Goal: Information Seeking & Learning: Learn about a topic

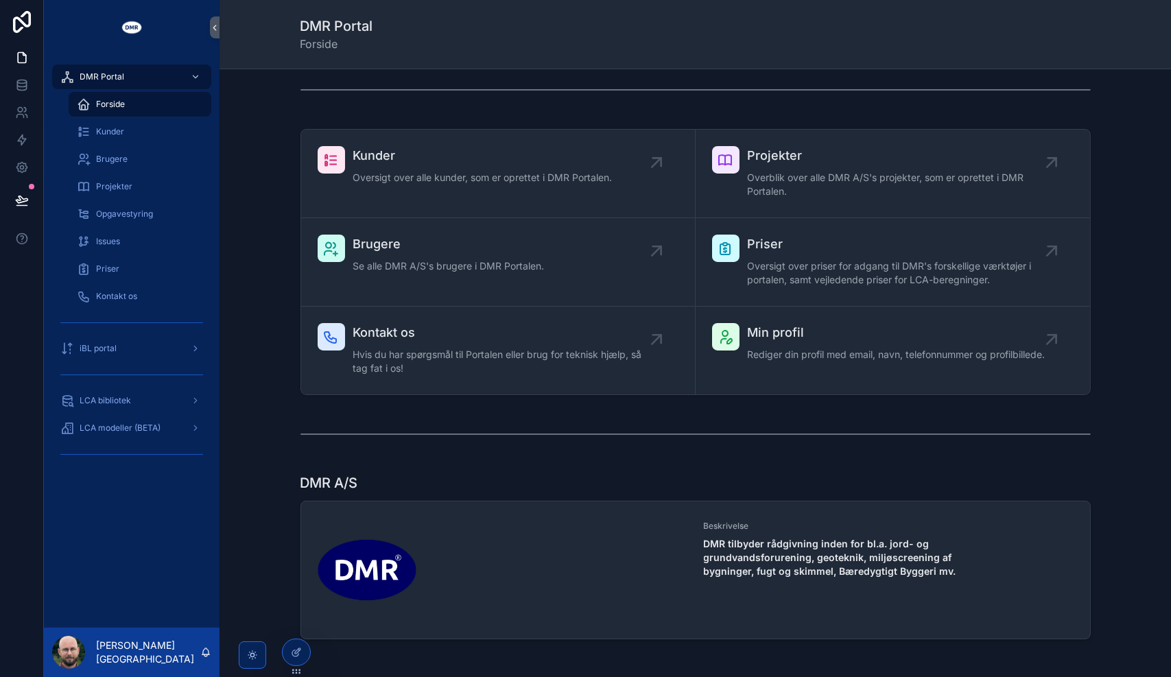
scroll to position [15, 0]
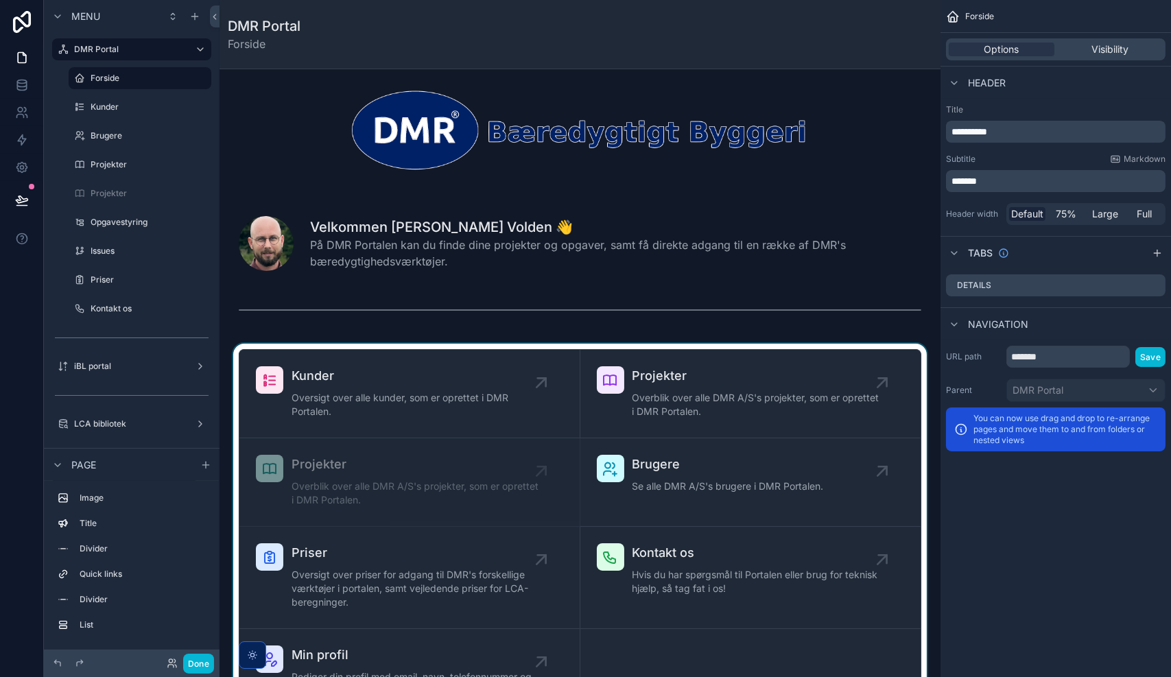
click at [582, 435] on div "scrollable content" at bounding box center [579, 533] width 699 height 379
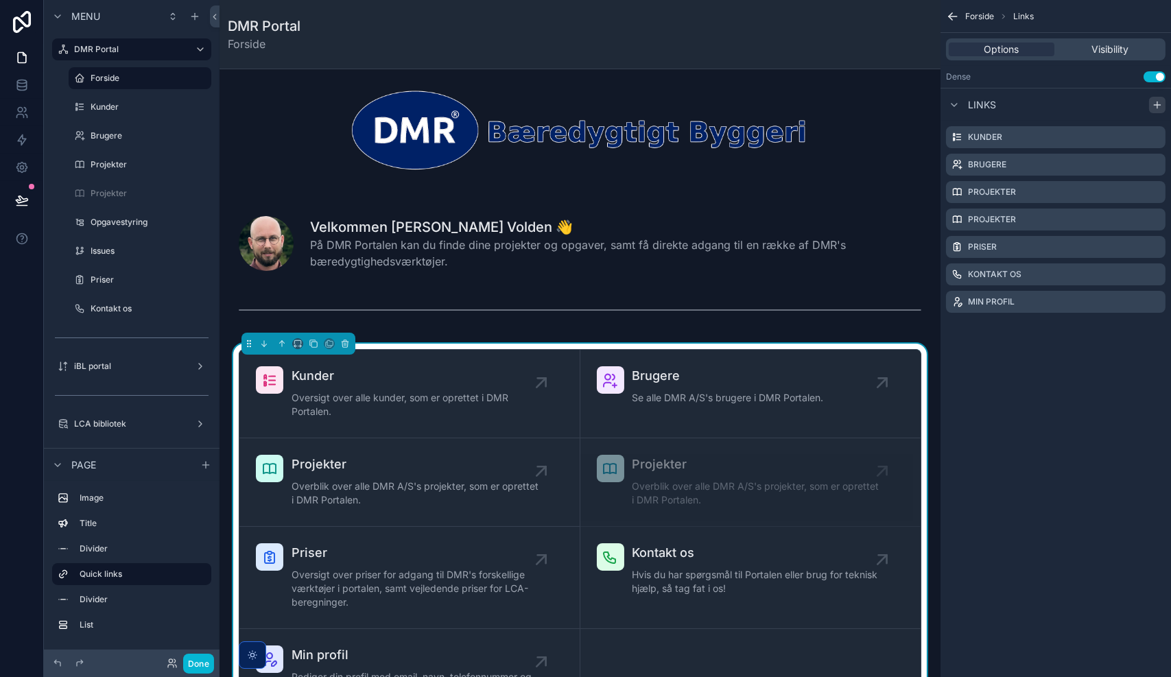
click at [1151, 104] on icon "scrollable content" at bounding box center [1156, 104] width 11 height 11
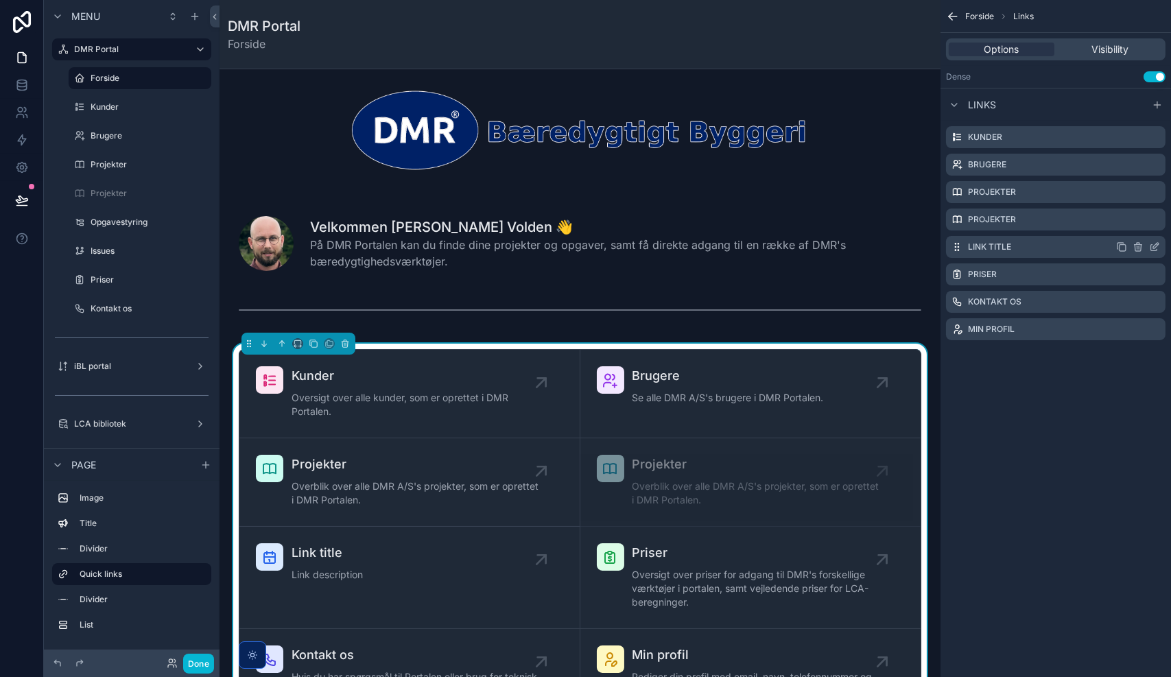
click at [1156, 243] on icon "scrollable content" at bounding box center [1156, 243] width 1 height 1
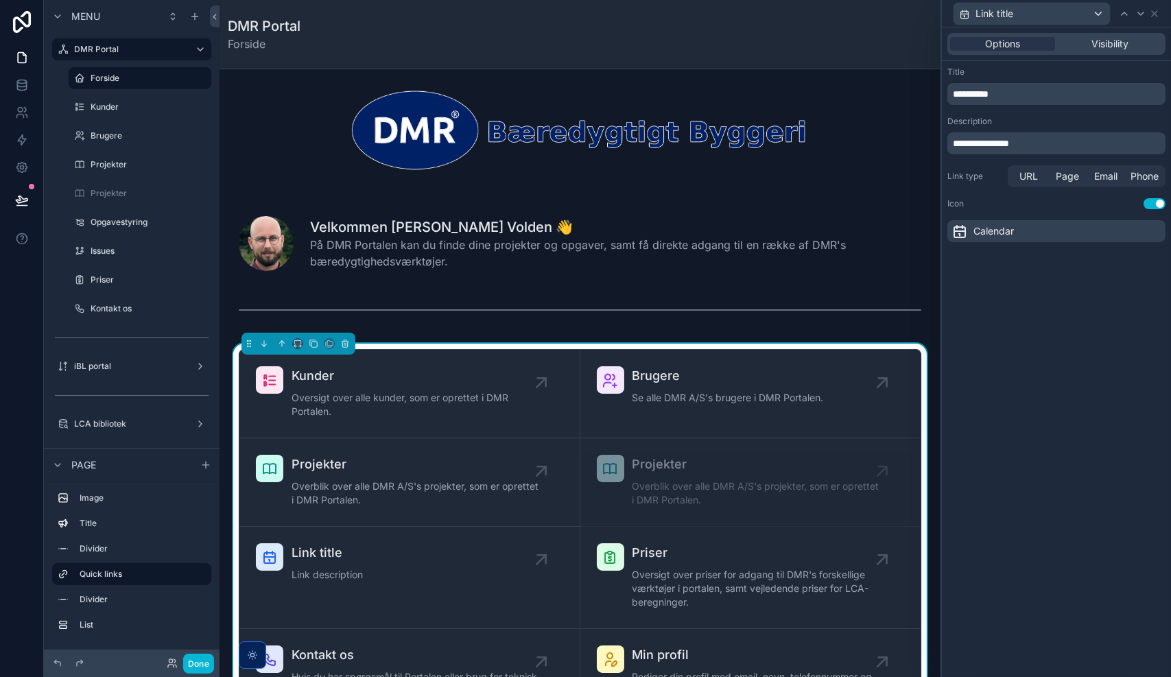
click at [988, 91] on span "**********" at bounding box center [971, 94] width 36 height 10
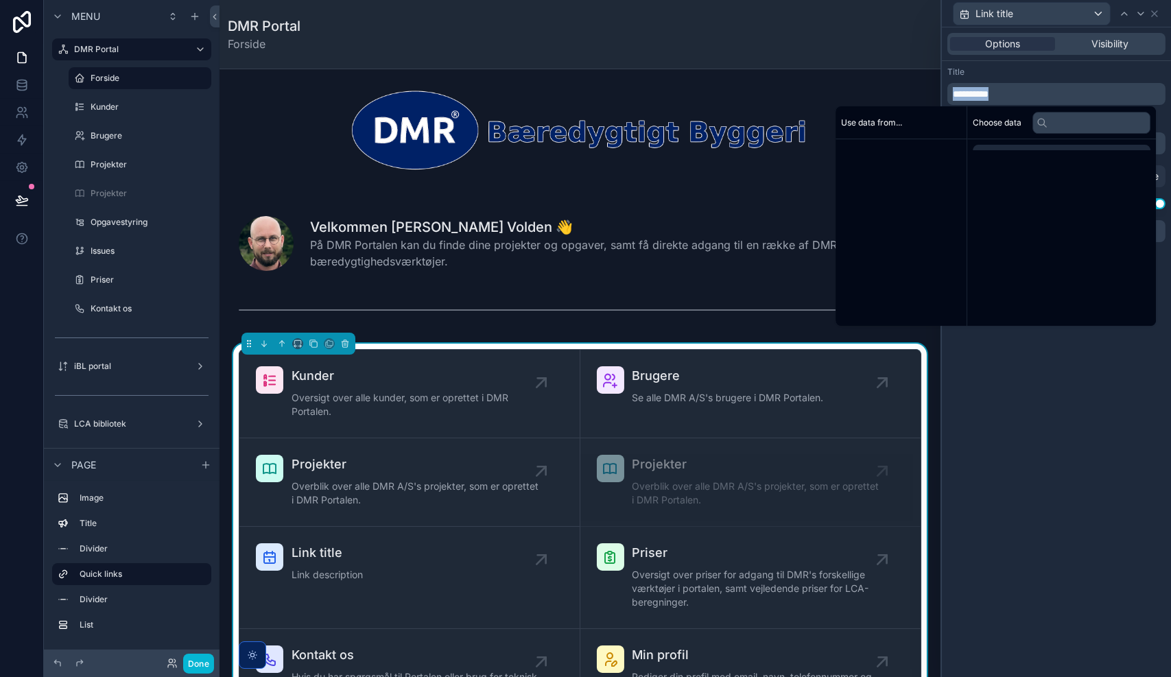
click at [988, 91] on span "**********" at bounding box center [971, 94] width 36 height 10
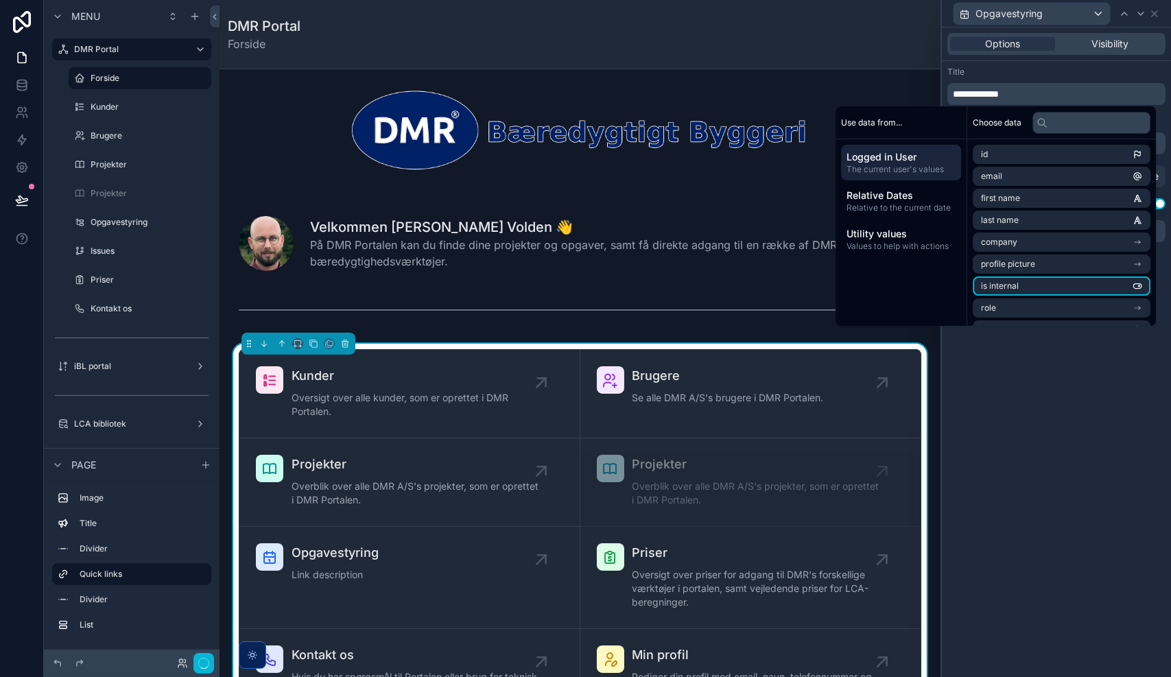
click at [1054, 398] on div "**********" at bounding box center [1056, 351] width 229 height 649
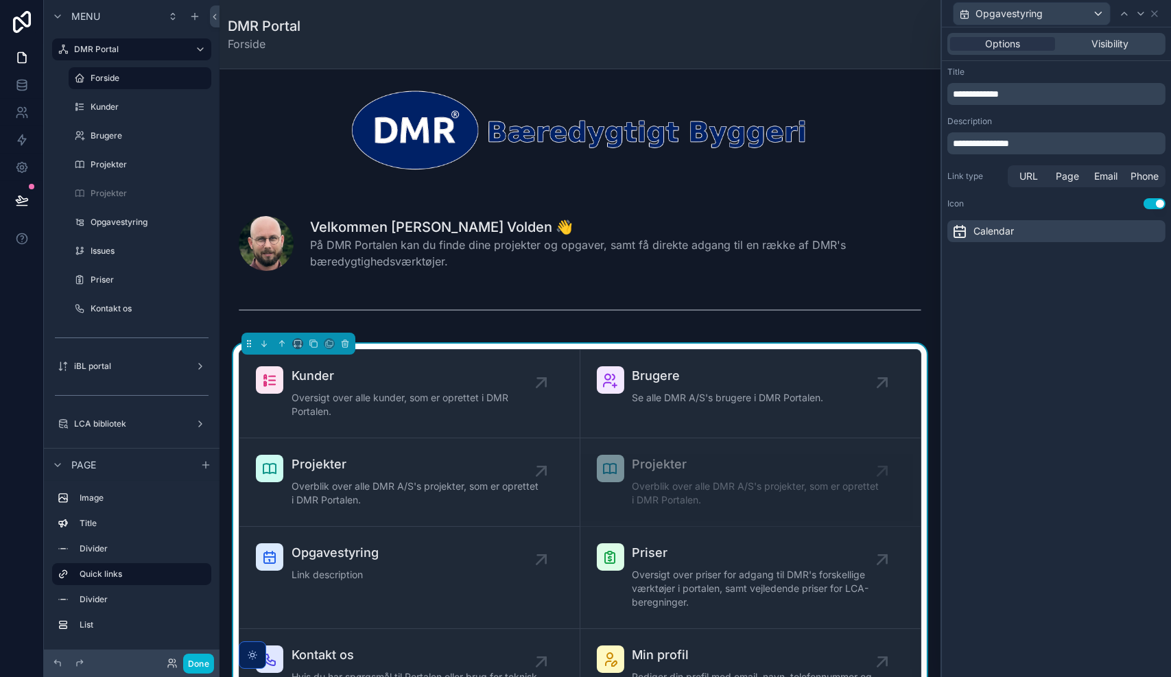
click at [1009, 144] on span "**********" at bounding box center [981, 144] width 56 height 10
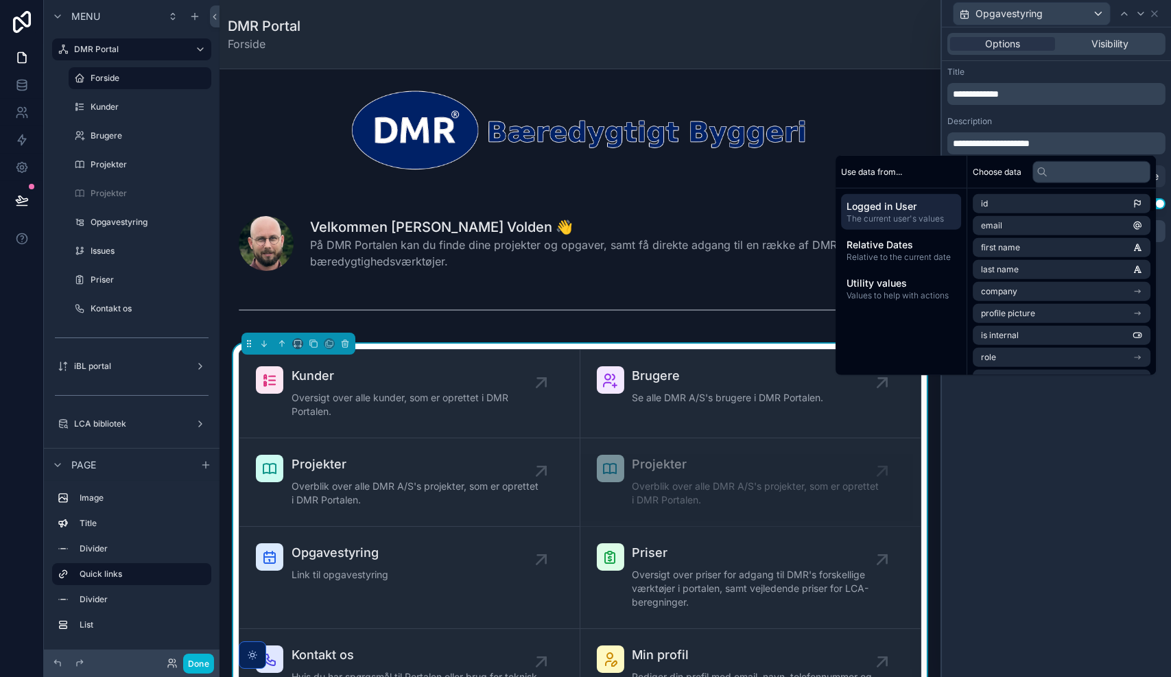
click at [1031, 449] on div "**********" at bounding box center [1056, 351] width 229 height 649
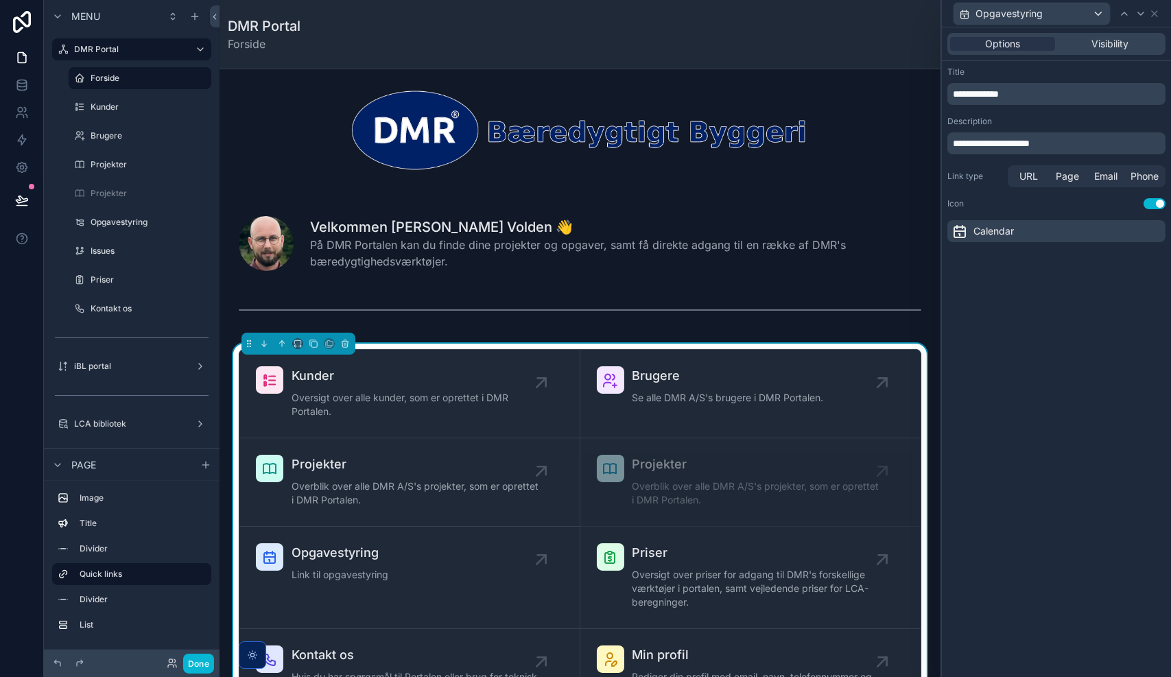
click at [957, 145] on span "**********" at bounding box center [991, 144] width 77 height 10
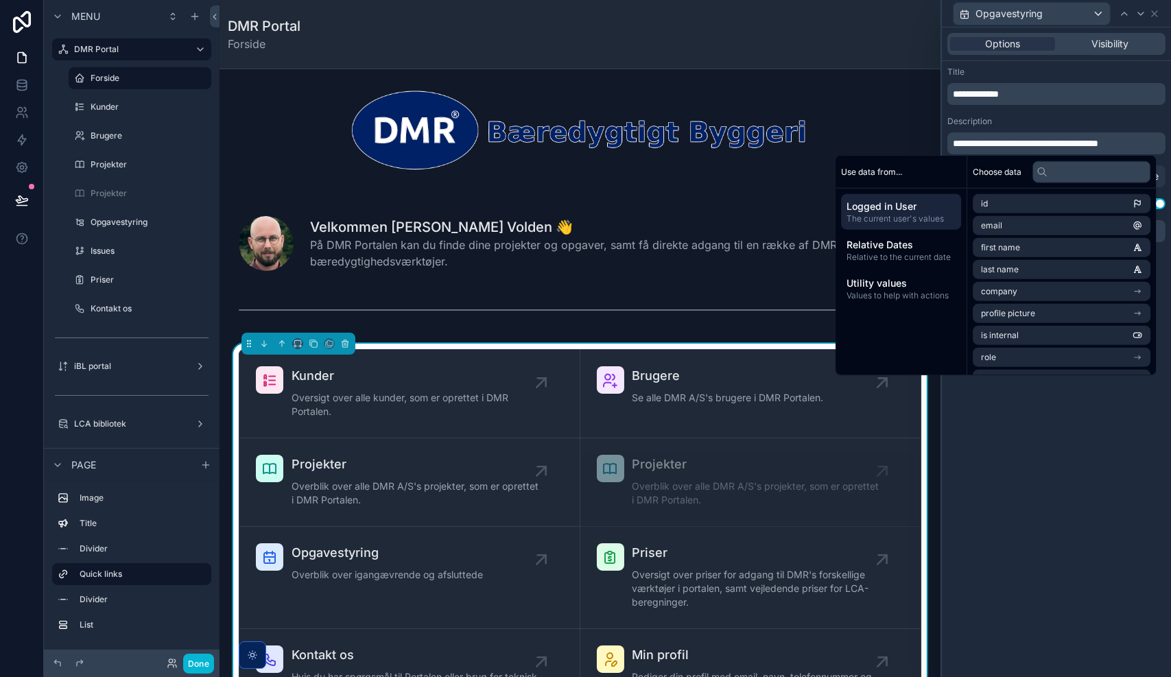
scroll to position [0, 0]
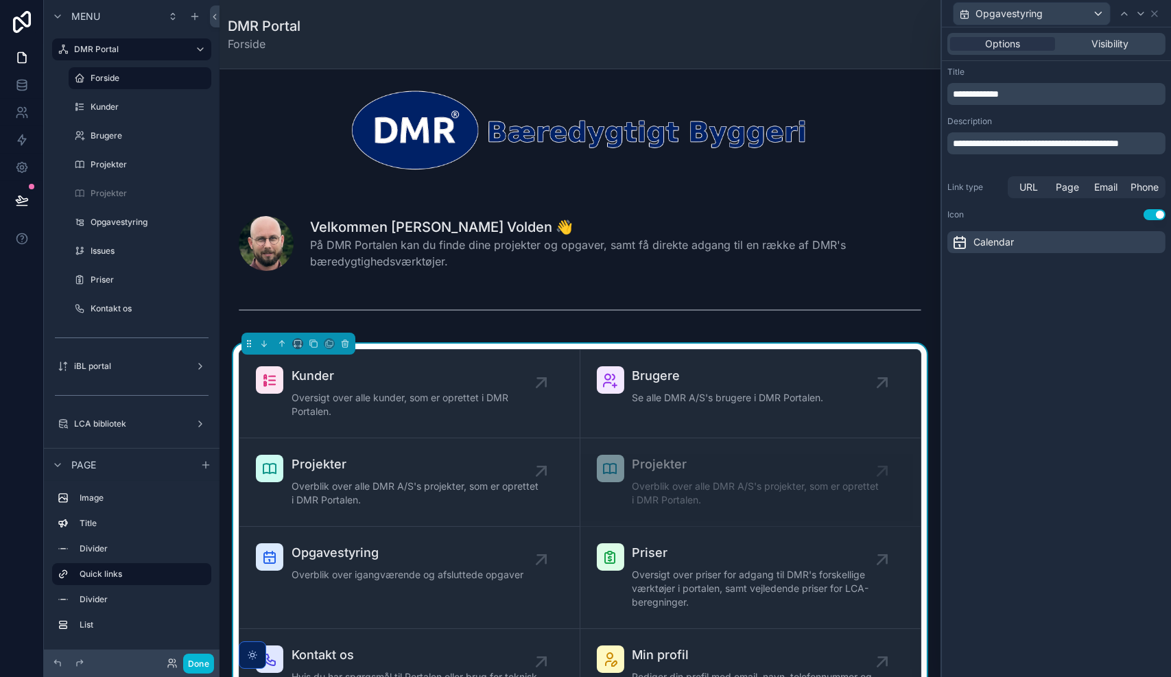
click at [1092, 528] on div "**********" at bounding box center [1056, 351] width 229 height 649
click at [1004, 246] on span "Calendar" at bounding box center [993, 242] width 40 height 14
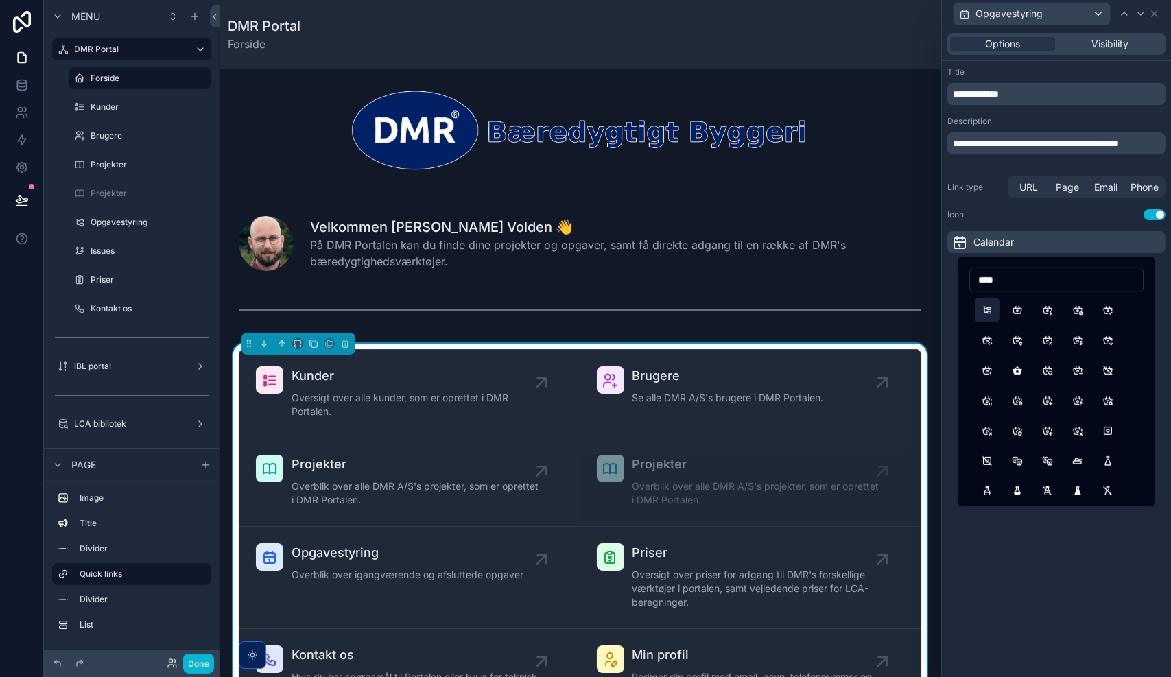
type input "****"
click at [988, 314] on button "Subtask" at bounding box center [987, 310] width 25 height 25
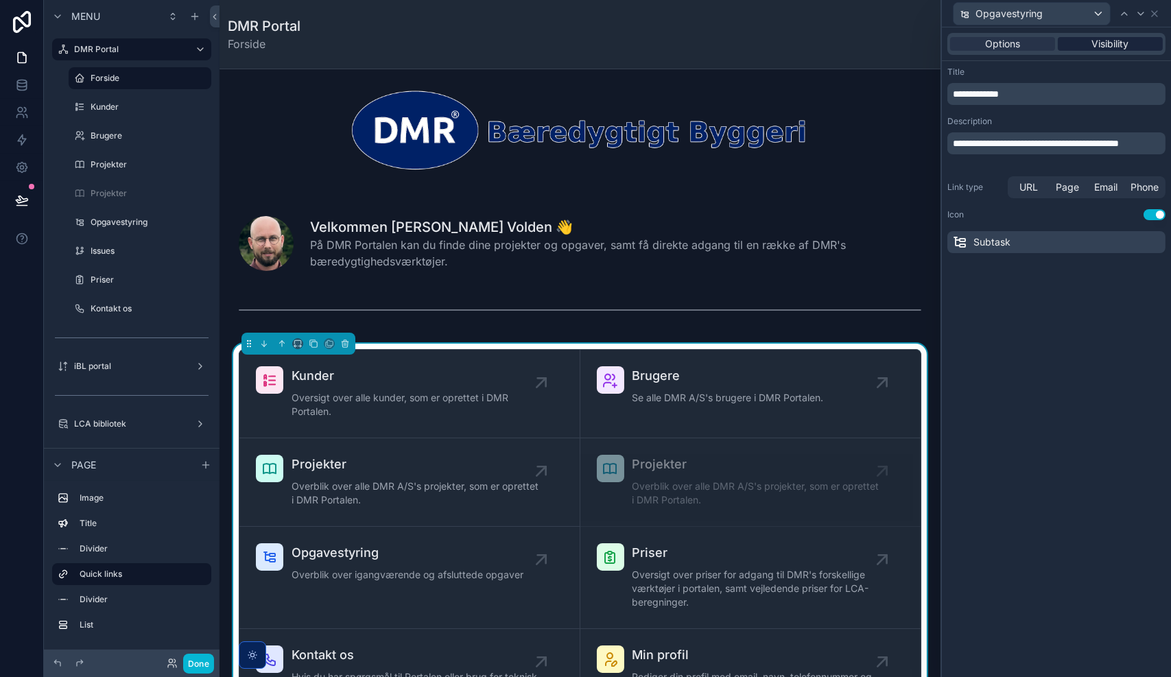
click at [1111, 39] on span "Visibility" at bounding box center [1110, 44] width 37 height 14
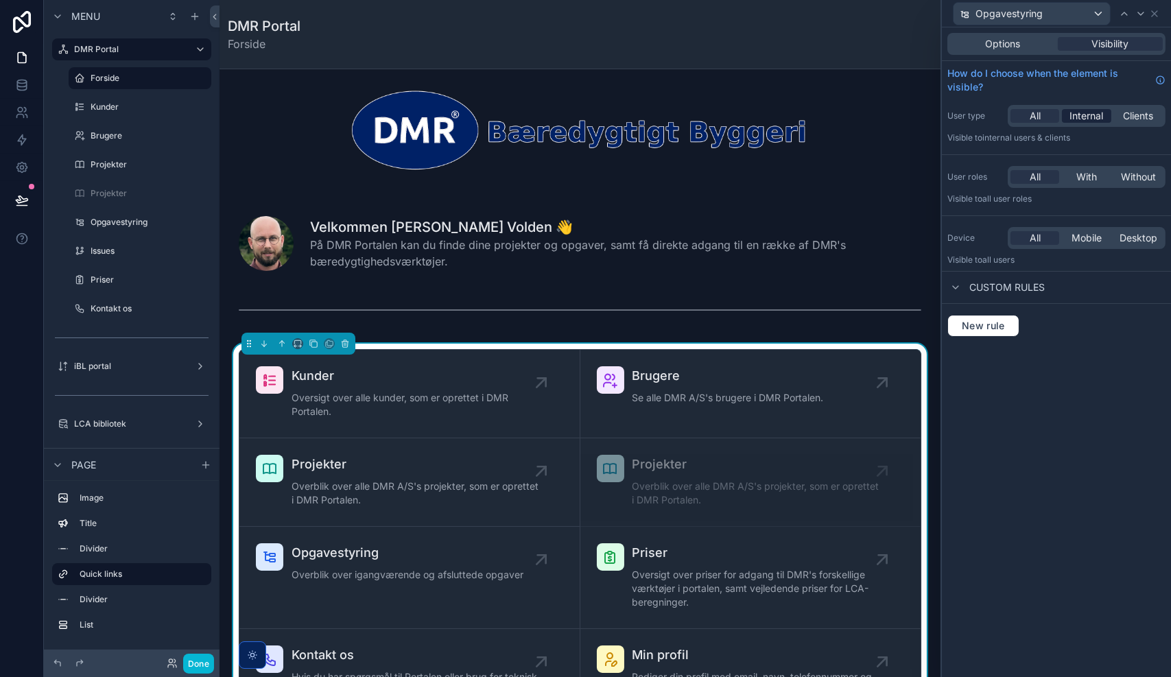
click at [1093, 113] on span "Internal" at bounding box center [1086, 116] width 34 height 14
click at [126, 220] on label "Opgavestyring" at bounding box center [137, 222] width 93 height 11
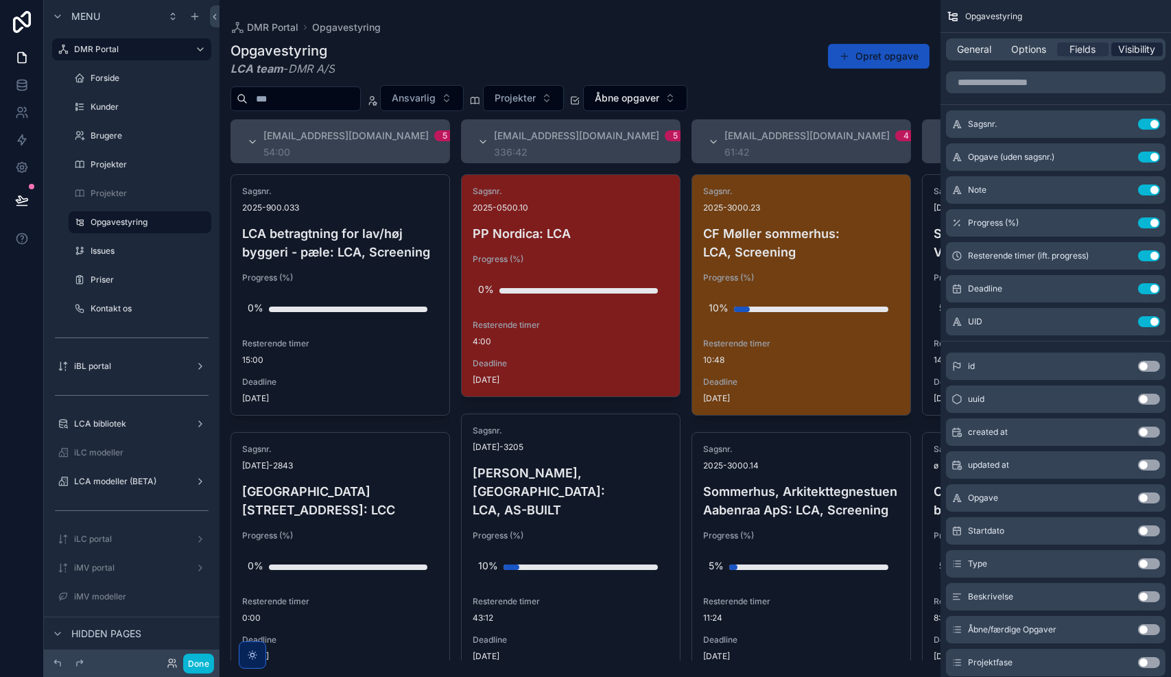
click at [1134, 49] on span "Visibility" at bounding box center [1137, 50] width 37 height 14
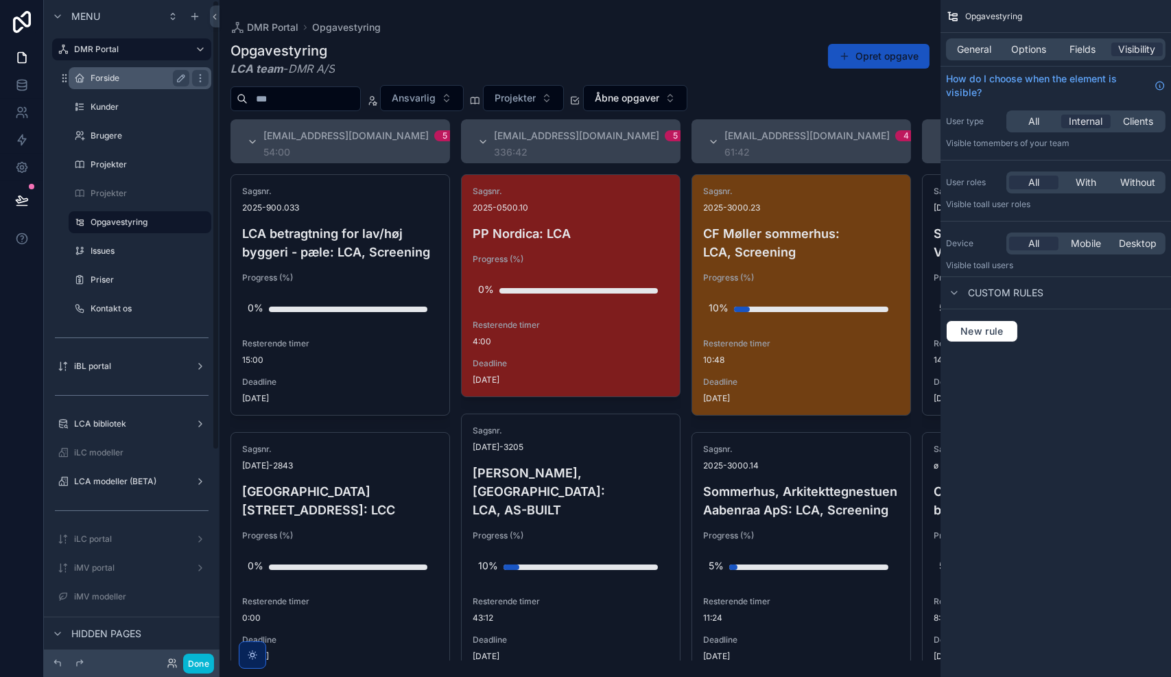
click at [107, 80] on label "Forside" at bounding box center [137, 78] width 93 height 11
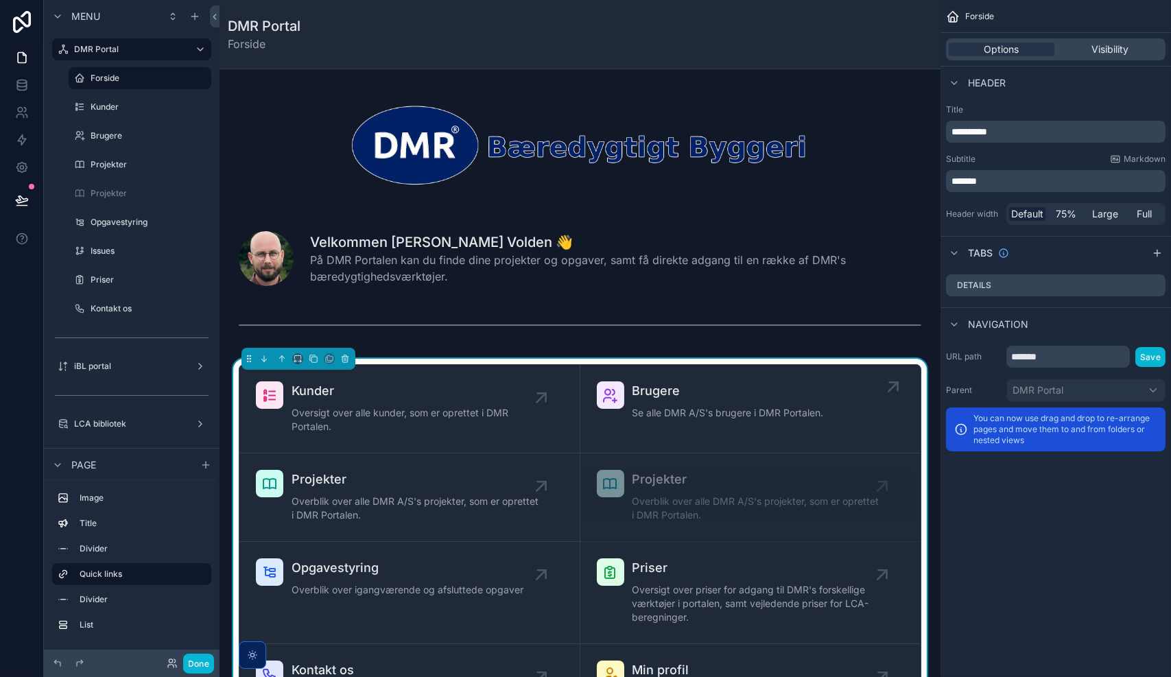
click at [763, 415] on span "Se alle DMR A/S's brugere i DMR Portalen." at bounding box center [727, 413] width 191 height 14
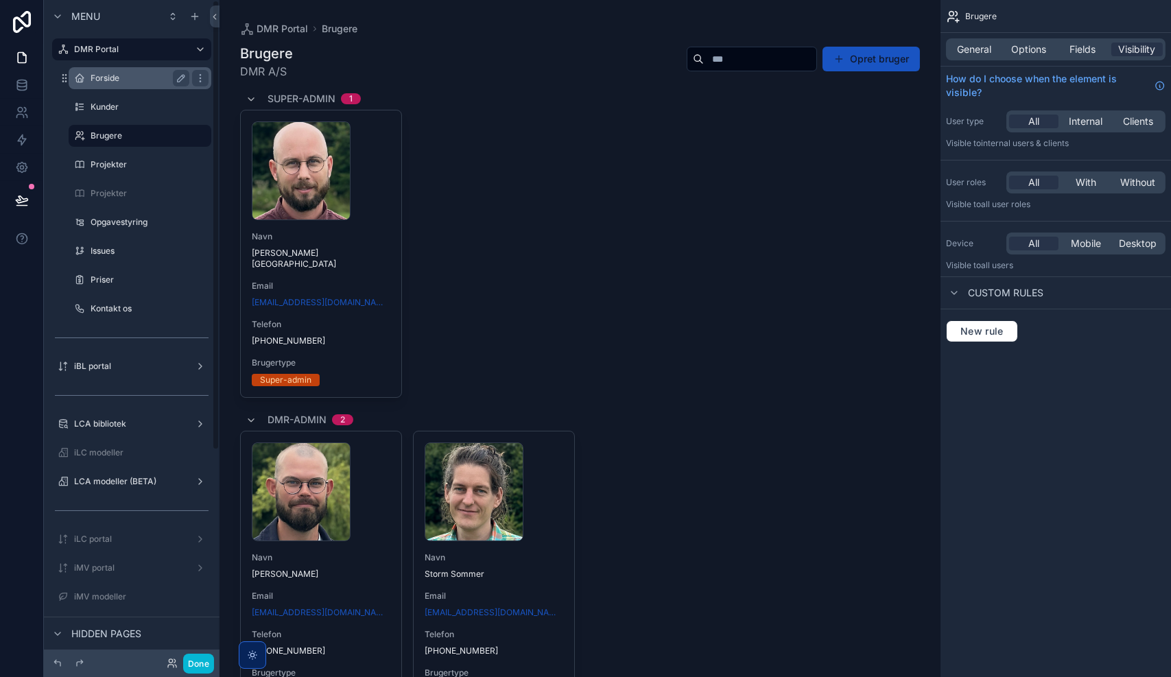
click at [123, 75] on label "Forside" at bounding box center [137, 78] width 93 height 11
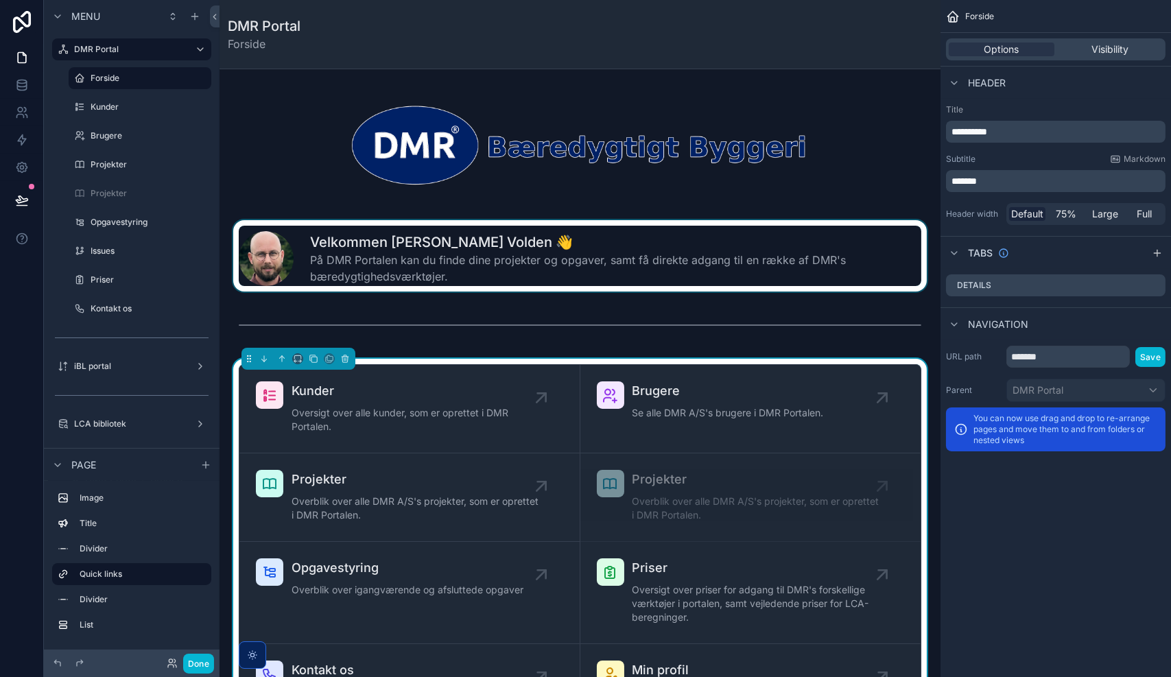
click at [630, 252] on div "scrollable content" at bounding box center [579, 255] width 699 height 71
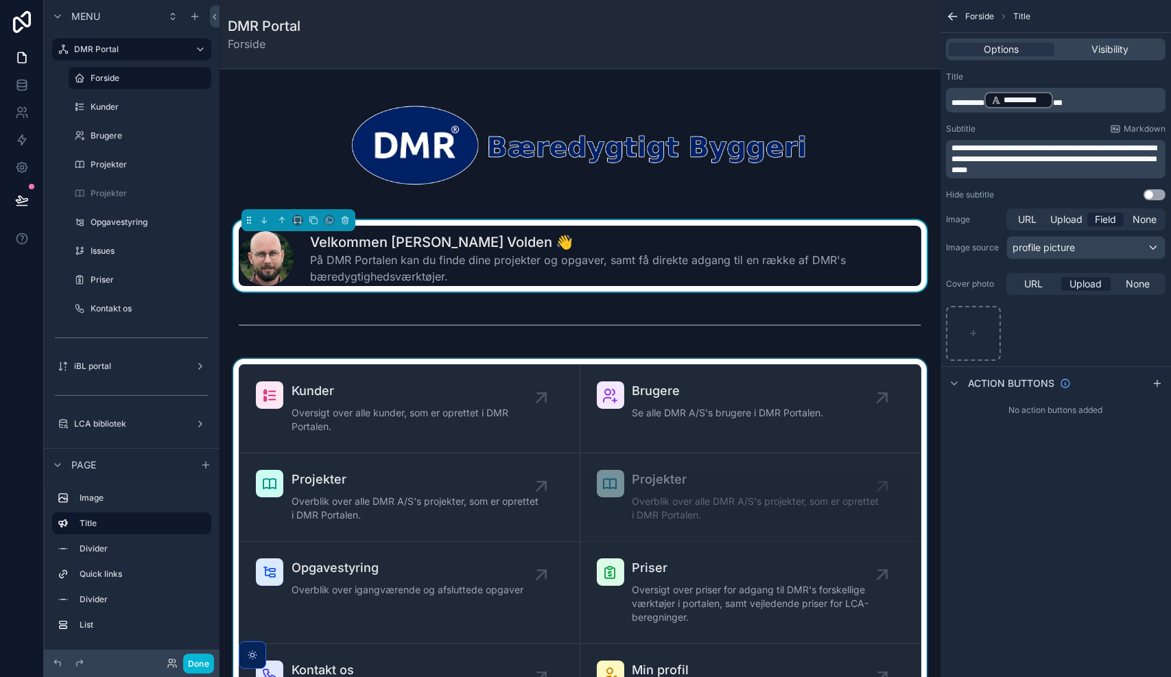
click at [586, 362] on div "scrollable content" at bounding box center [579, 548] width 699 height 379
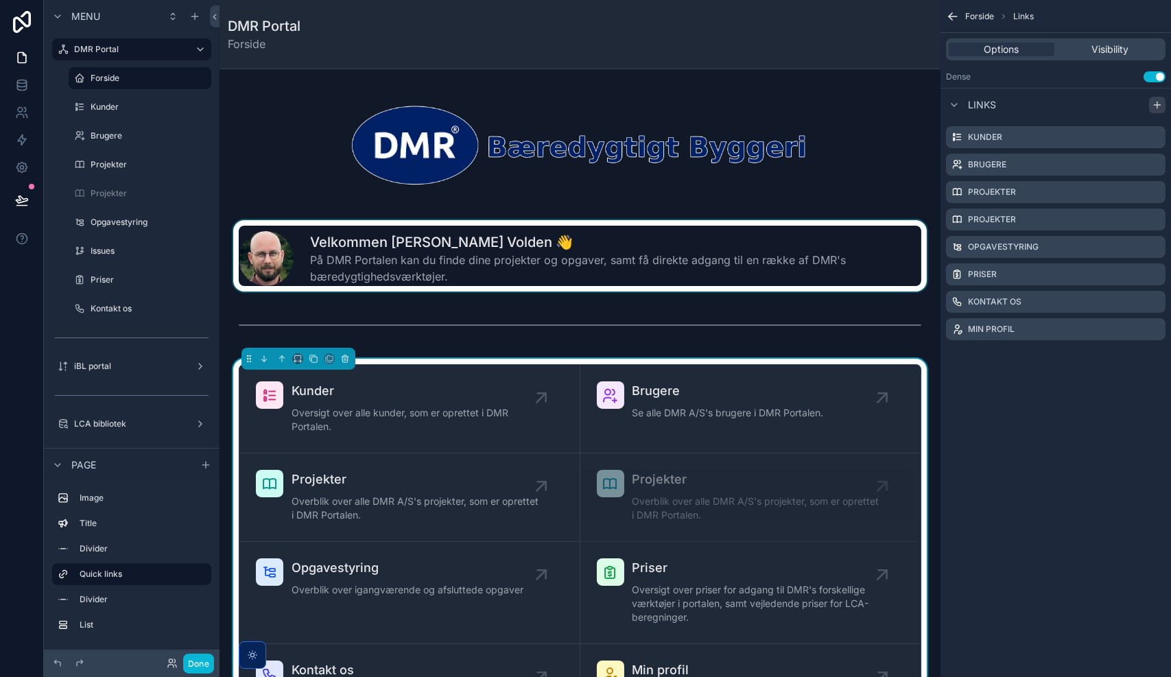
click at [1158, 103] on icon "scrollable content" at bounding box center [1156, 104] width 11 height 11
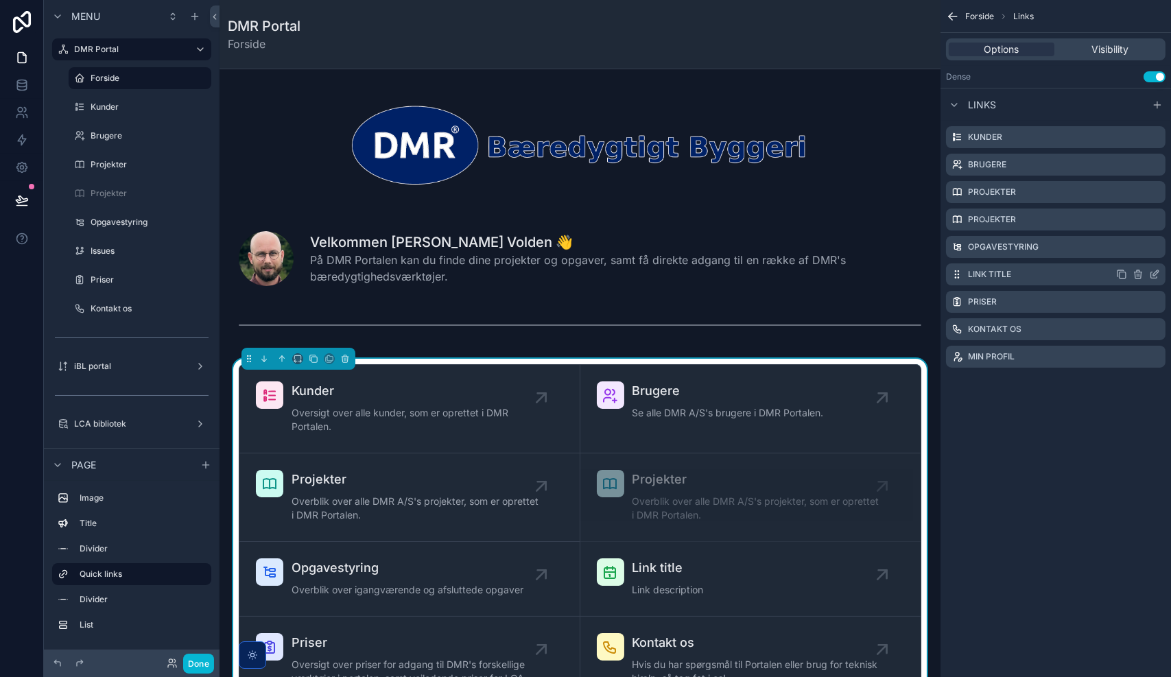
click at [1154, 274] on icon "scrollable content" at bounding box center [1154, 274] width 11 height 11
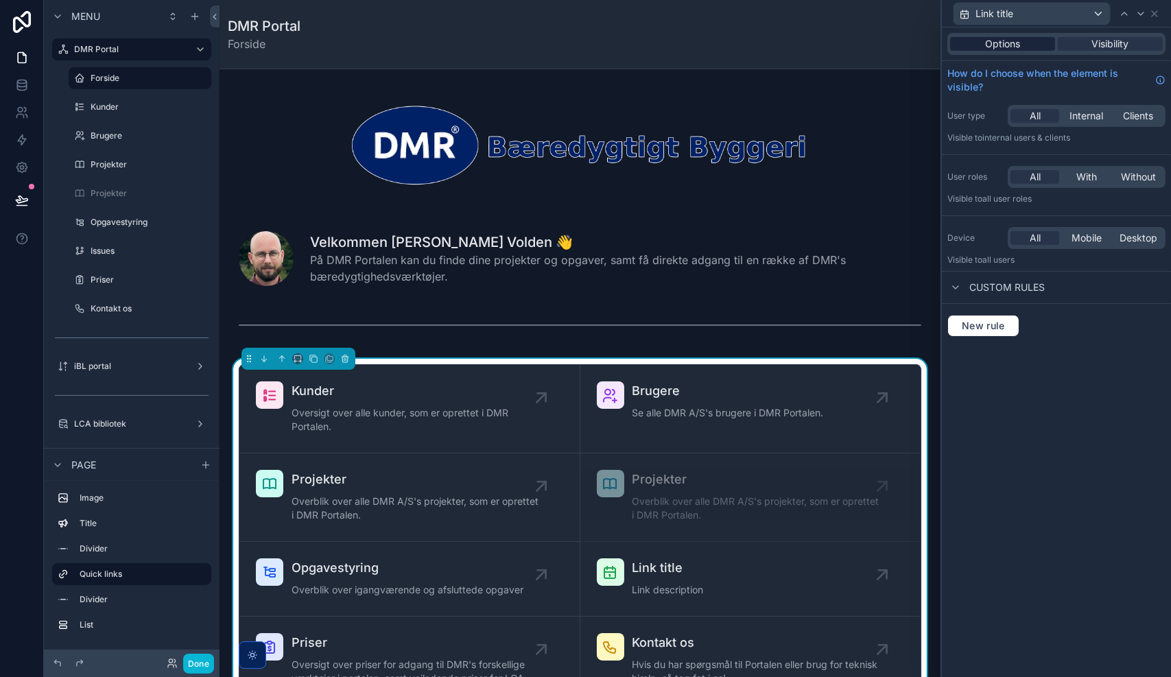
click at [1002, 38] on span "Options" at bounding box center [1002, 44] width 35 height 14
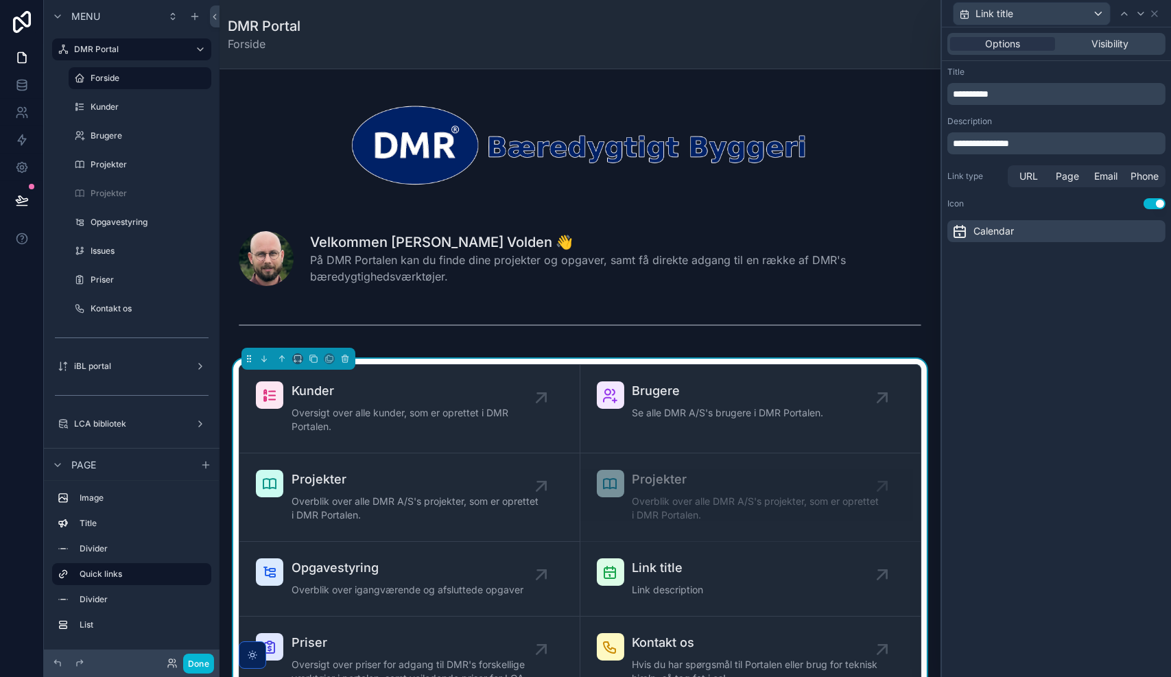
click at [999, 101] on div "**********" at bounding box center [1056, 94] width 218 height 22
click at [999, 99] on p "**********" at bounding box center [1058, 94] width 210 height 14
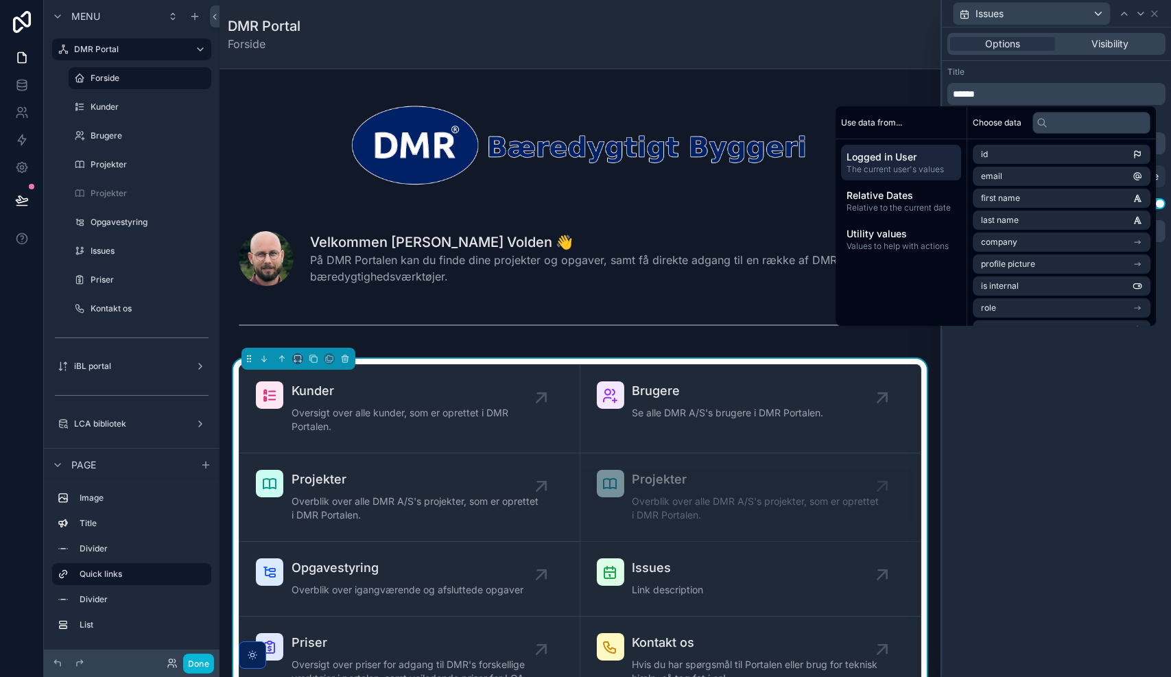
click at [1045, 447] on div "**********" at bounding box center [1056, 351] width 229 height 649
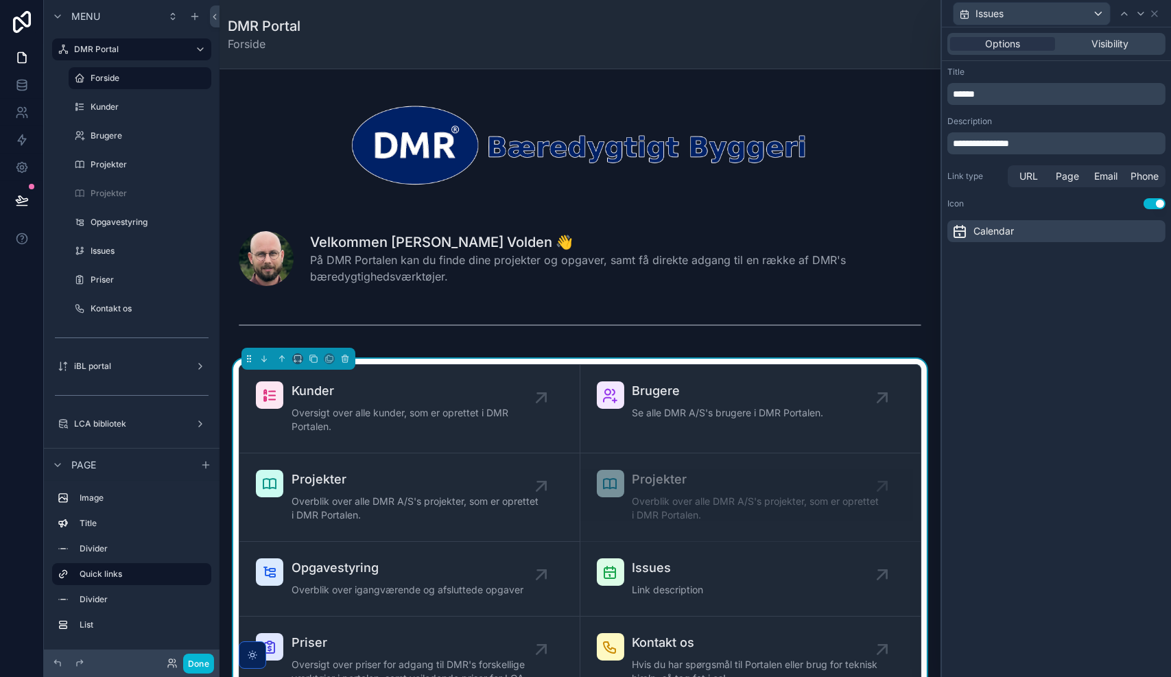
click at [993, 145] on span "**********" at bounding box center [981, 144] width 56 height 10
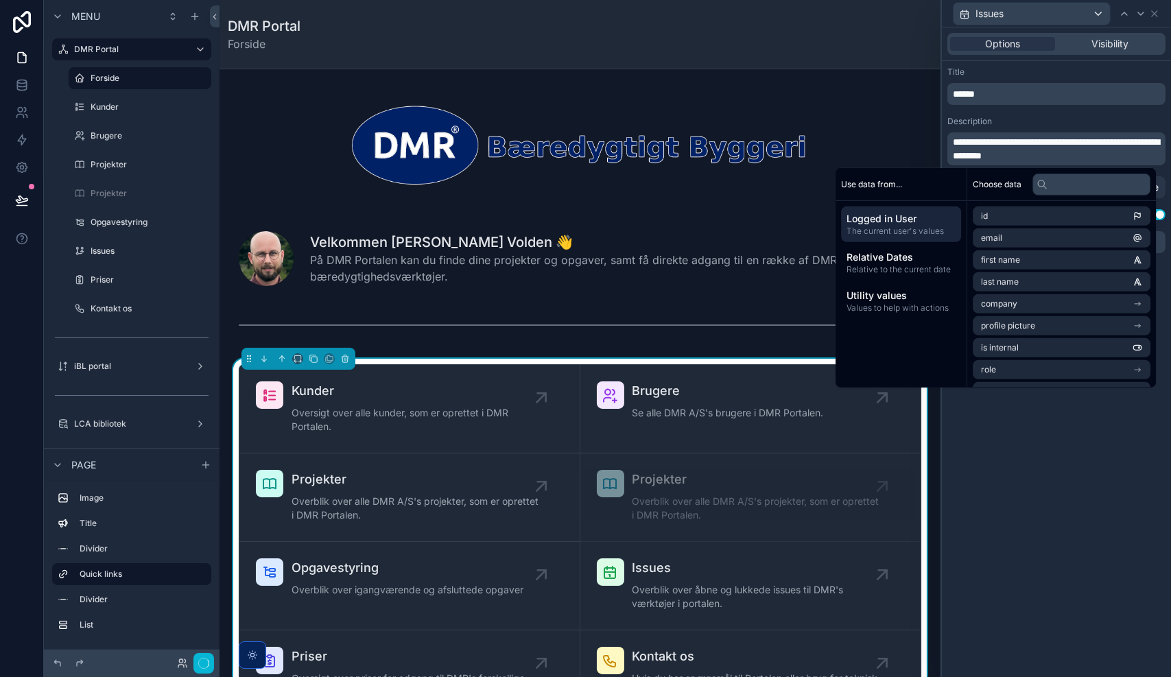
click at [1066, 538] on div "**********" at bounding box center [1056, 351] width 229 height 649
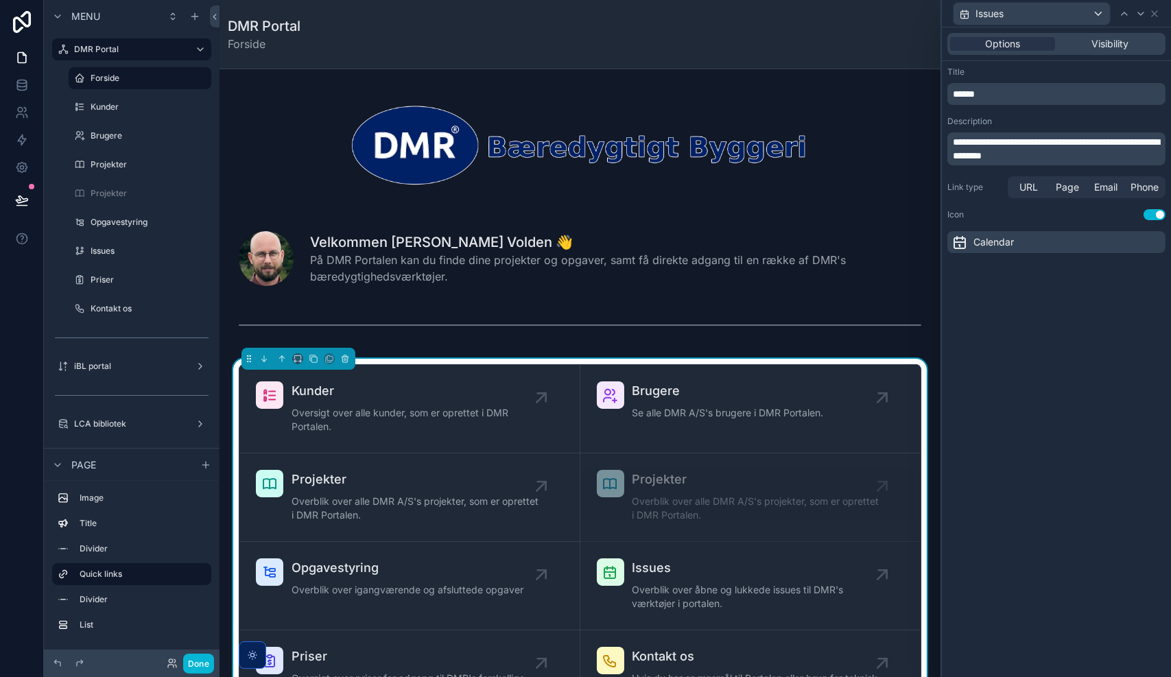
click at [981, 246] on span "Calendar" at bounding box center [993, 242] width 40 height 14
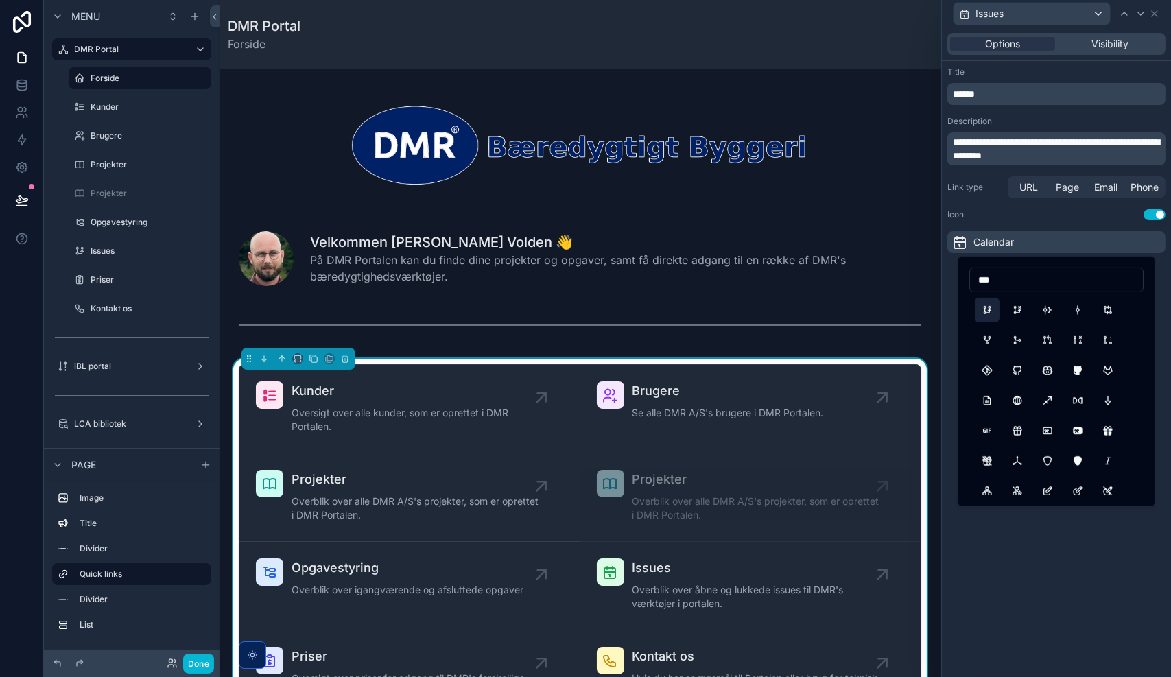
type input "***"
click at [988, 308] on button "GitBranch" at bounding box center [987, 310] width 25 height 25
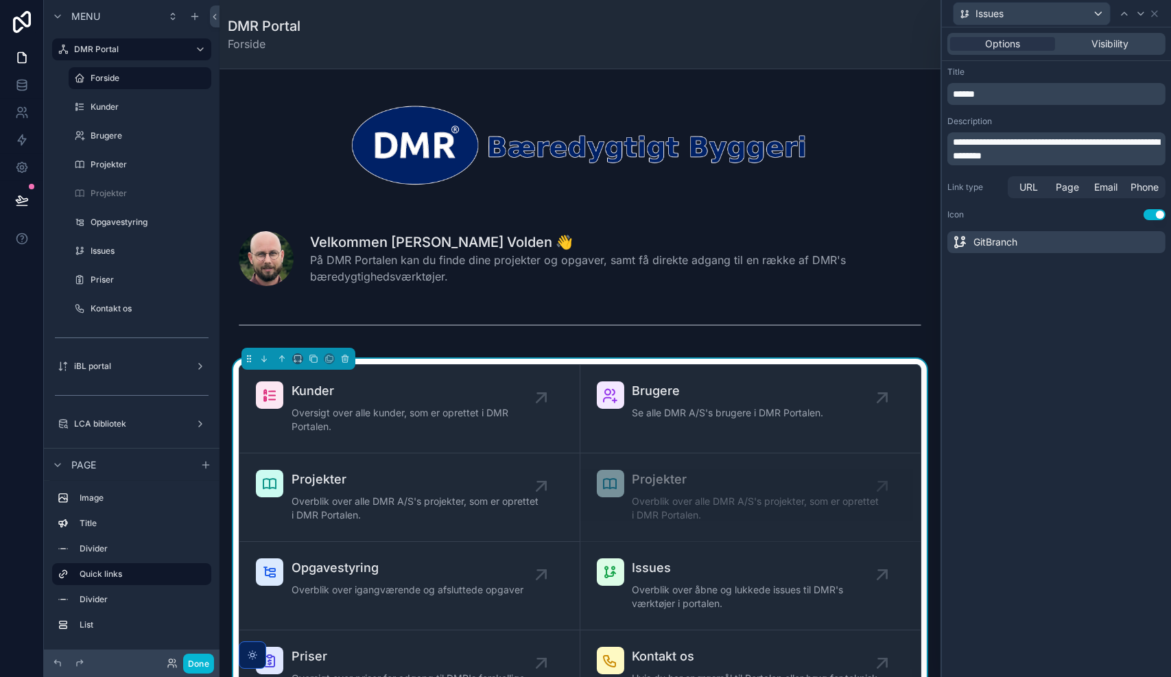
click at [1047, 512] on div "**********" at bounding box center [1056, 351] width 229 height 649
click at [1111, 40] on span "Visibility" at bounding box center [1110, 44] width 37 height 14
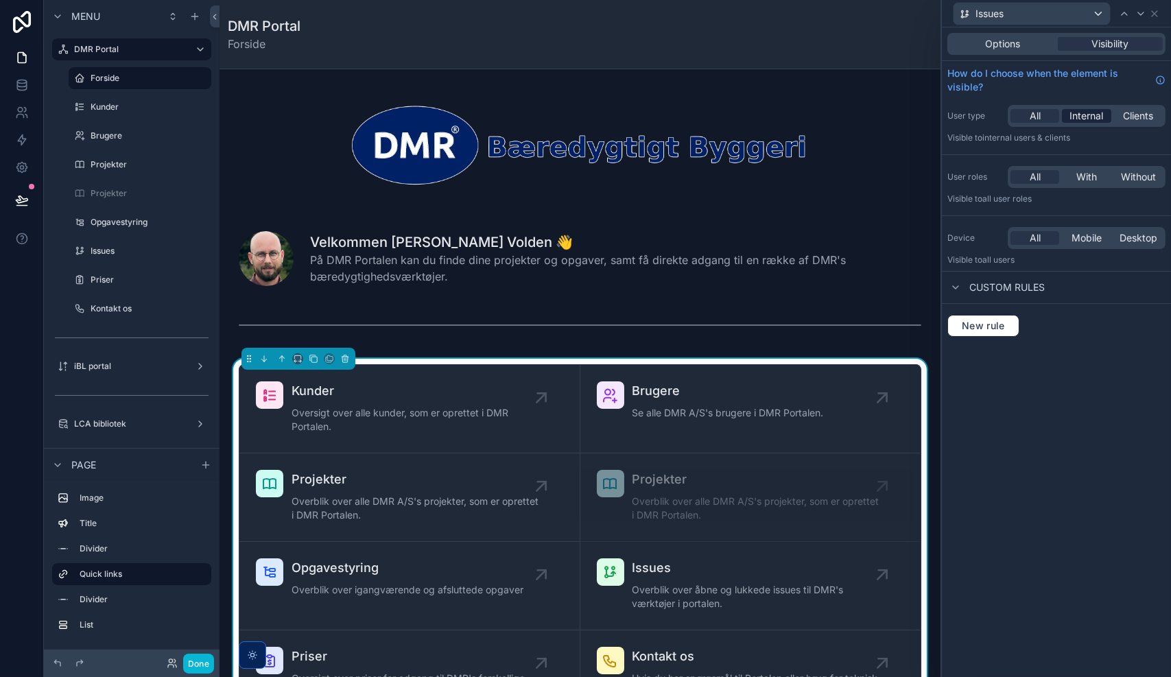
click at [1085, 112] on span "Internal" at bounding box center [1086, 116] width 34 height 14
click at [1123, 15] on icon at bounding box center [1124, 13] width 11 height 11
click at [1010, 40] on span "Options" at bounding box center [1002, 44] width 35 height 14
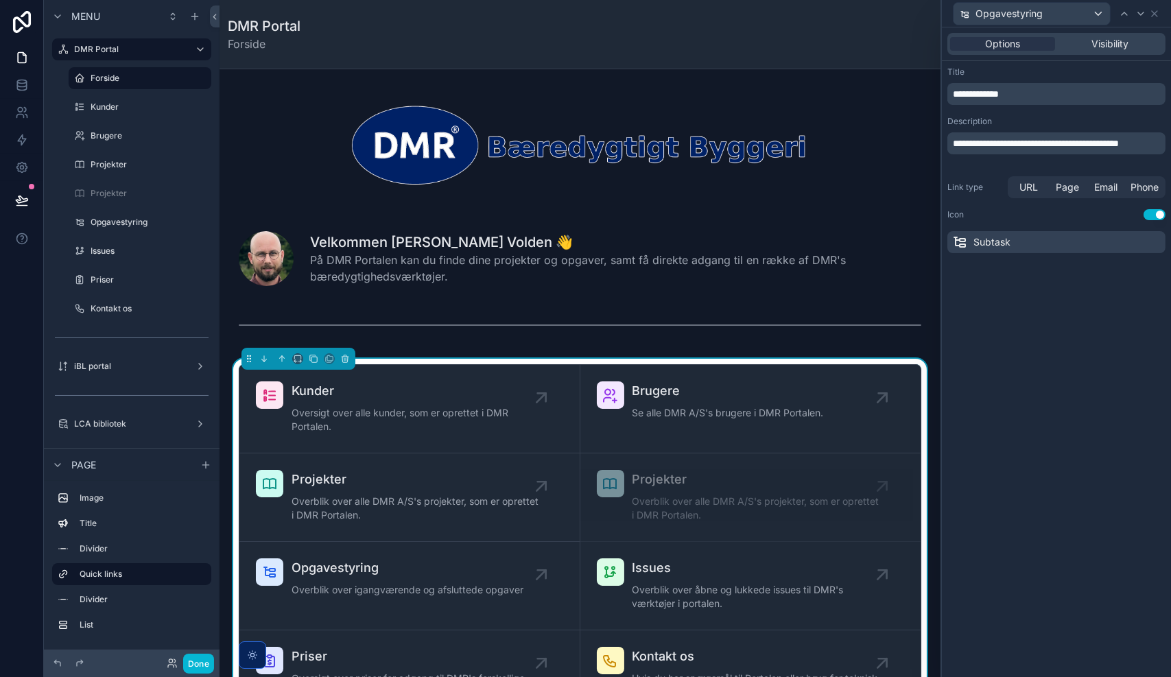
click at [1085, 148] on p "**********" at bounding box center [1058, 143] width 210 height 14
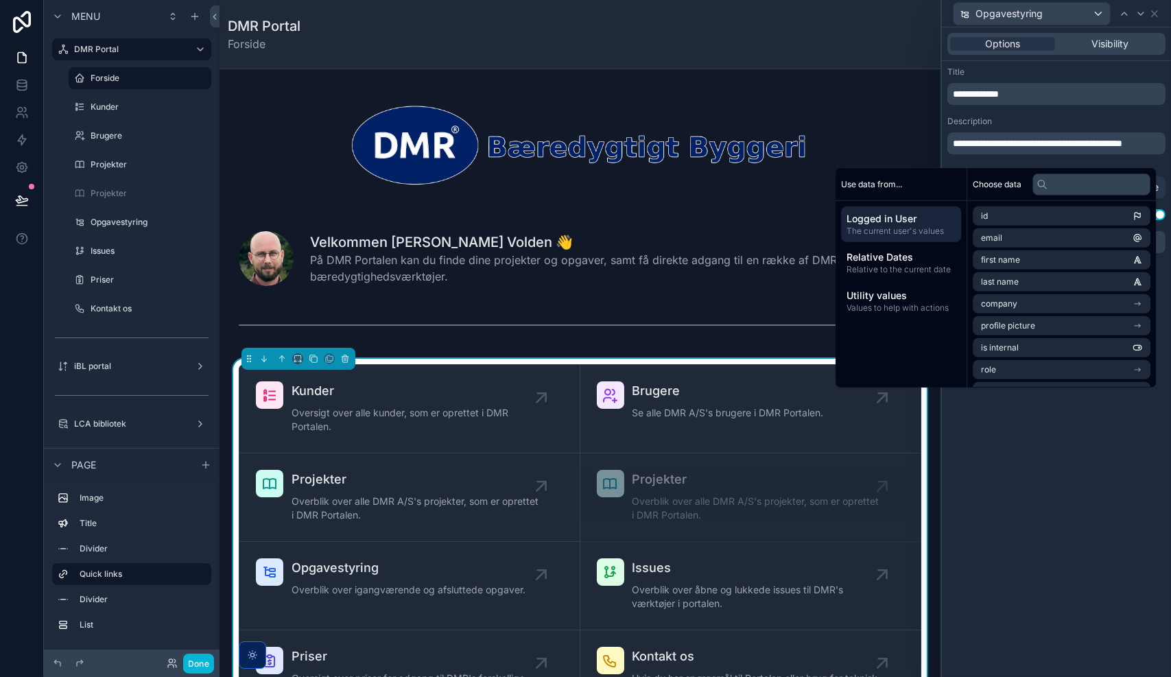
click at [1035, 448] on div "**********" at bounding box center [1056, 351] width 229 height 649
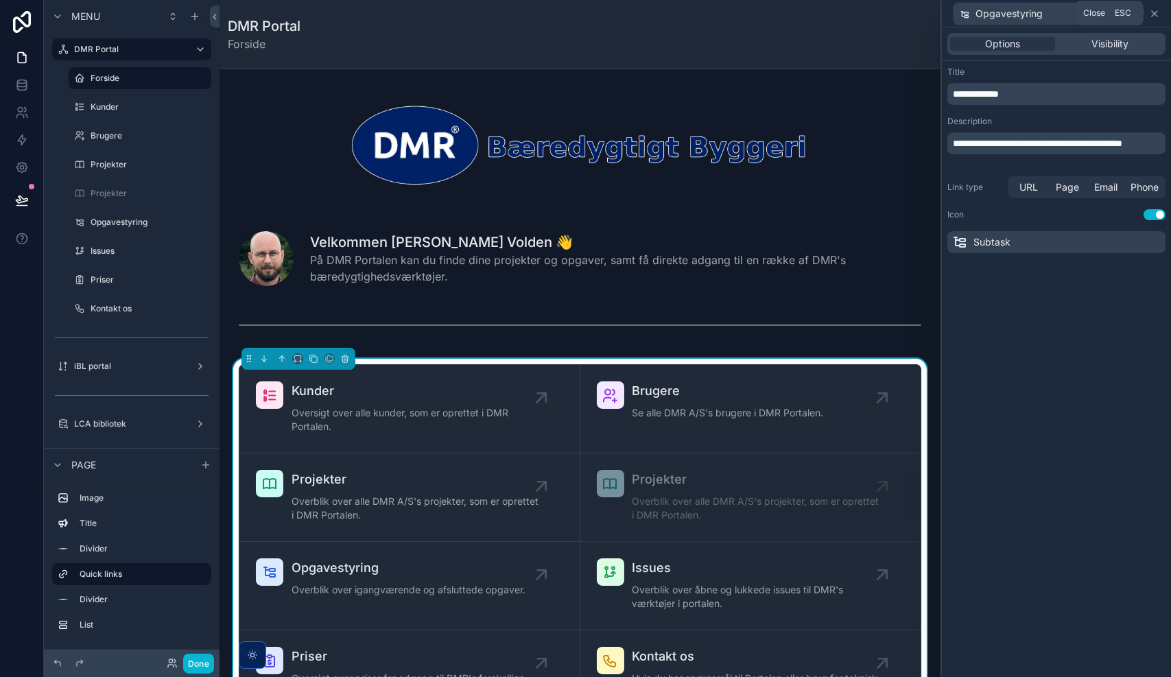
click at [1154, 11] on icon at bounding box center [1154, 13] width 11 height 11
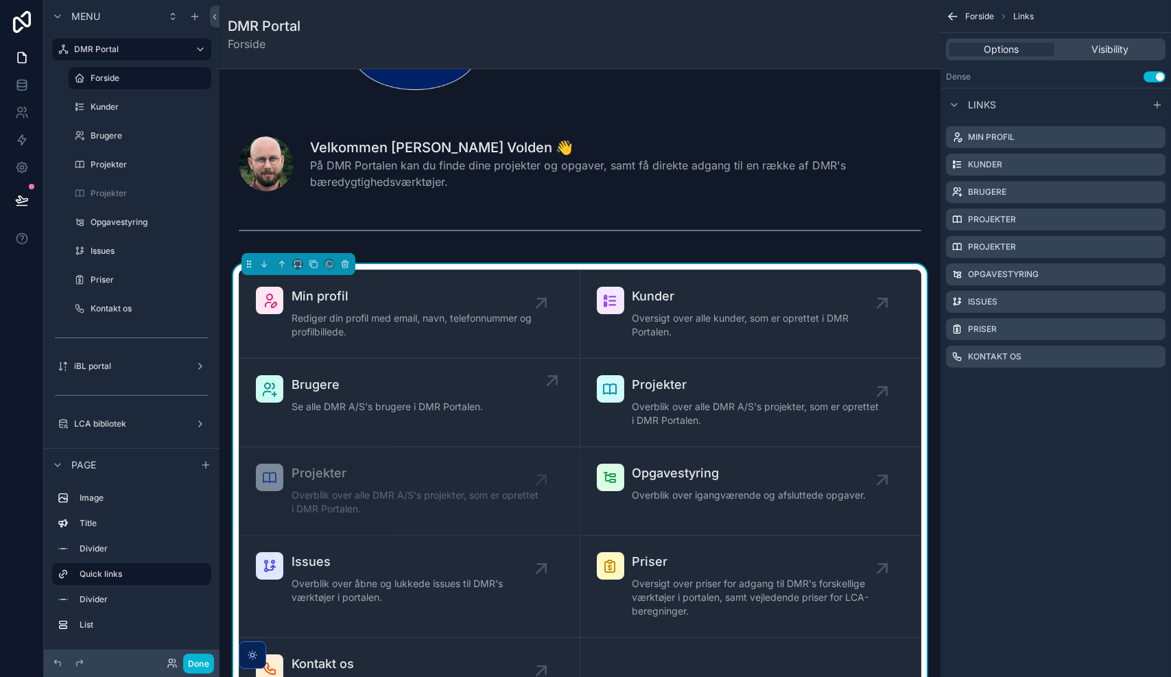
scroll to position [93, 0]
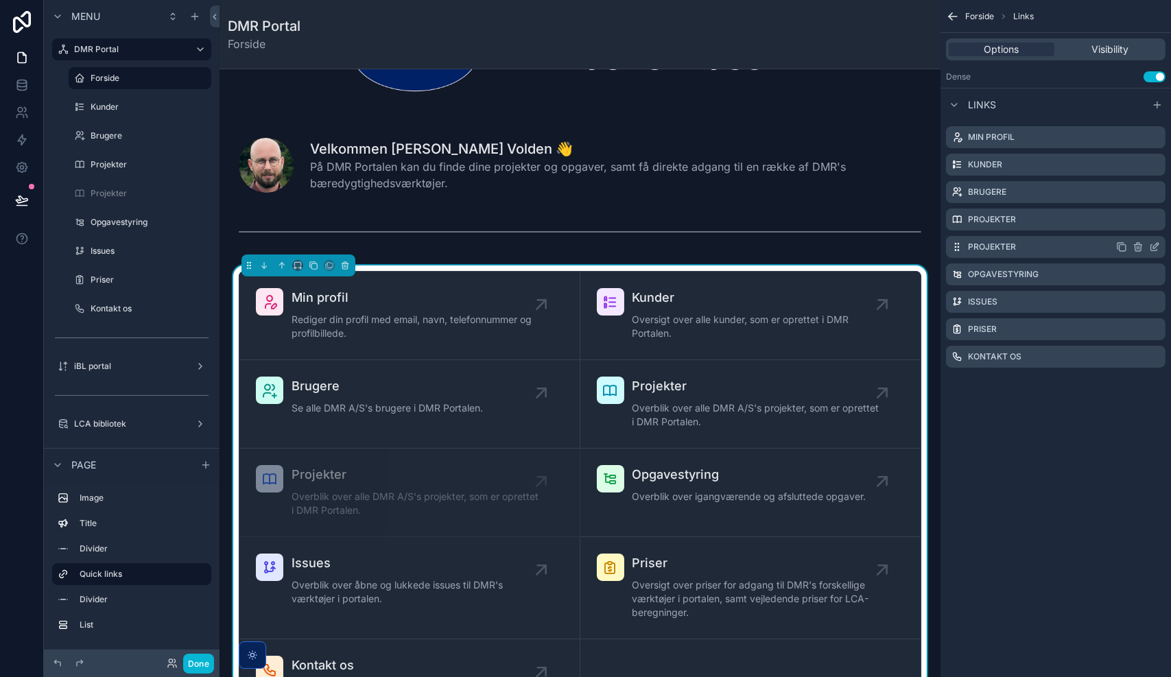
click at [1156, 241] on icon "scrollable content" at bounding box center [1154, 246] width 11 height 11
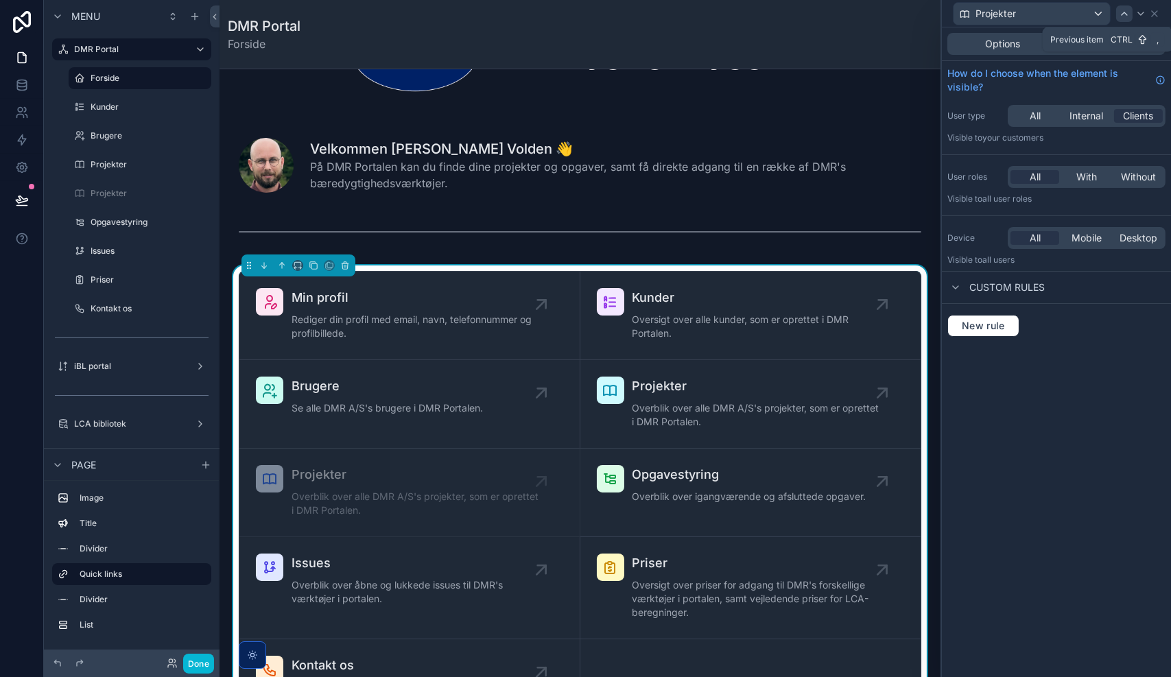
click at [1126, 14] on icon at bounding box center [1123, 13] width 5 height 3
click at [1152, 12] on icon at bounding box center [1154, 13] width 11 height 11
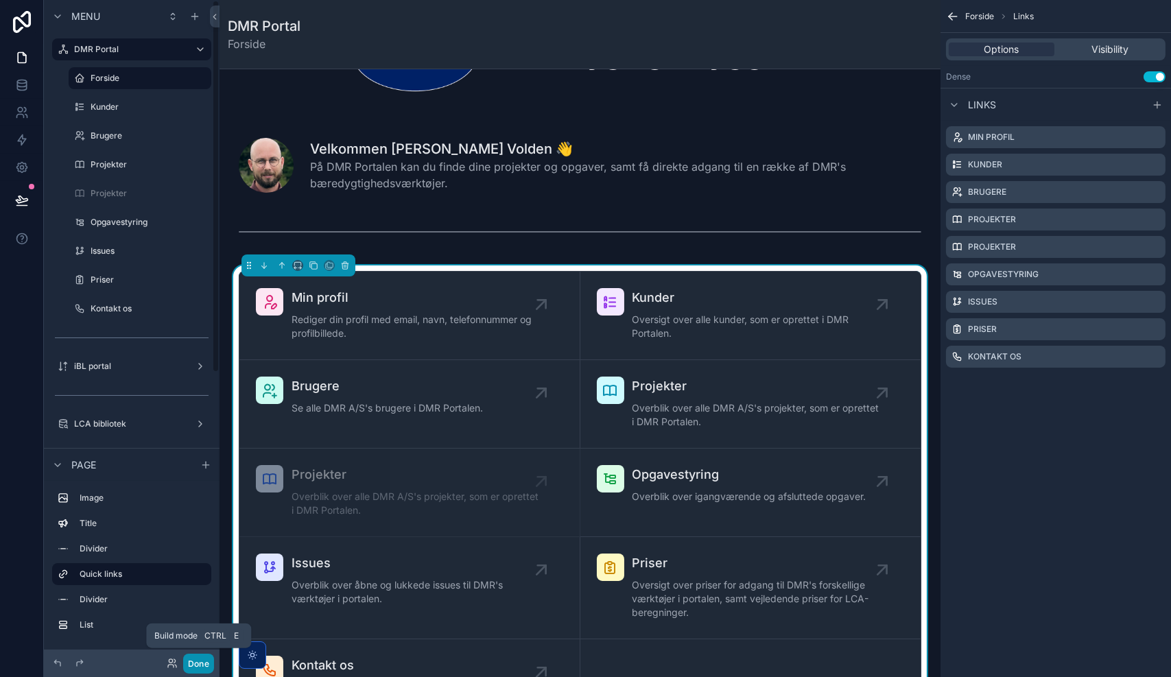
click at [197, 666] on button "Done" at bounding box center [198, 664] width 31 height 20
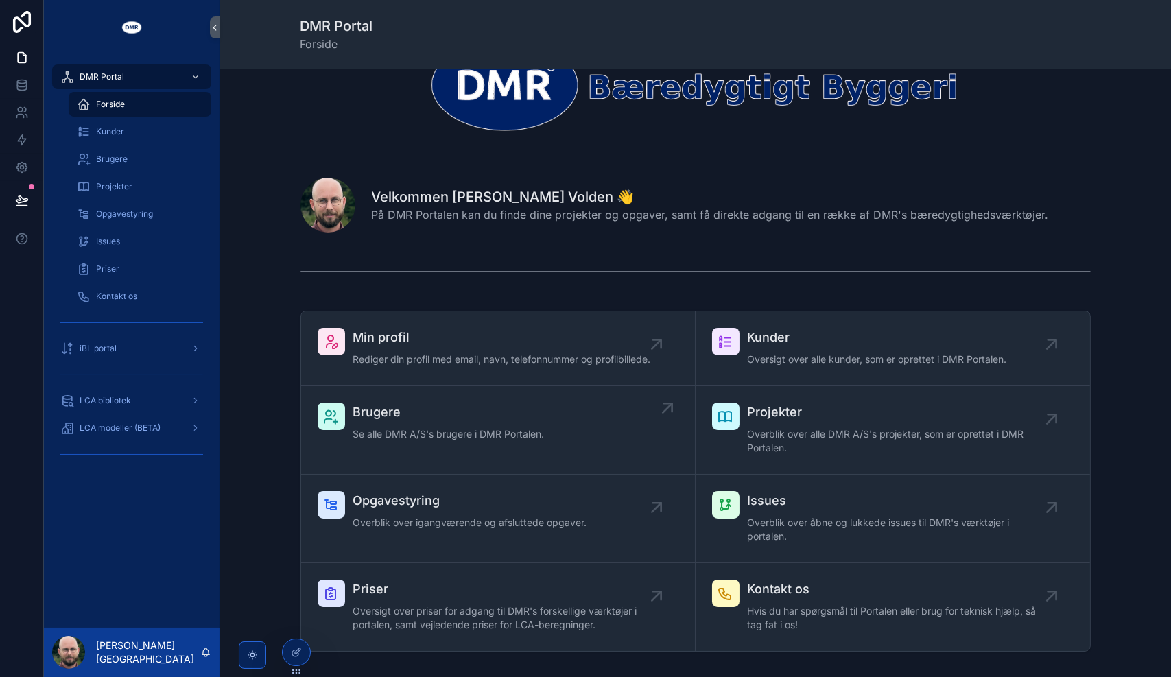
scroll to position [66, 0]
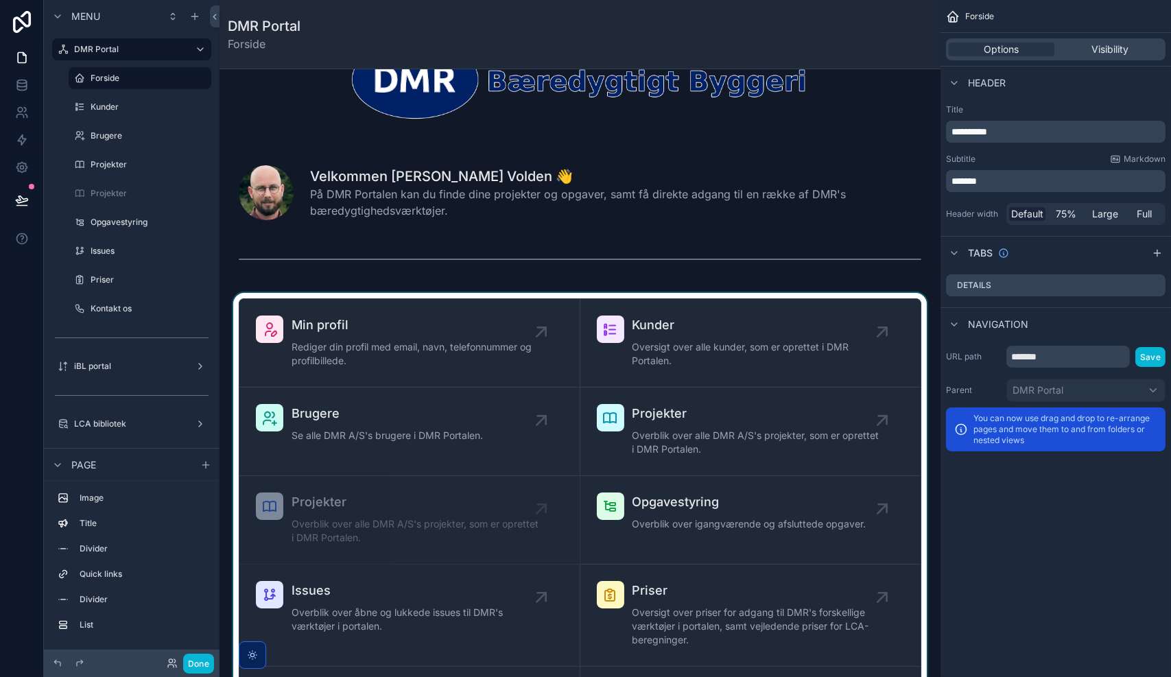
click at [477, 427] on div "scrollable content" at bounding box center [579, 527] width 699 height 468
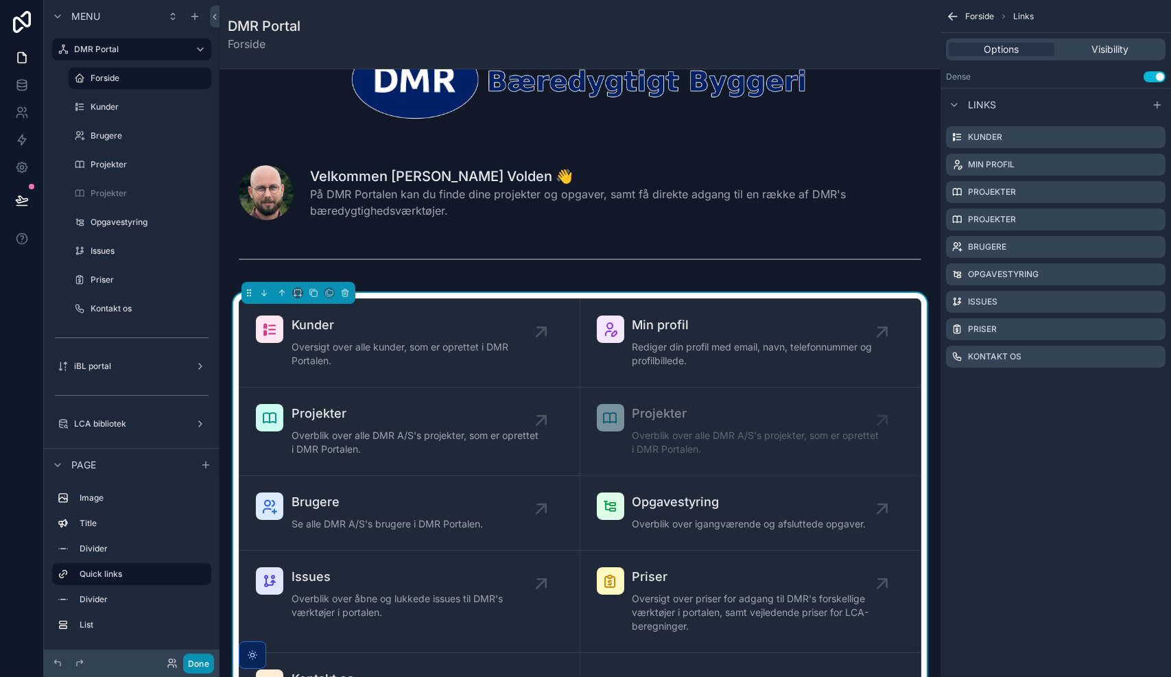
click at [204, 667] on button "Done" at bounding box center [198, 664] width 31 height 20
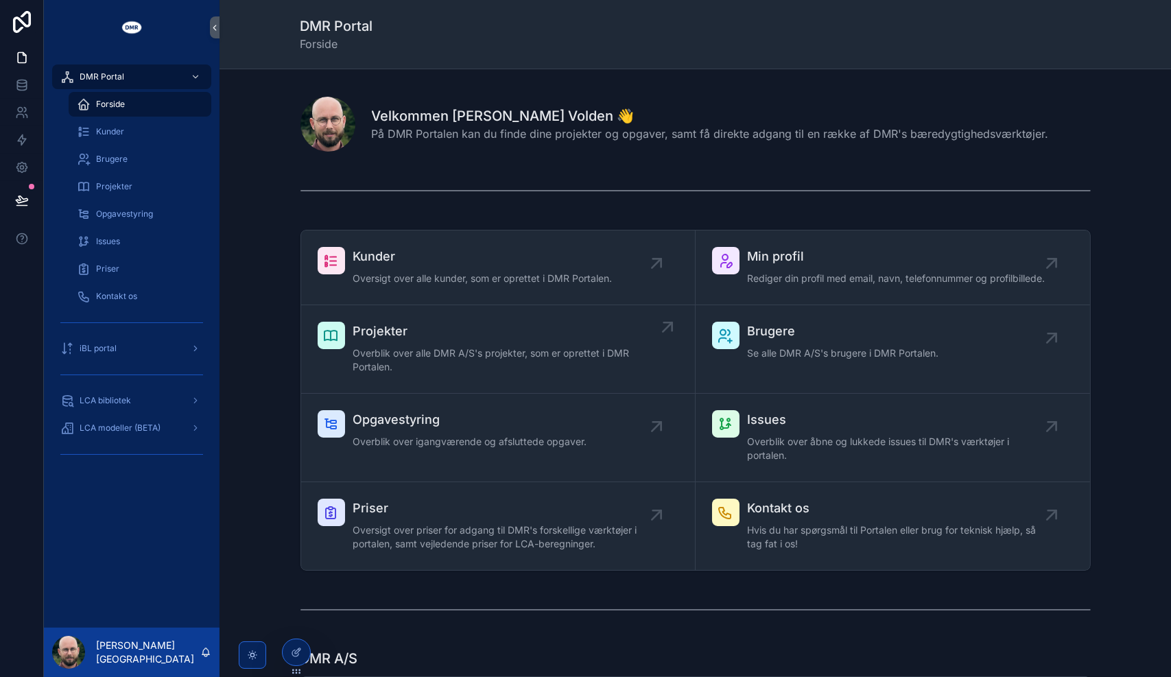
scroll to position [150, 0]
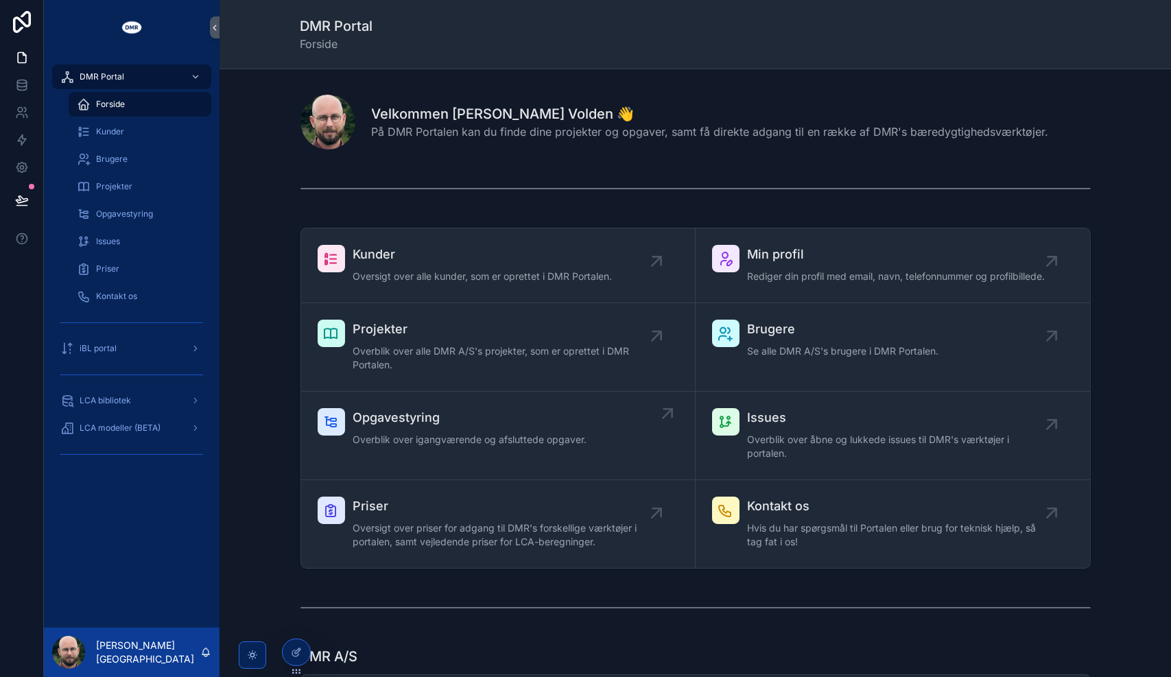
click at [556, 428] on div "Opgavestyring Overblik over igangværende og afsluttede opgaver." at bounding box center [470, 428] width 234 height 41
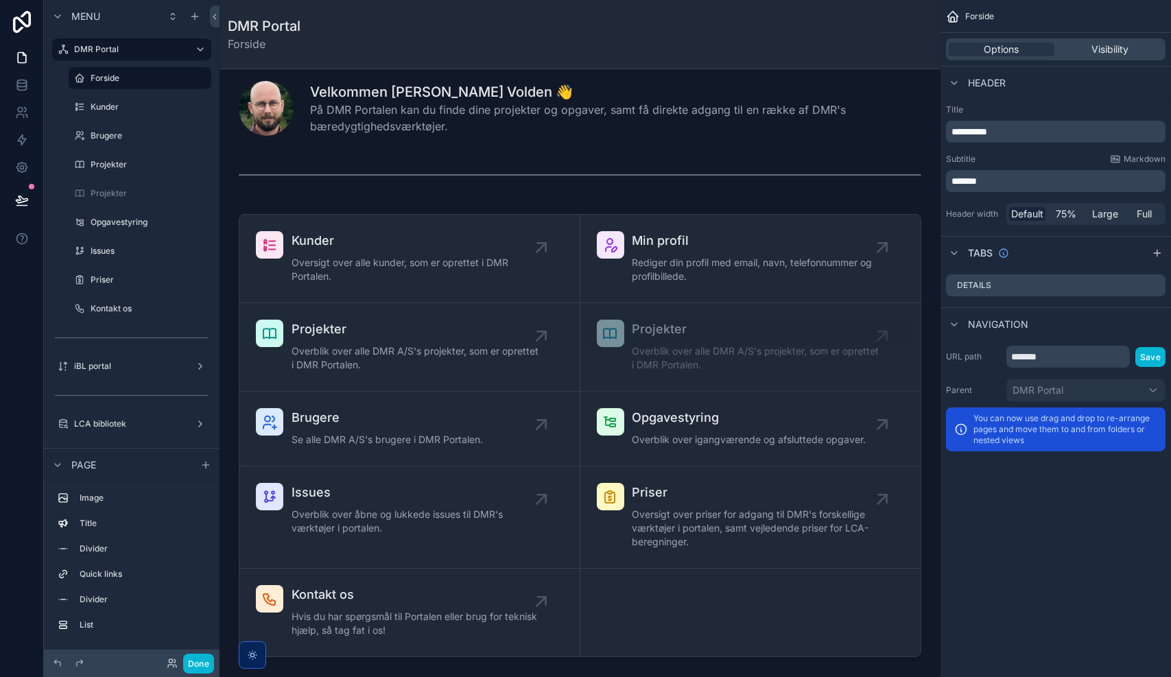
click at [630, 422] on div "scrollable content" at bounding box center [579, 435] width 699 height 454
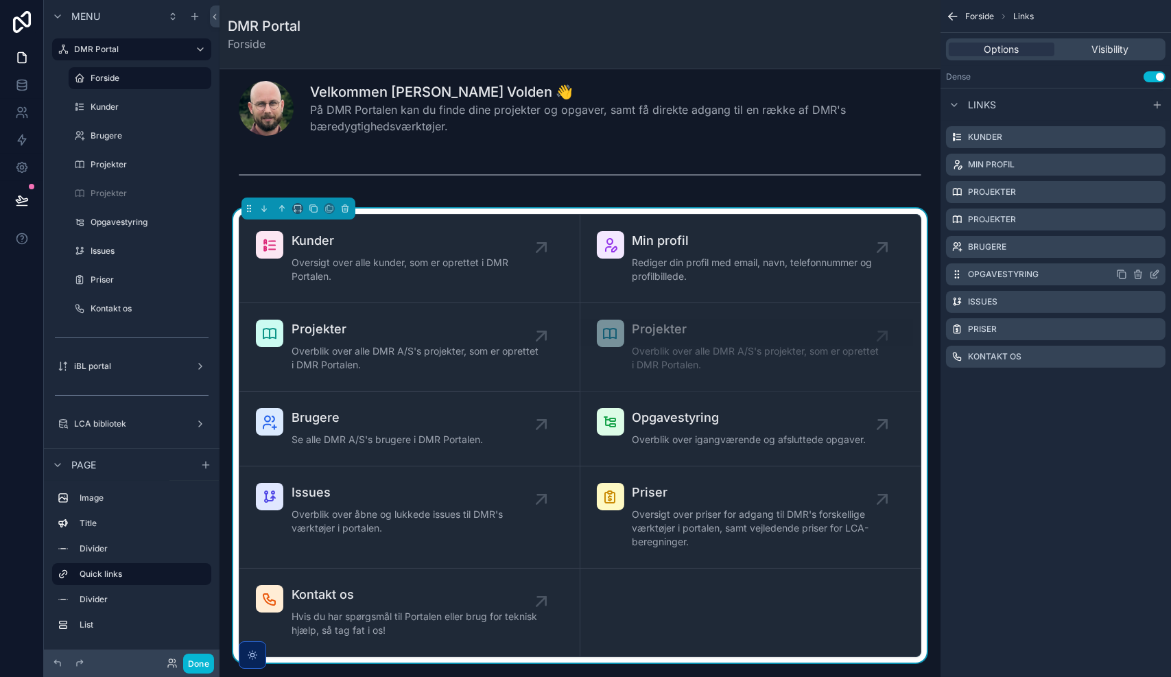
click at [1152, 274] on icon "scrollable content" at bounding box center [1154, 274] width 11 height 11
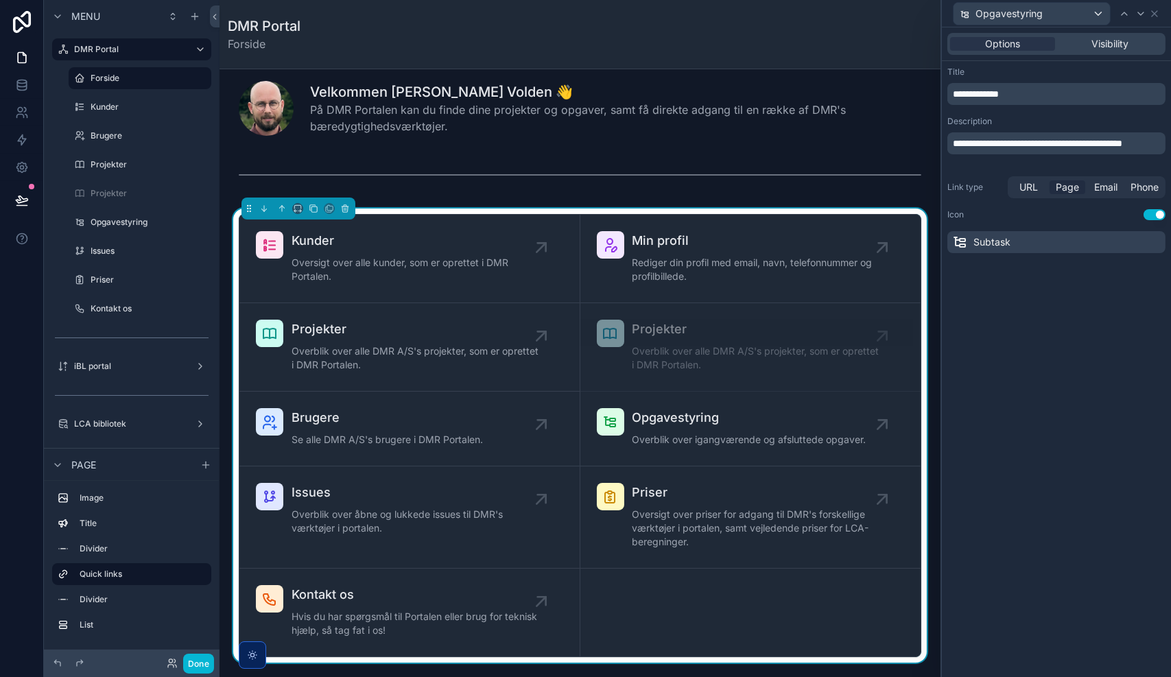
click at [1070, 187] on span "Page" at bounding box center [1066, 187] width 23 height 14
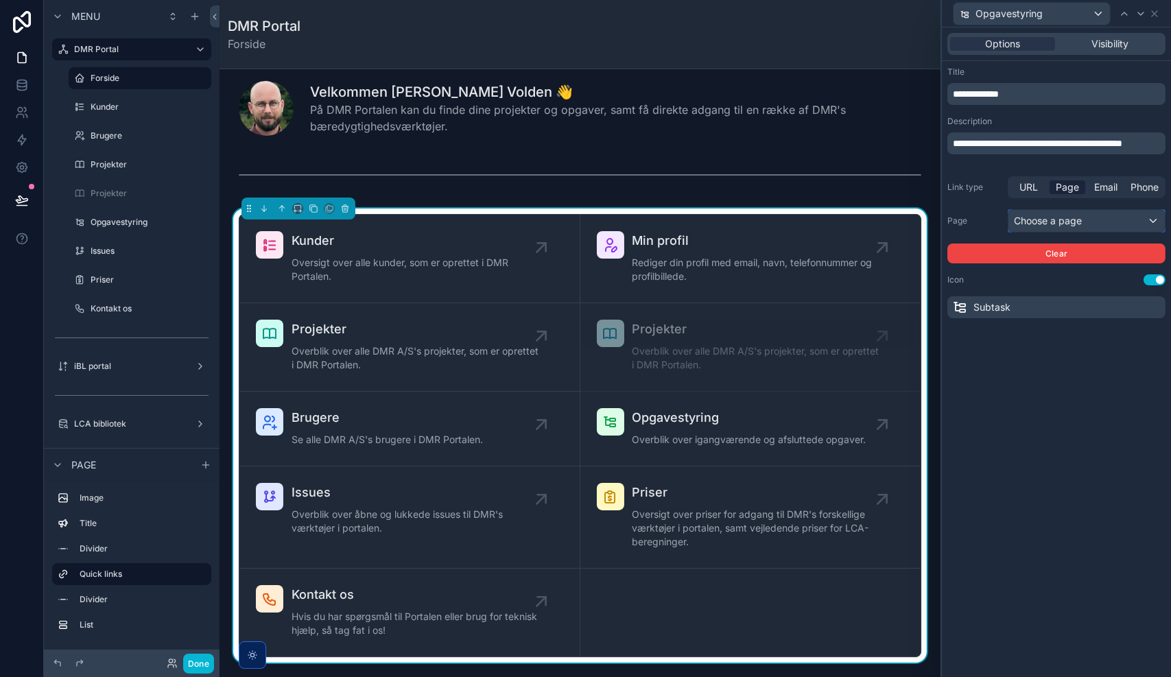
click at [1051, 215] on div "Choose a page" at bounding box center [1086, 221] width 156 height 22
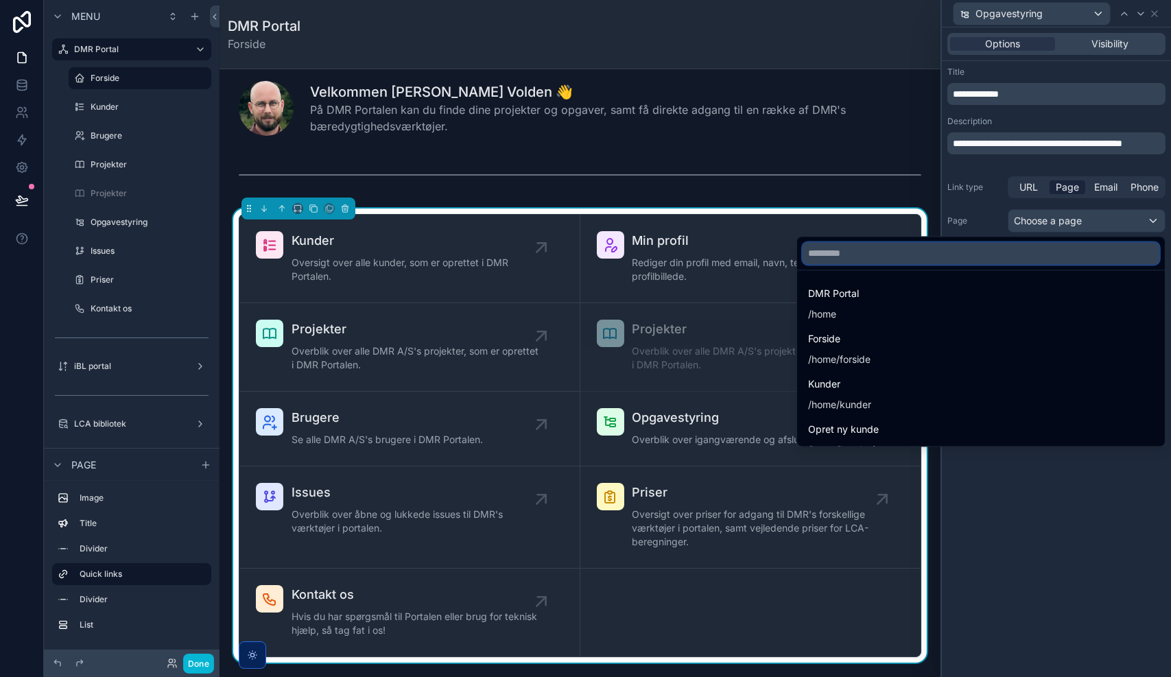
click at [1031, 250] on input "text" at bounding box center [980, 253] width 357 height 22
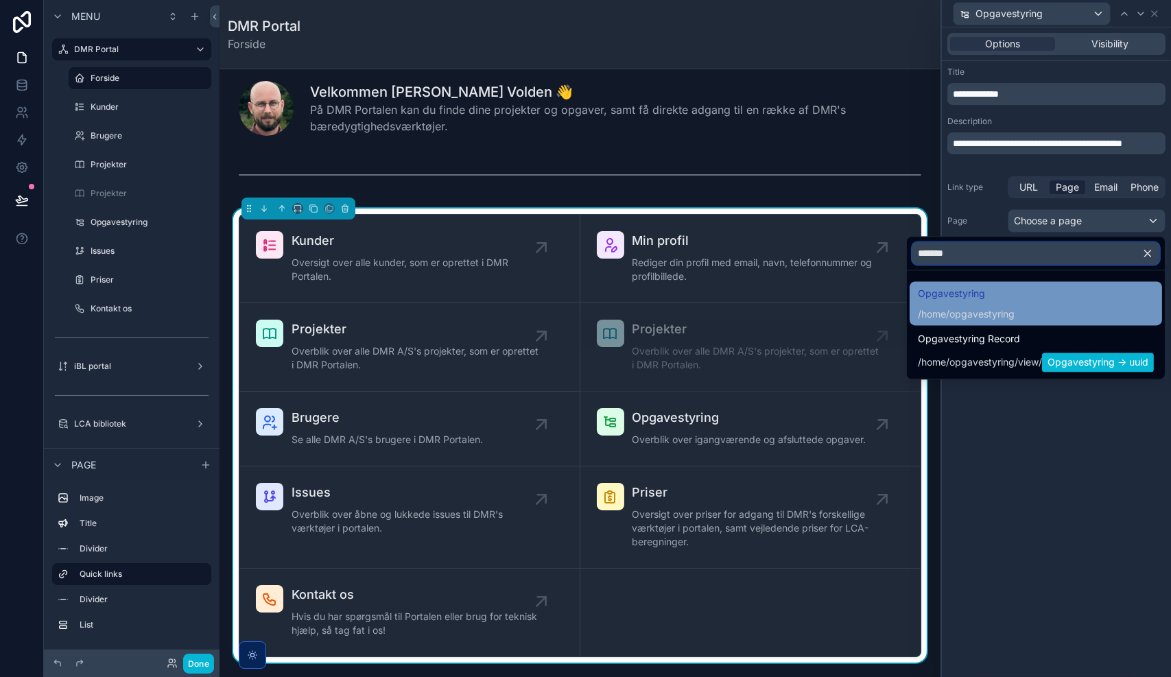
type input "*******"
click at [985, 298] on span "Opgavestyring" at bounding box center [966, 293] width 97 height 16
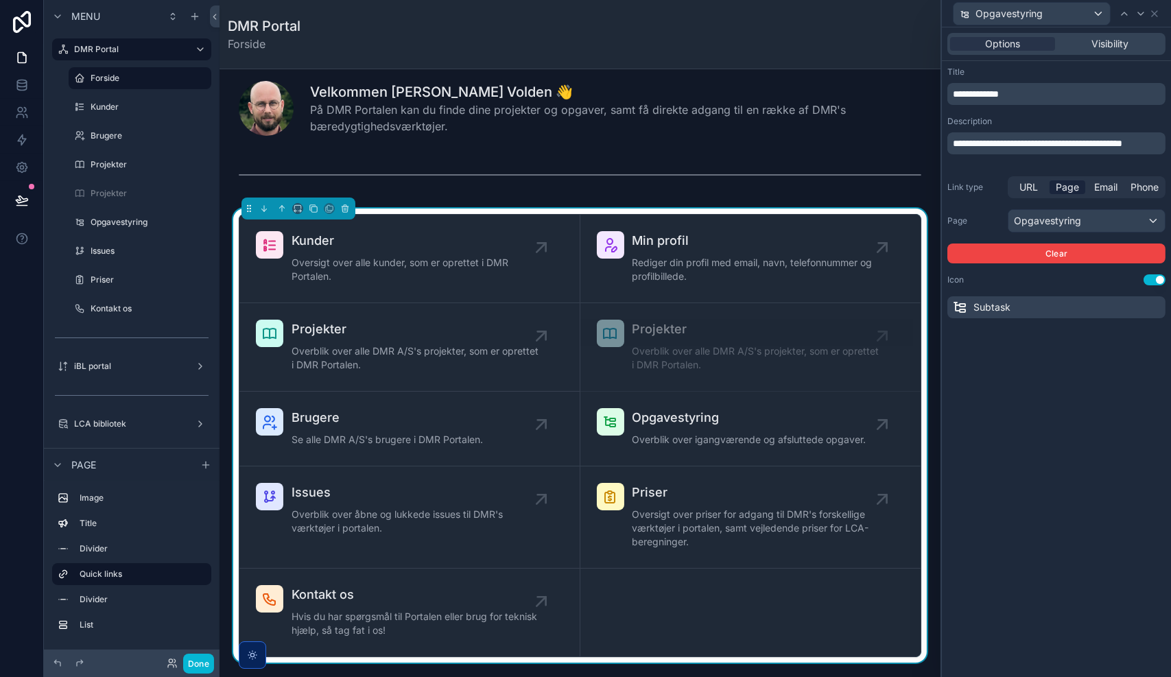
click at [1027, 401] on div "**********" at bounding box center [1056, 351] width 229 height 649
click at [1138, 18] on icon at bounding box center [1140, 13] width 11 height 11
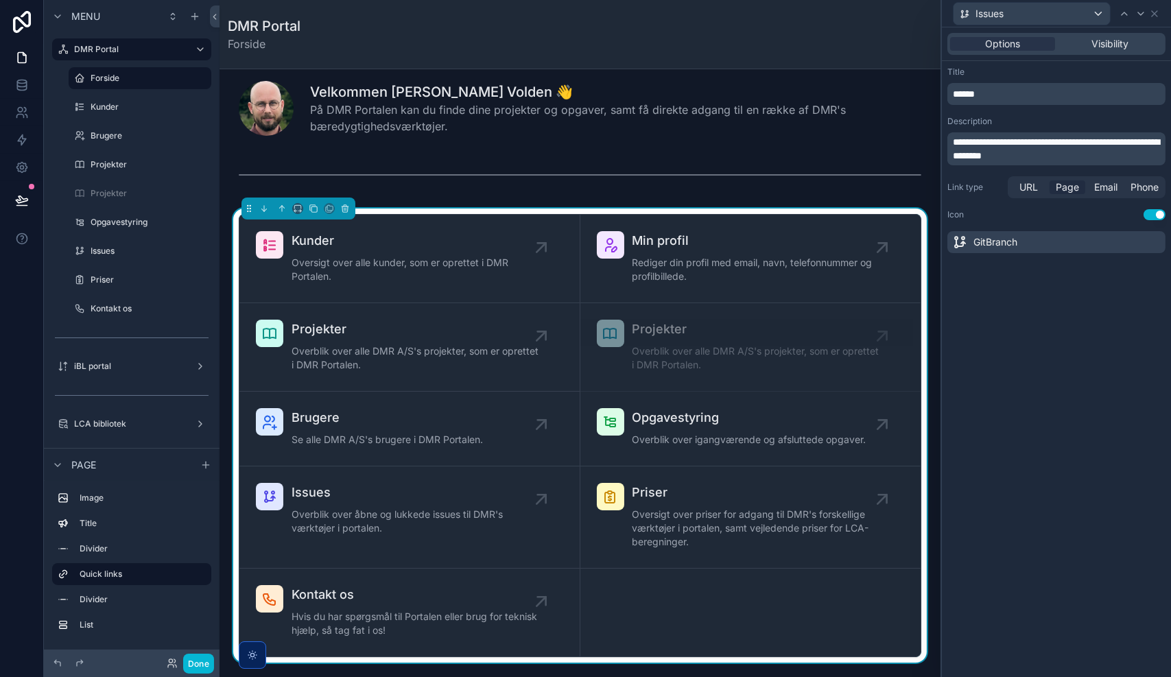
click at [1064, 187] on span "Page" at bounding box center [1066, 187] width 23 height 14
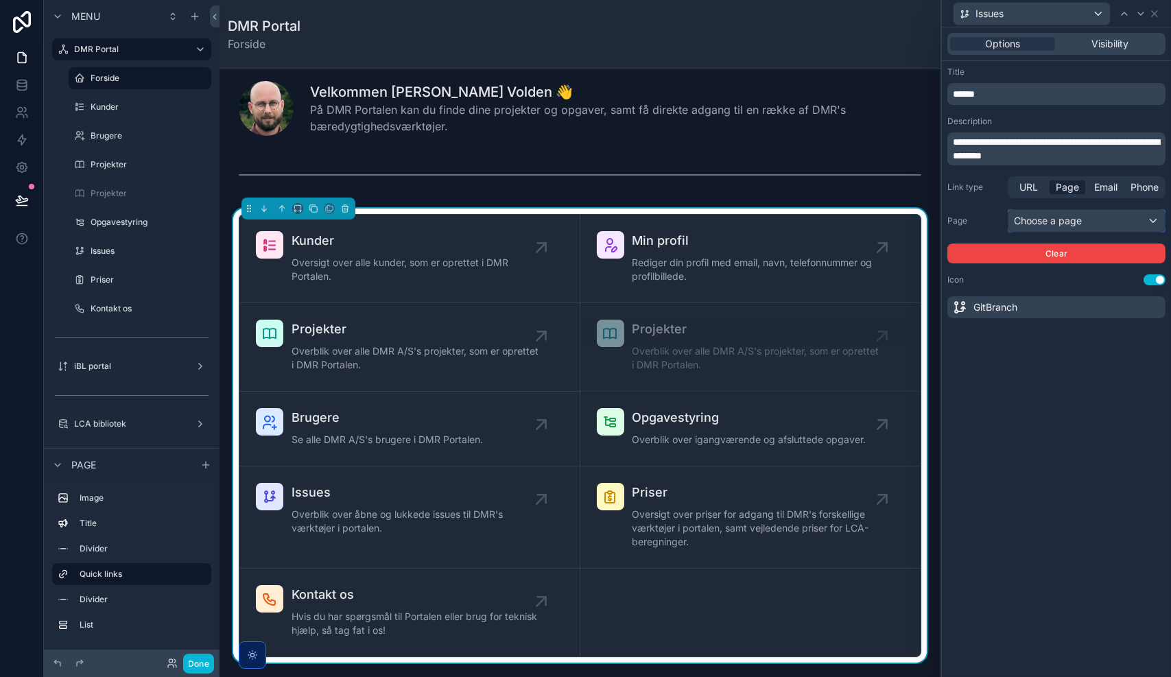
click at [1058, 220] on div "Choose a page" at bounding box center [1086, 221] width 156 height 22
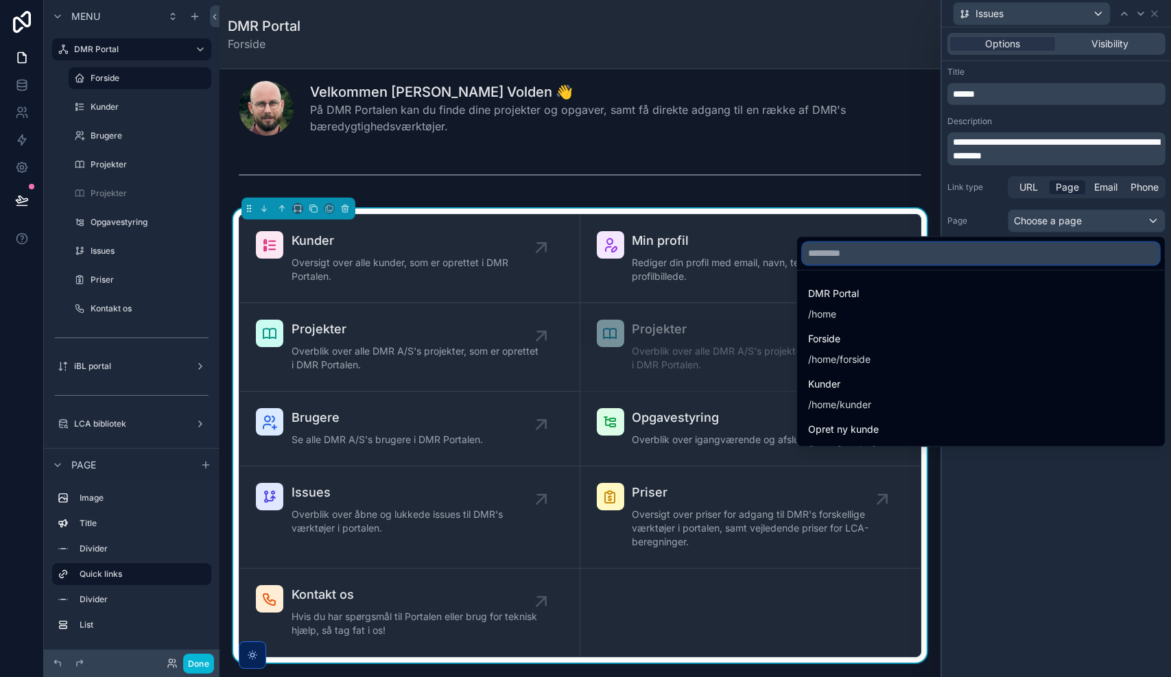
click at [1034, 254] on input "text" at bounding box center [980, 253] width 357 height 22
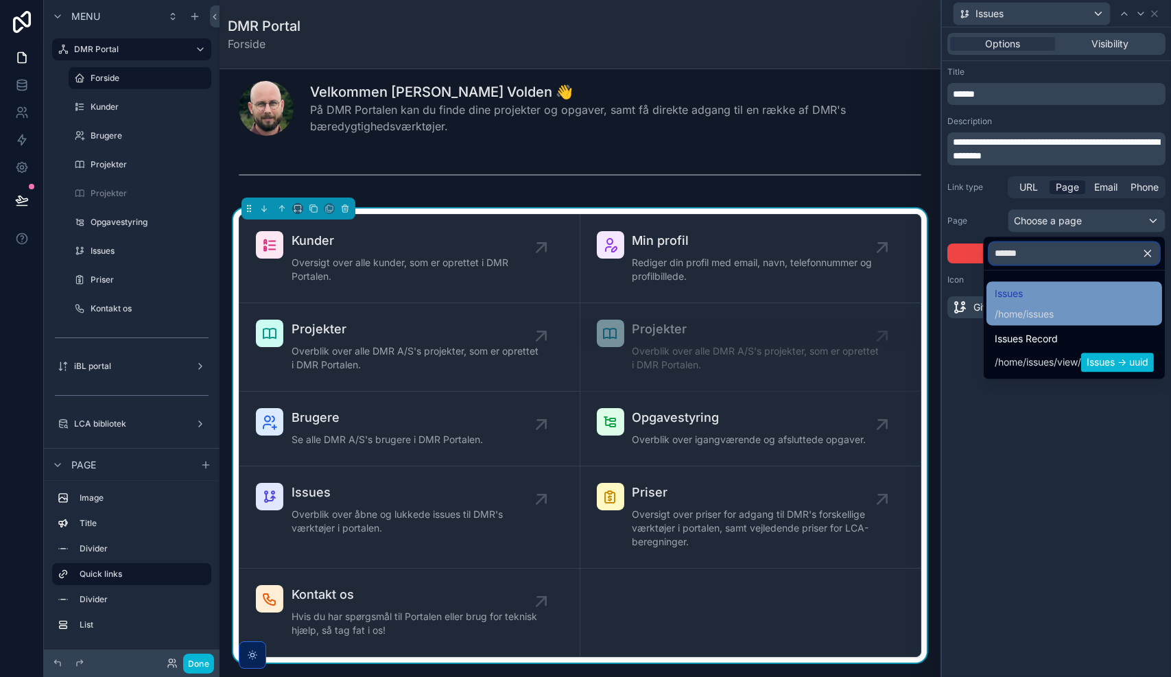
type input "******"
click at [1023, 302] on span "Issues" at bounding box center [1023, 293] width 59 height 16
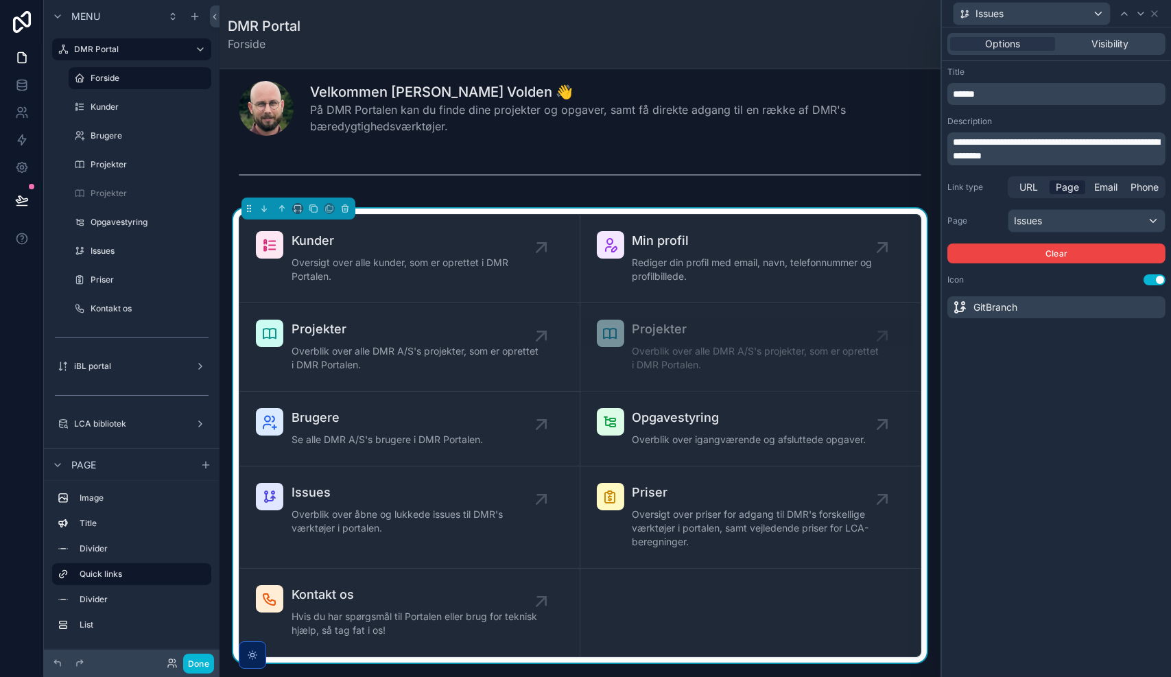
click at [996, 439] on div "**********" at bounding box center [1056, 351] width 229 height 649
click at [193, 658] on button "Done" at bounding box center [198, 664] width 31 height 20
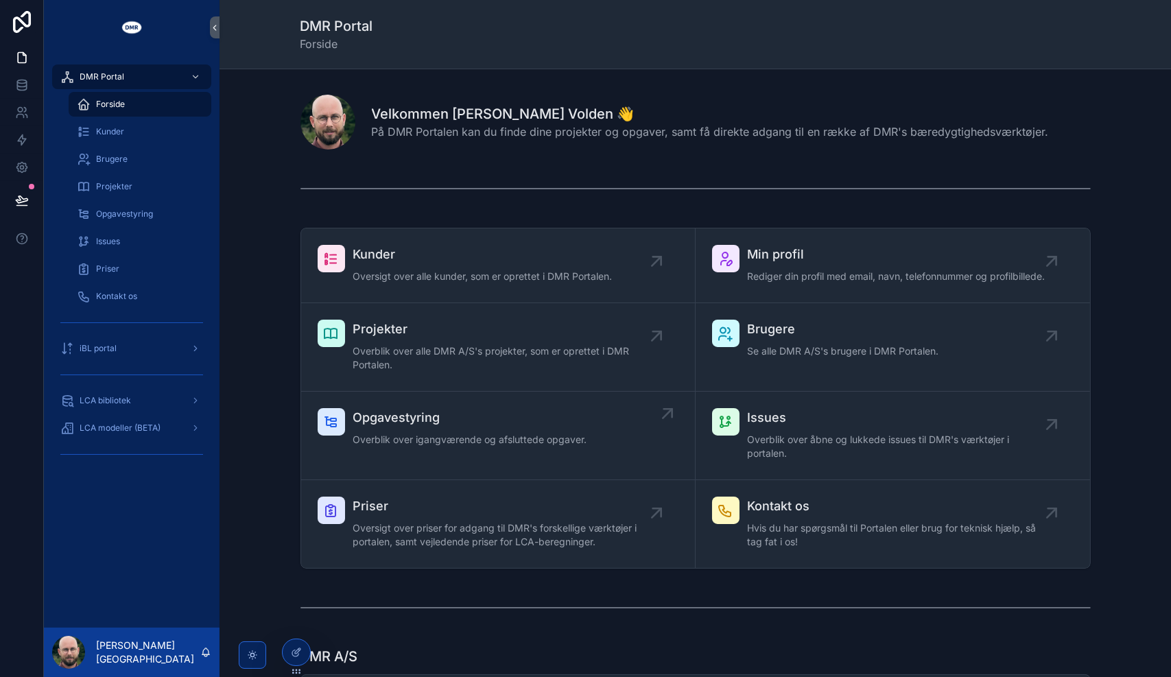
click at [518, 436] on span "Overblik over igangværende og afsluttede opgaver." at bounding box center [470, 440] width 234 height 14
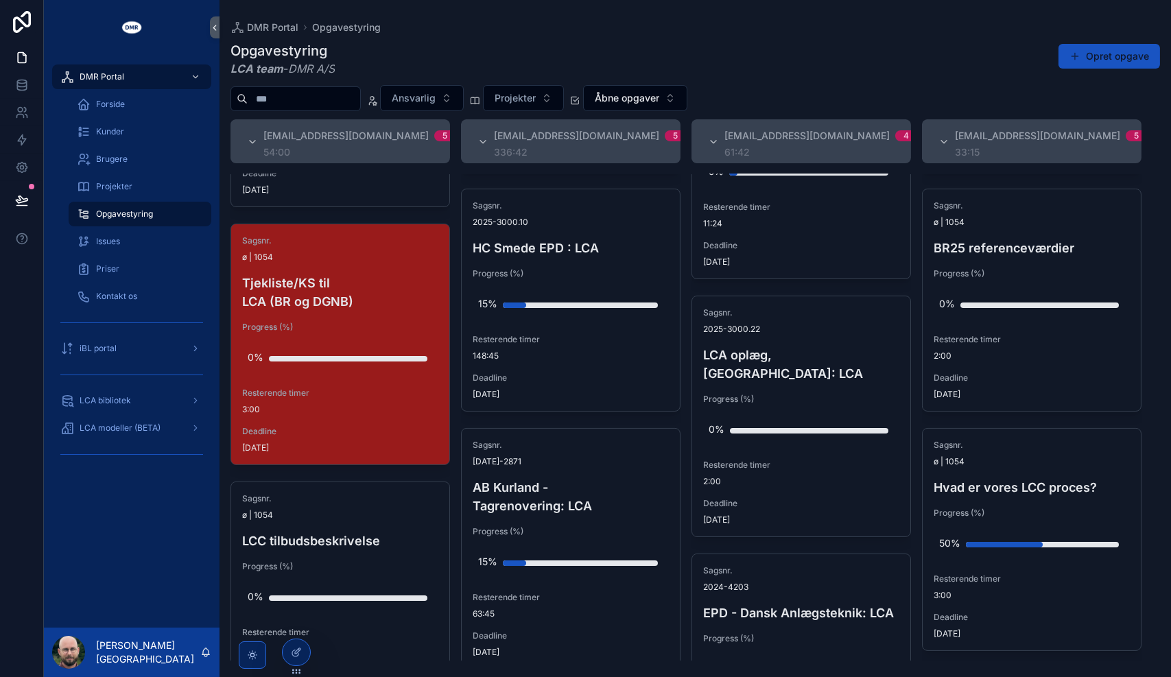
scroll to position [778, 0]
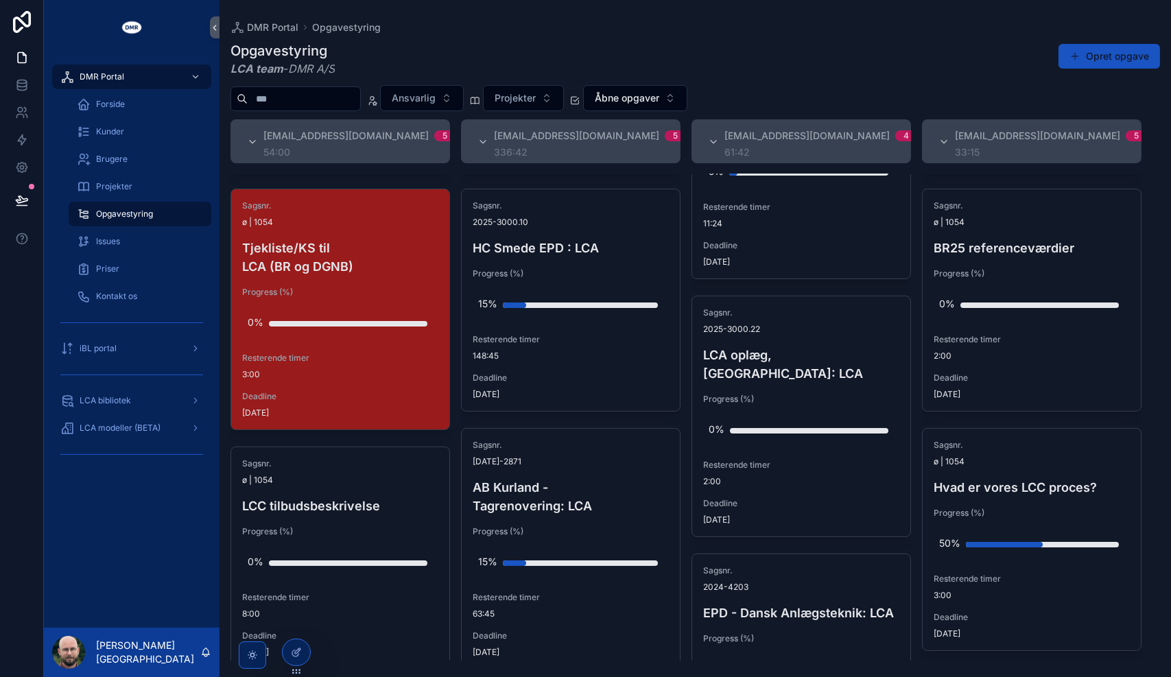
click at [324, 391] on span "Deadline" at bounding box center [340, 396] width 196 height 11
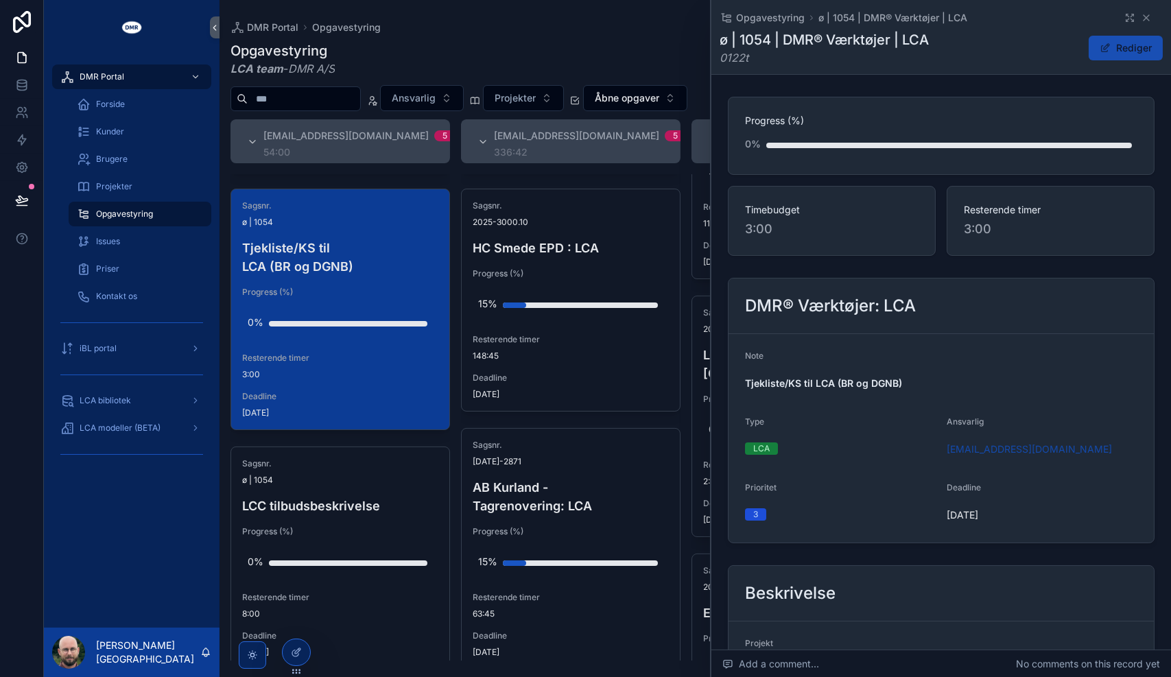
click at [1116, 52] on button "Rediger" at bounding box center [1125, 48] width 74 height 25
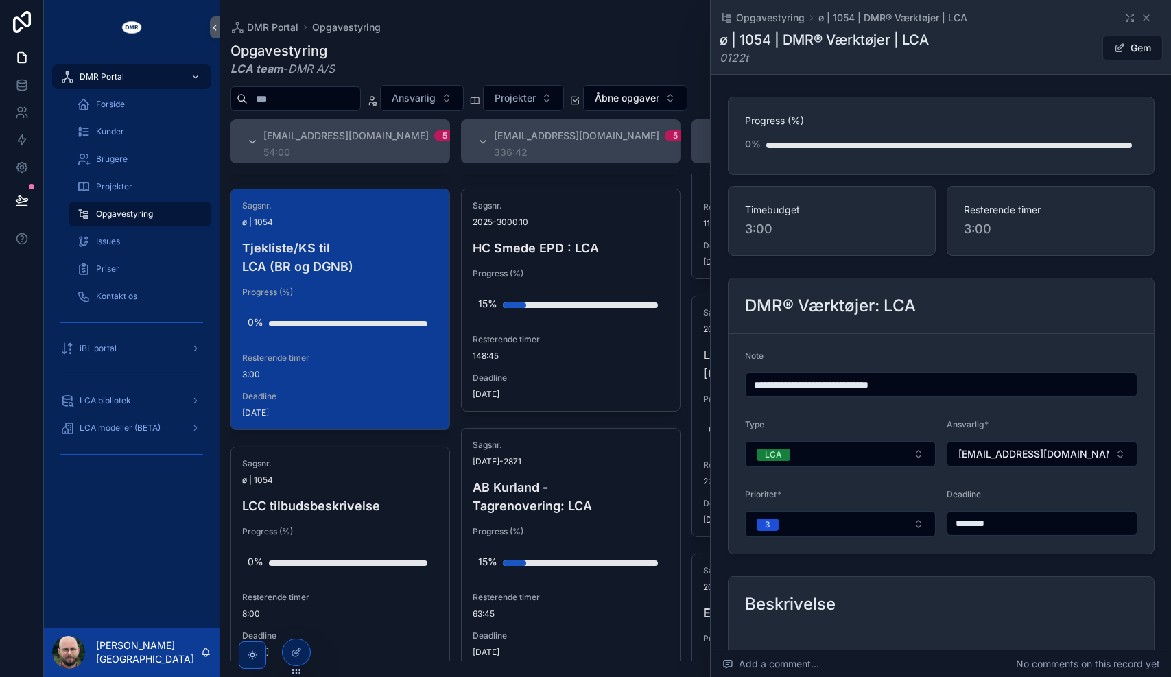
click at [1011, 522] on input "********" at bounding box center [1041, 523] width 189 height 19
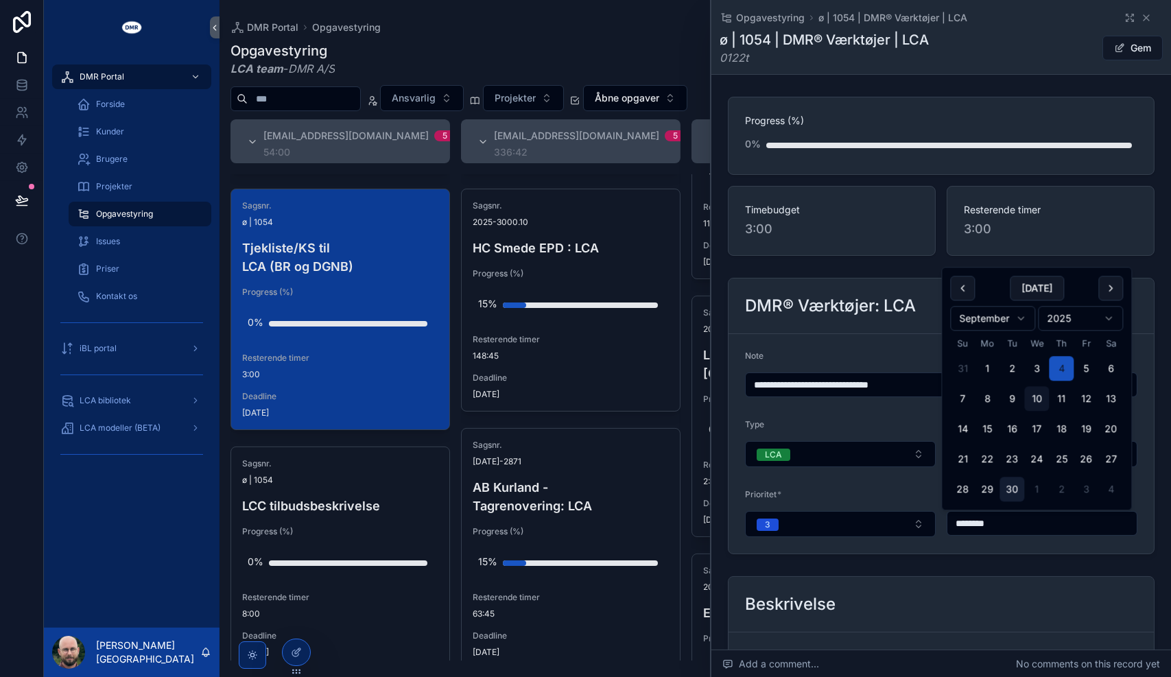
click at [1010, 488] on button "30" at bounding box center [1011, 489] width 25 height 25
type input "*********"
click at [1124, 46] on span "Gem" at bounding box center [1132, 48] width 60 height 25
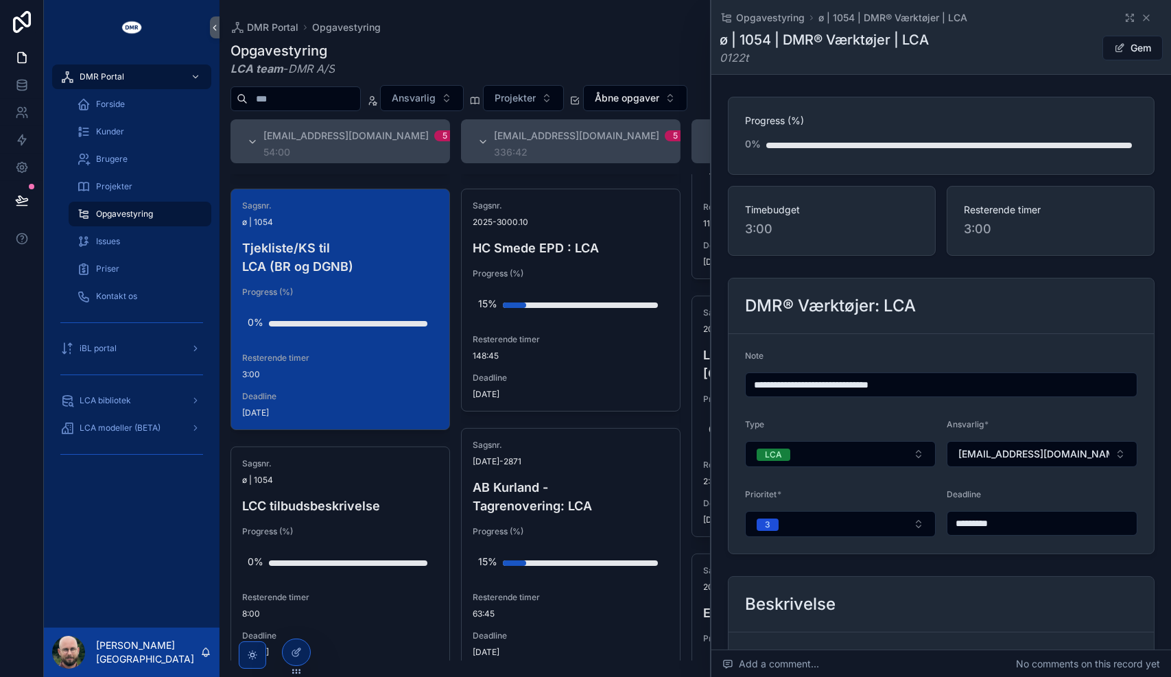
click at [1124, 46] on button "Gem" at bounding box center [1132, 48] width 60 height 25
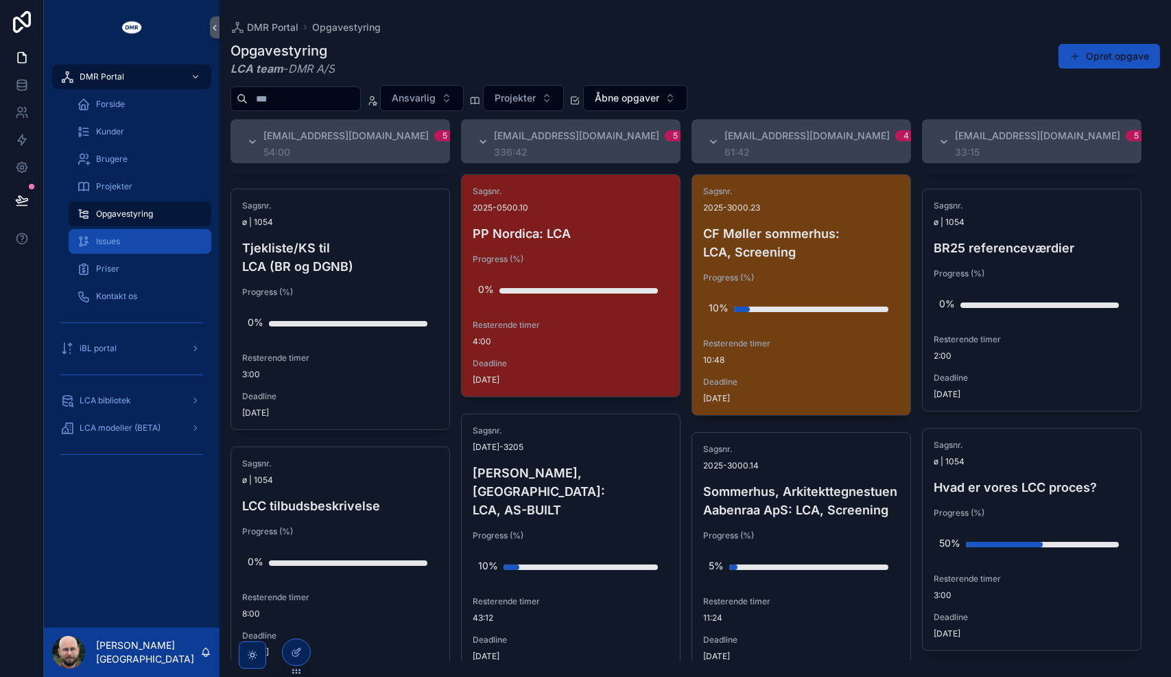
click at [112, 239] on span "Issues" at bounding box center [108, 241] width 24 height 11
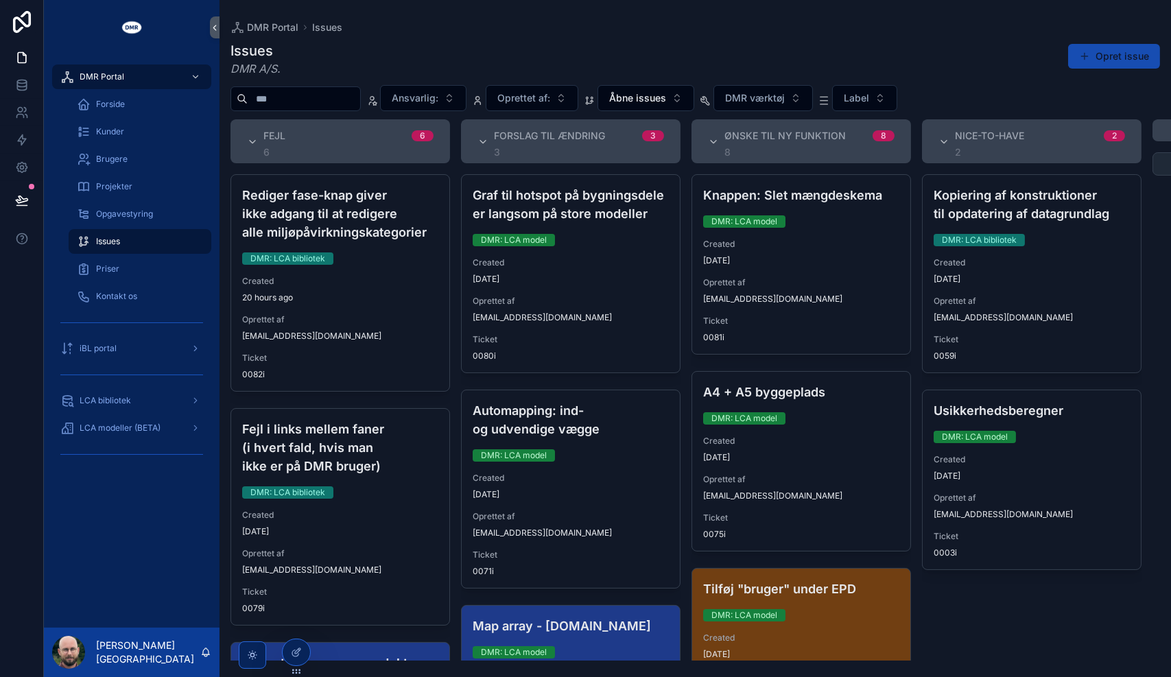
click at [1110, 53] on button "Opret issue" at bounding box center [1114, 56] width 92 height 25
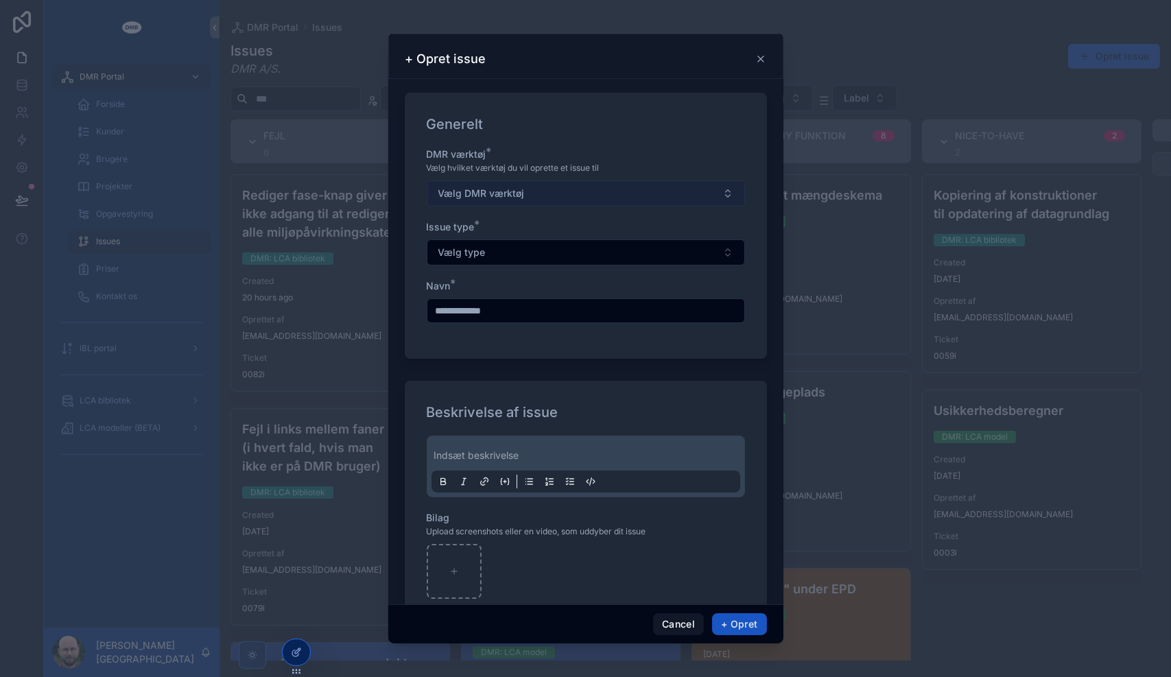
click at [540, 193] on button "Vælg DMR værktøj" at bounding box center [586, 193] width 318 height 26
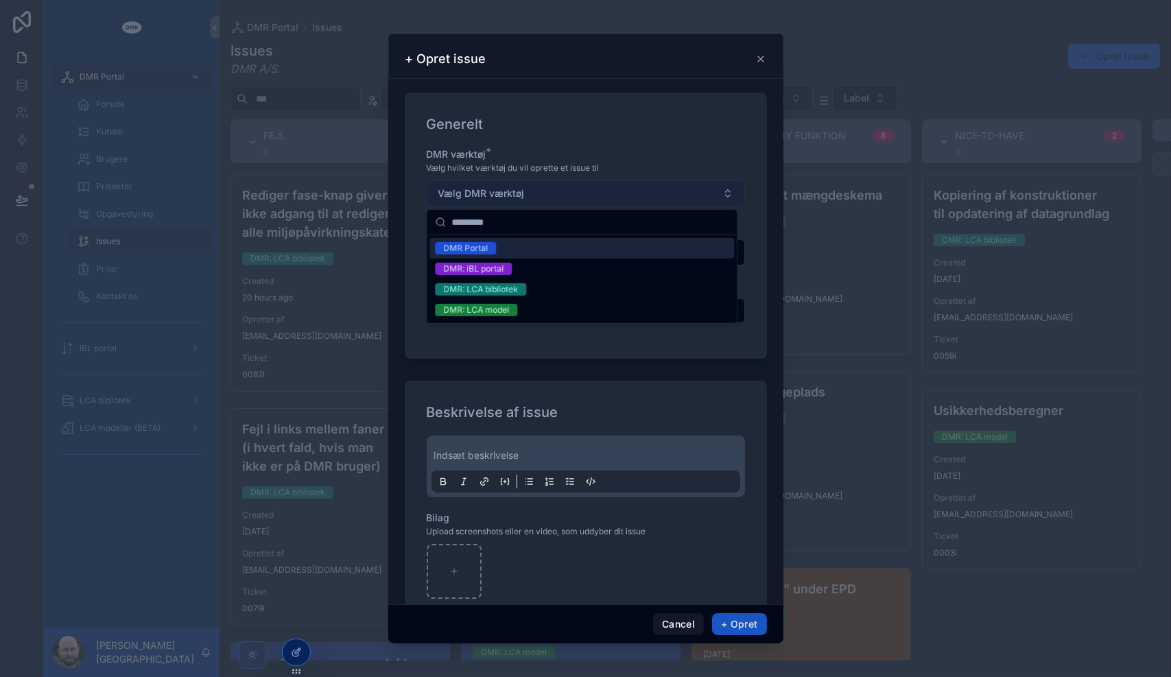
click at [540, 193] on button "Vælg DMR værktøj" at bounding box center [586, 193] width 318 height 26
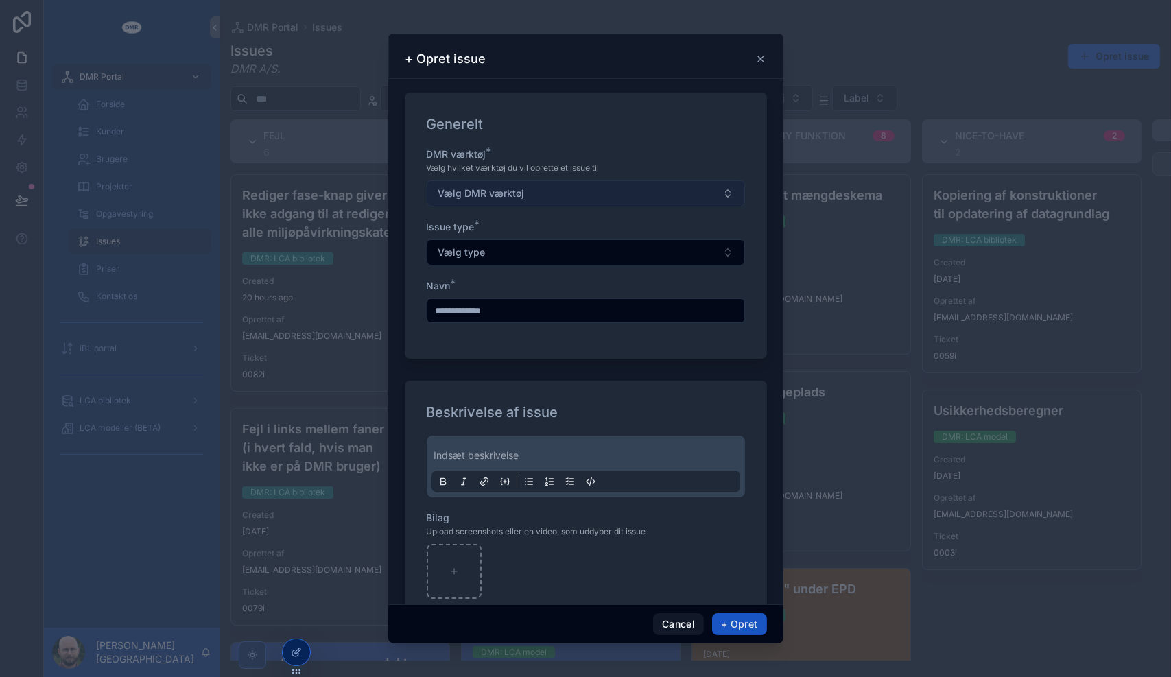
click at [540, 193] on button "Vælg DMR værktøj" at bounding box center [586, 193] width 318 height 26
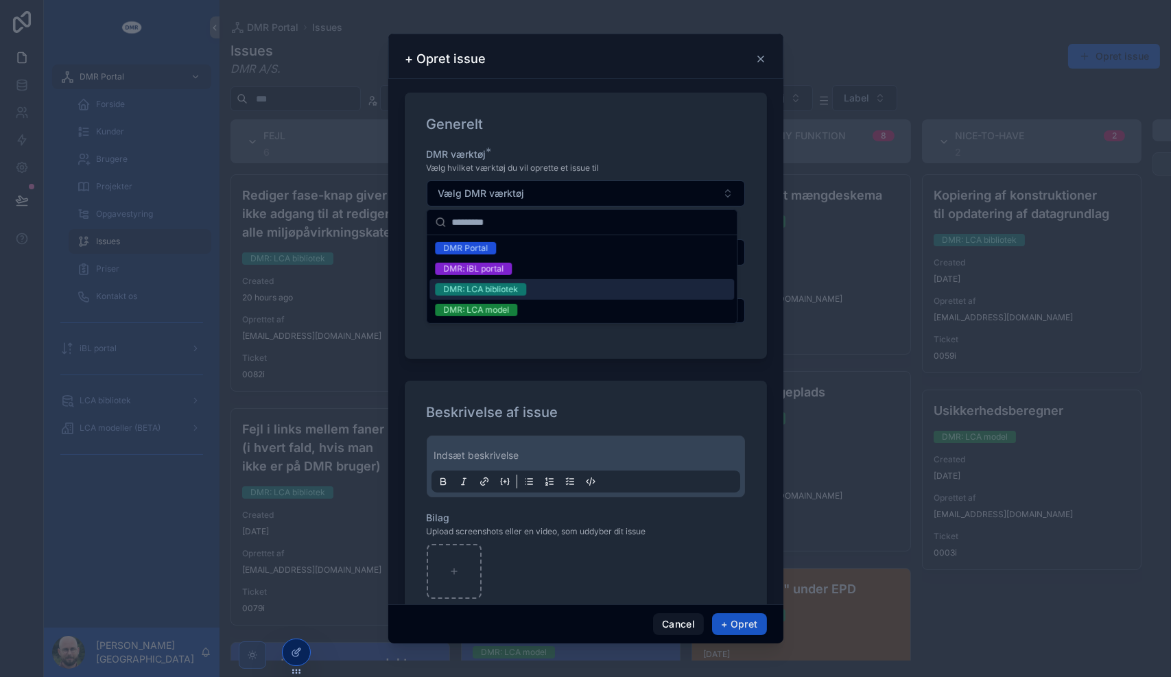
click at [500, 294] on div "DMR: LCA bibliotek" at bounding box center [480, 289] width 75 height 12
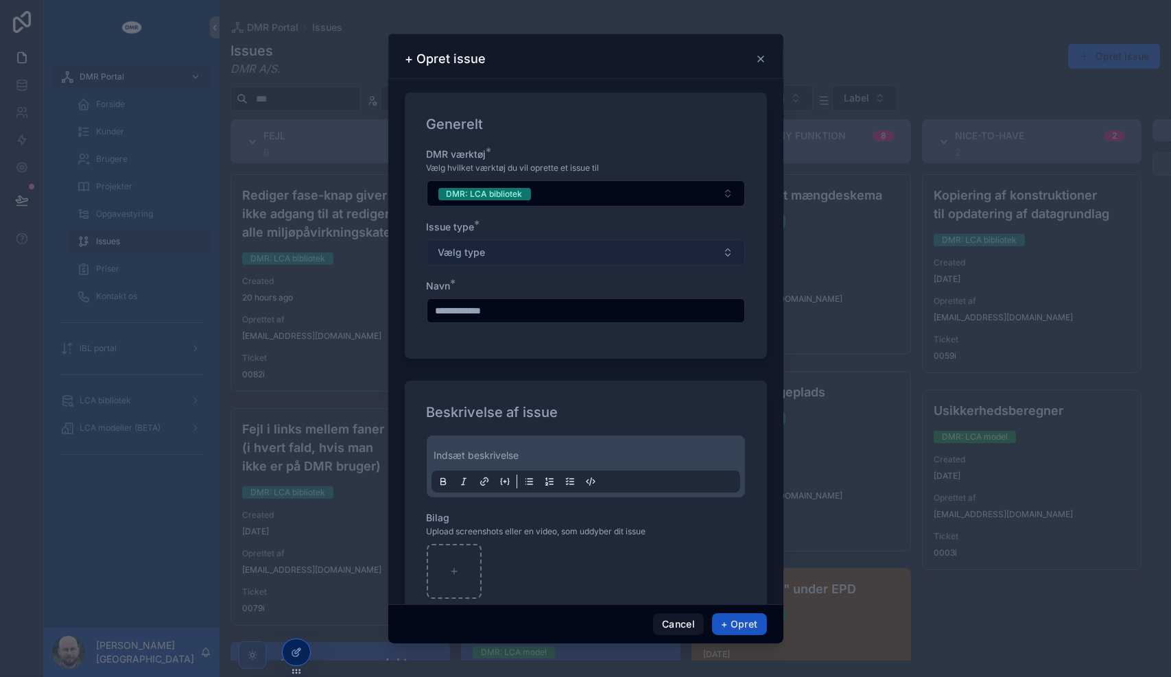
click at [503, 252] on button "Vælg type" at bounding box center [586, 252] width 318 height 26
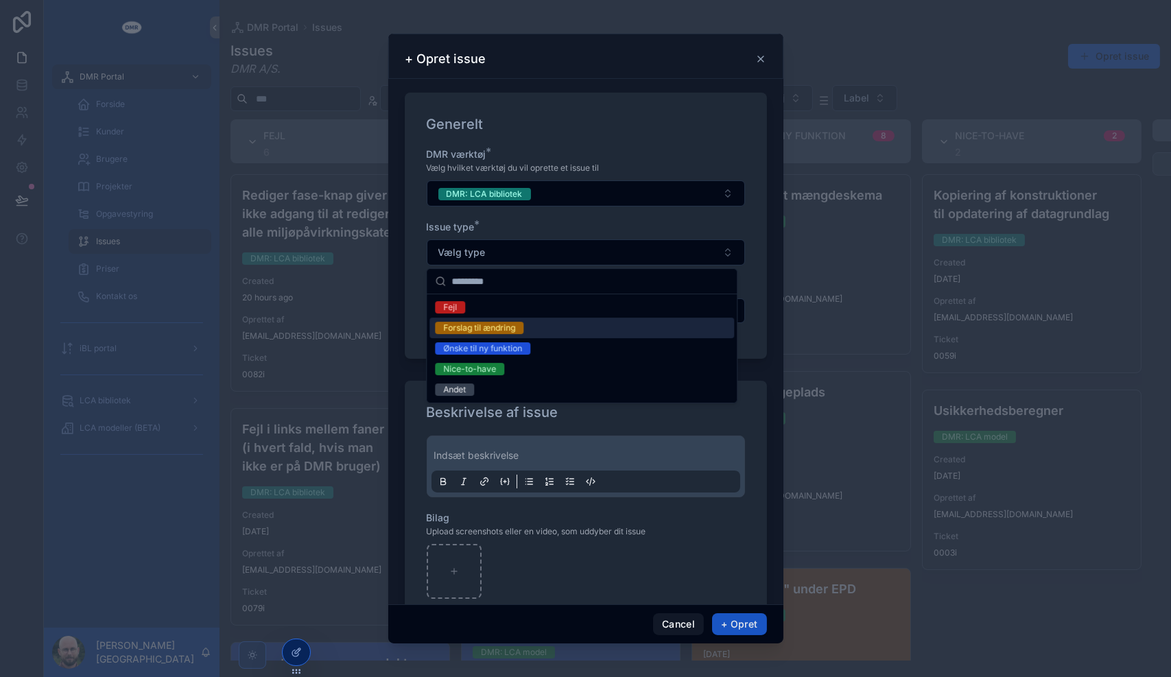
click at [507, 325] on div "Forslag til ændring" at bounding box center [479, 328] width 72 height 12
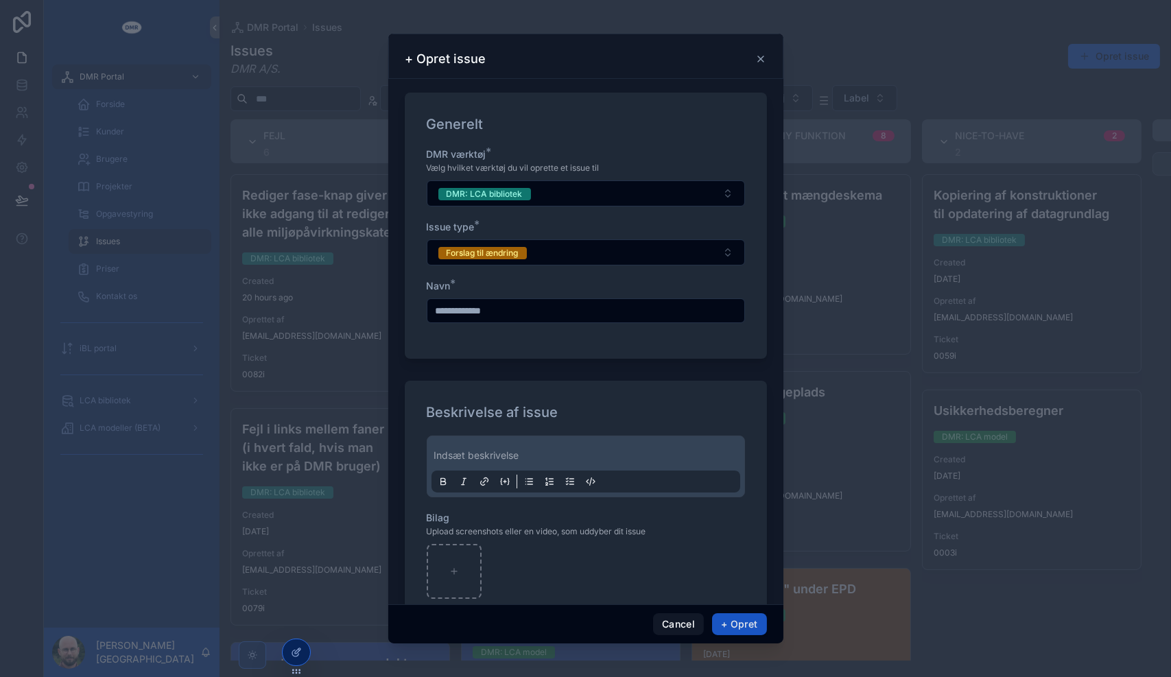
click at [480, 311] on input "scrollable content" at bounding box center [585, 310] width 317 height 19
type input "*"
type input "**********"
click at [472, 454] on p "scrollable content" at bounding box center [588, 456] width 309 height 14
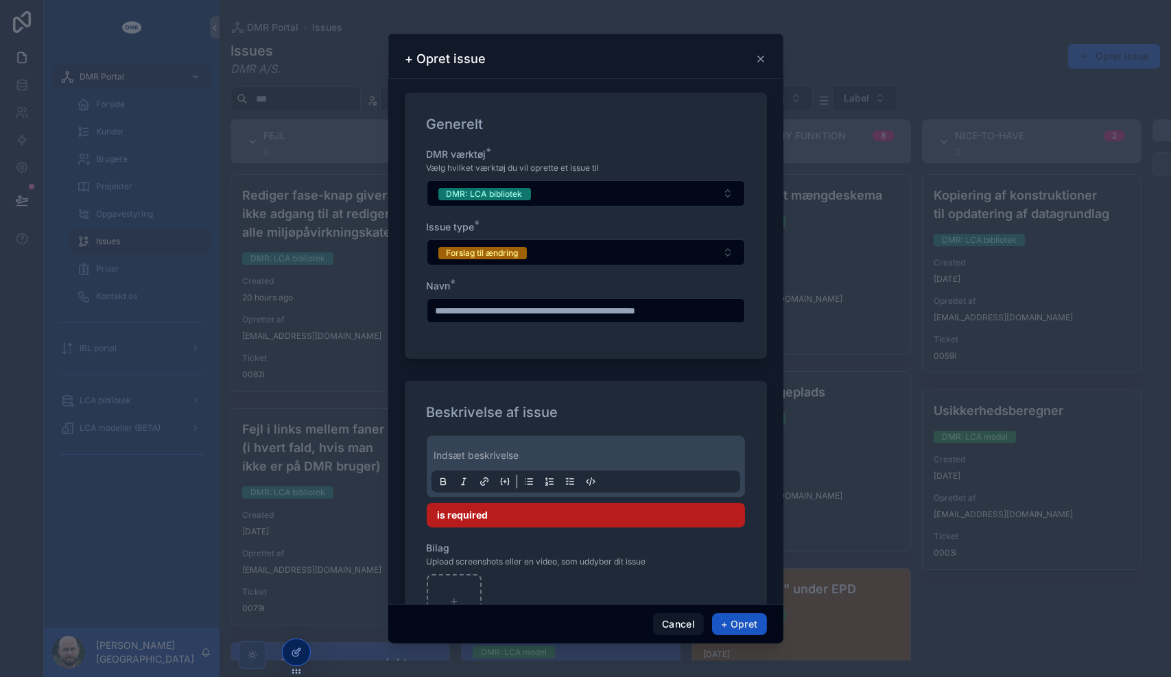
paste div "scrollable content"
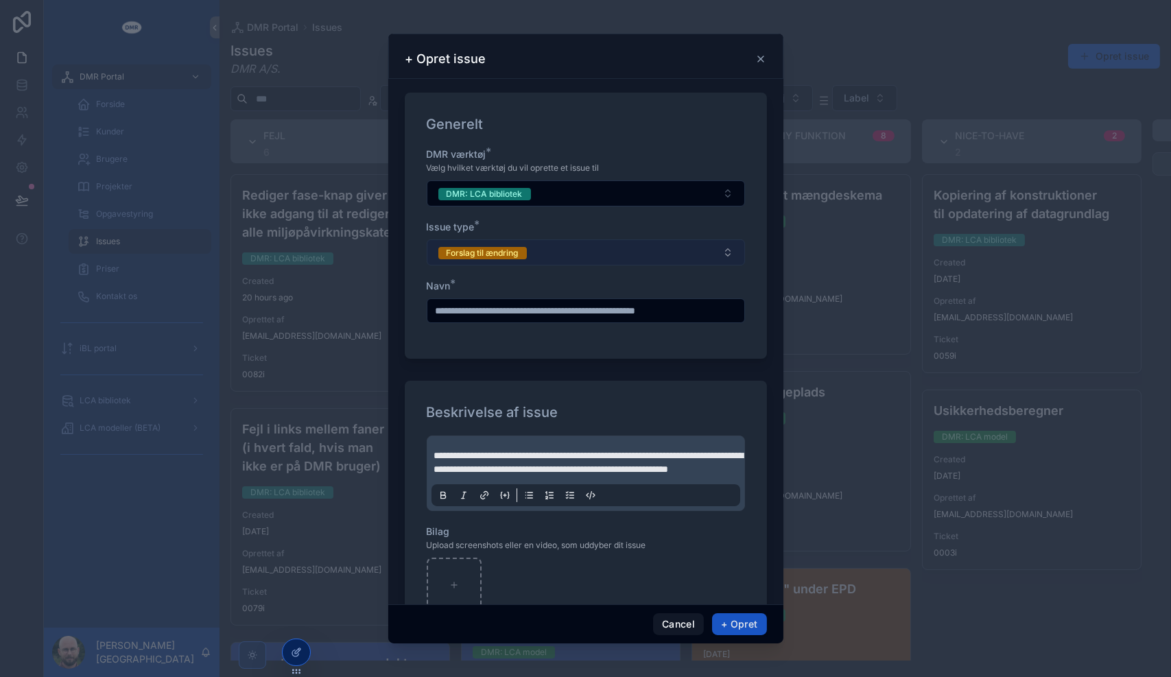
click at [527, 248] on button "Forslag til ændring" at bounding box center [586, 252] width 318 height 26
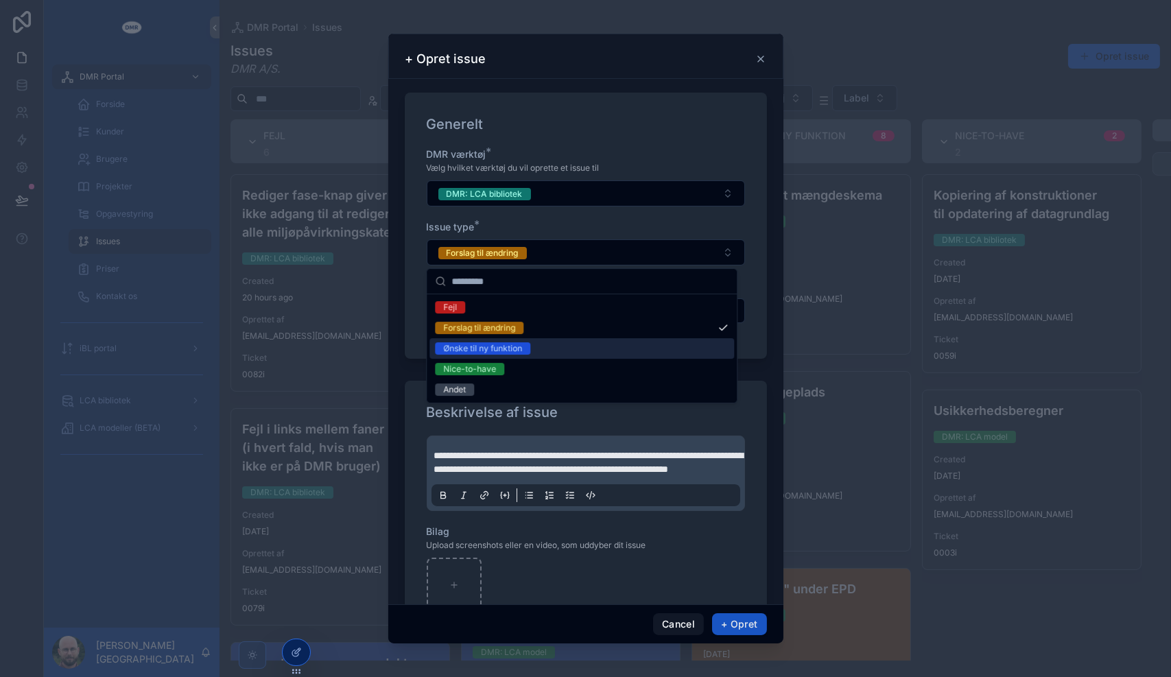
click at [522, 344] on div "Ønske til ny funktion" at bounding box center [482, 348] width 79 height 12
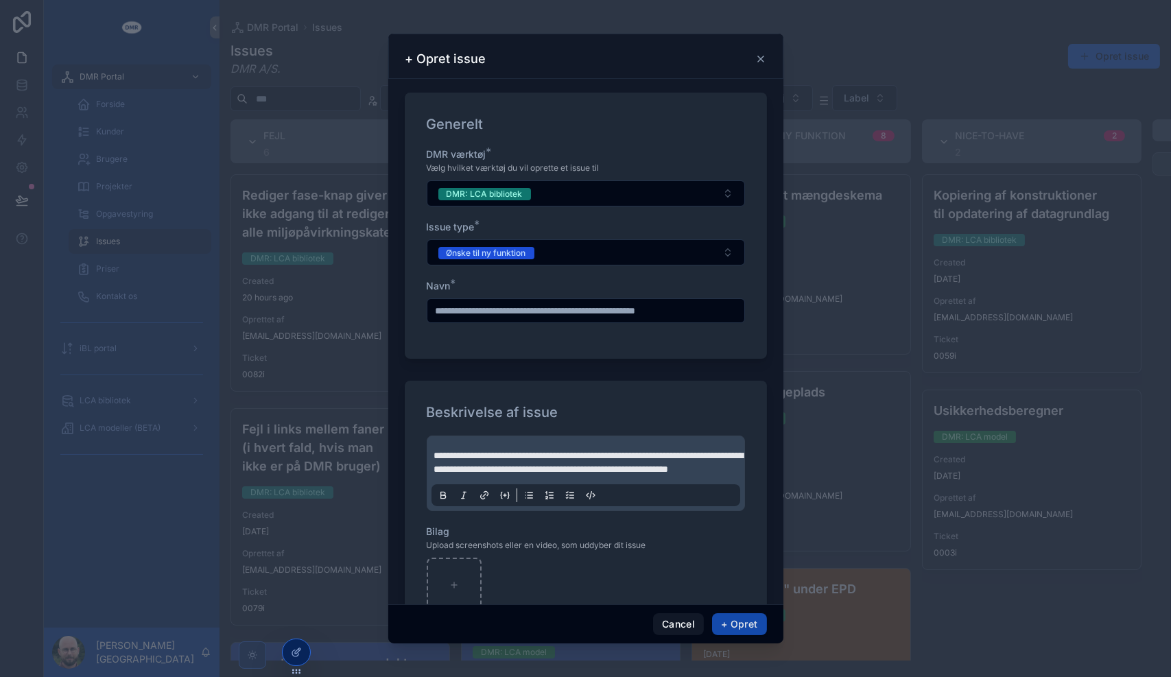
click at [740, 621] on button "+ Opret" at bounding box center [739, 624] width 54 height 22
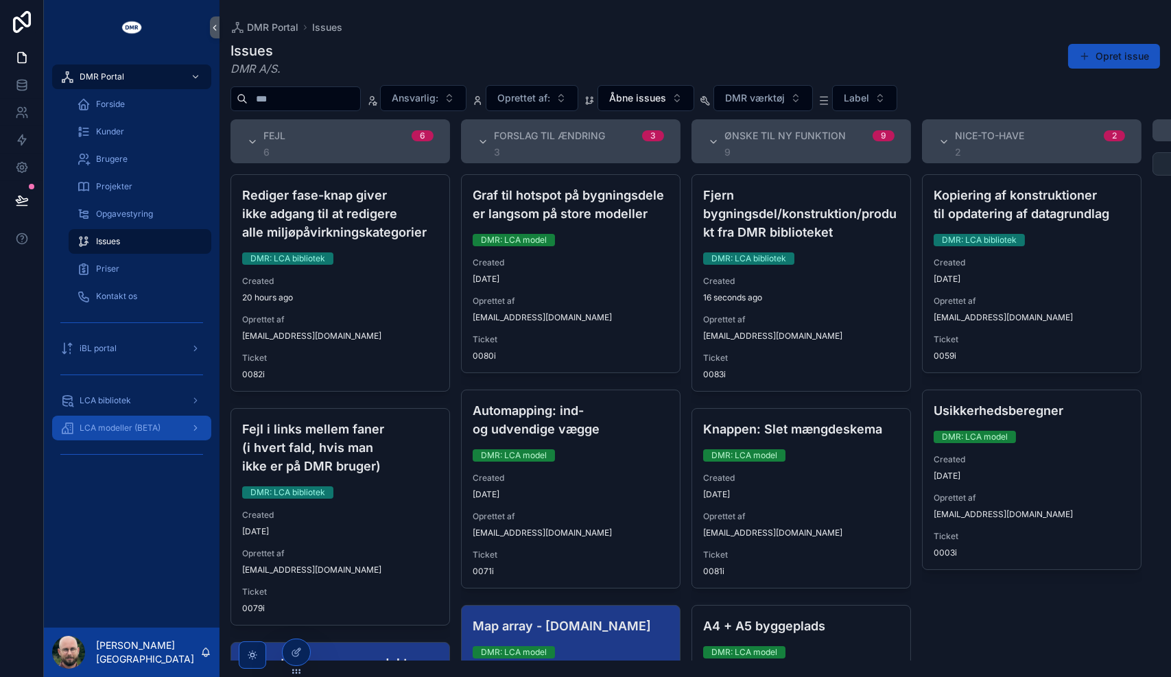
click at [101, 428] on span "LCA modeller (BETA)" at bounding box center [120, 427] width 81 height 11
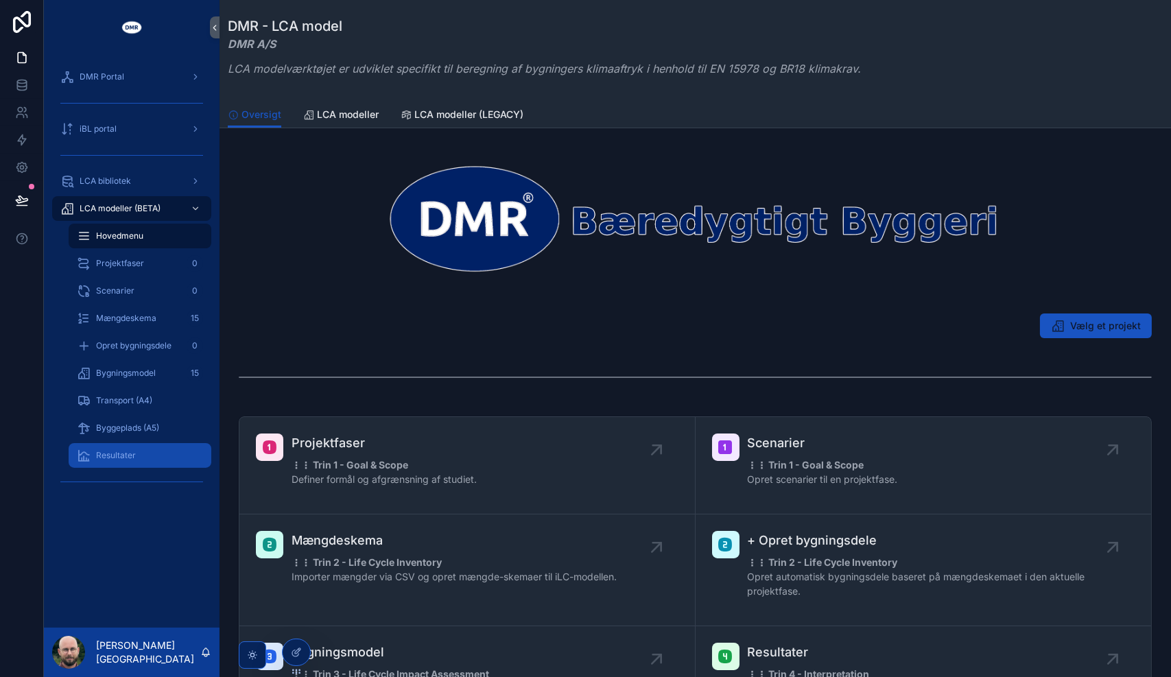
click at [107, 444] on div "Resultater" at bounding box center [140, 455] width 126 height 22
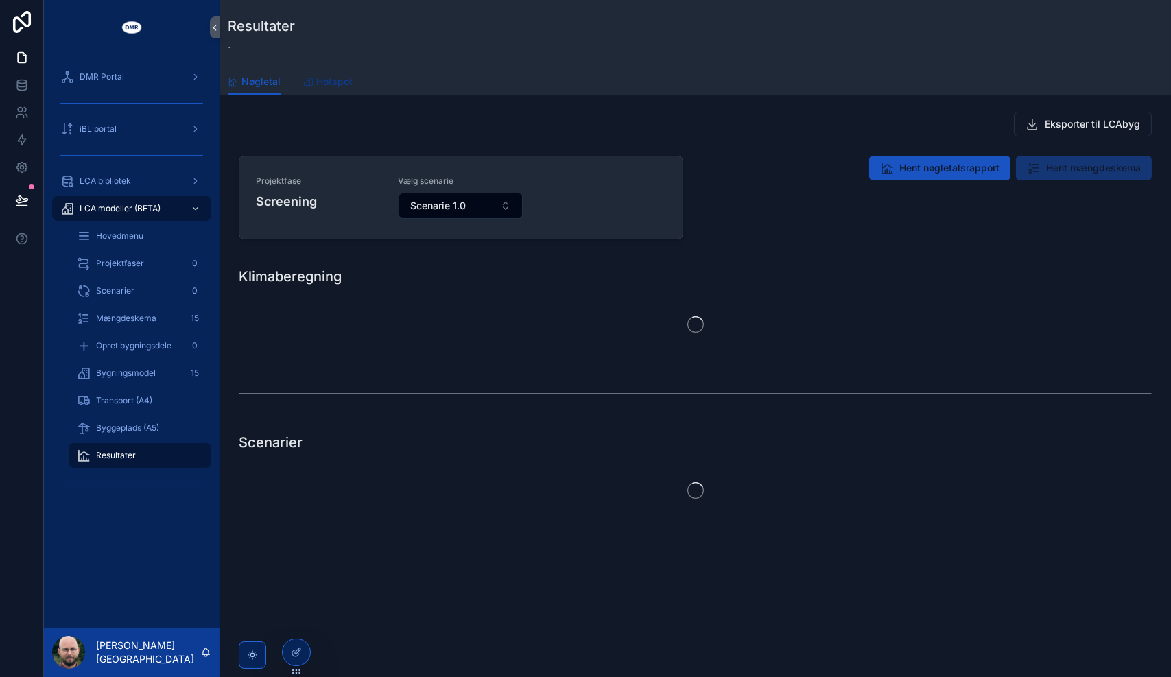
click at [323, 82] on span "Hotspot" at bounding box center [334, 82] width 36 height 14
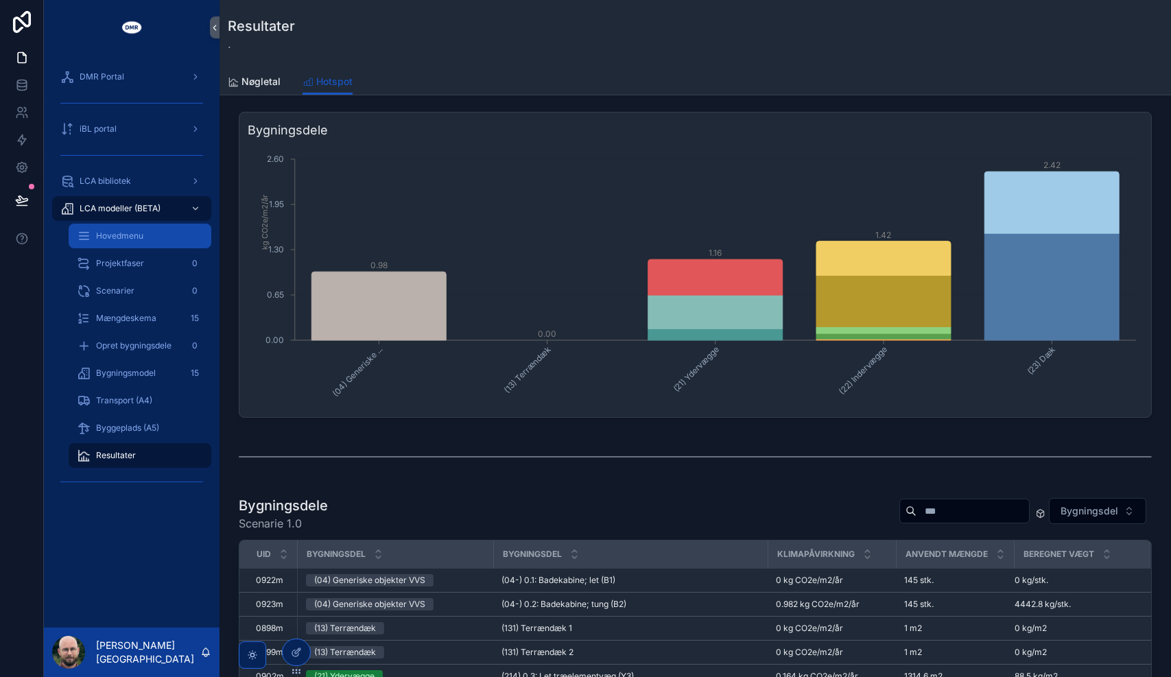
click at [126, 239] on span "Hovedmenu" at bounding box center [119, 235] width 47 height 11
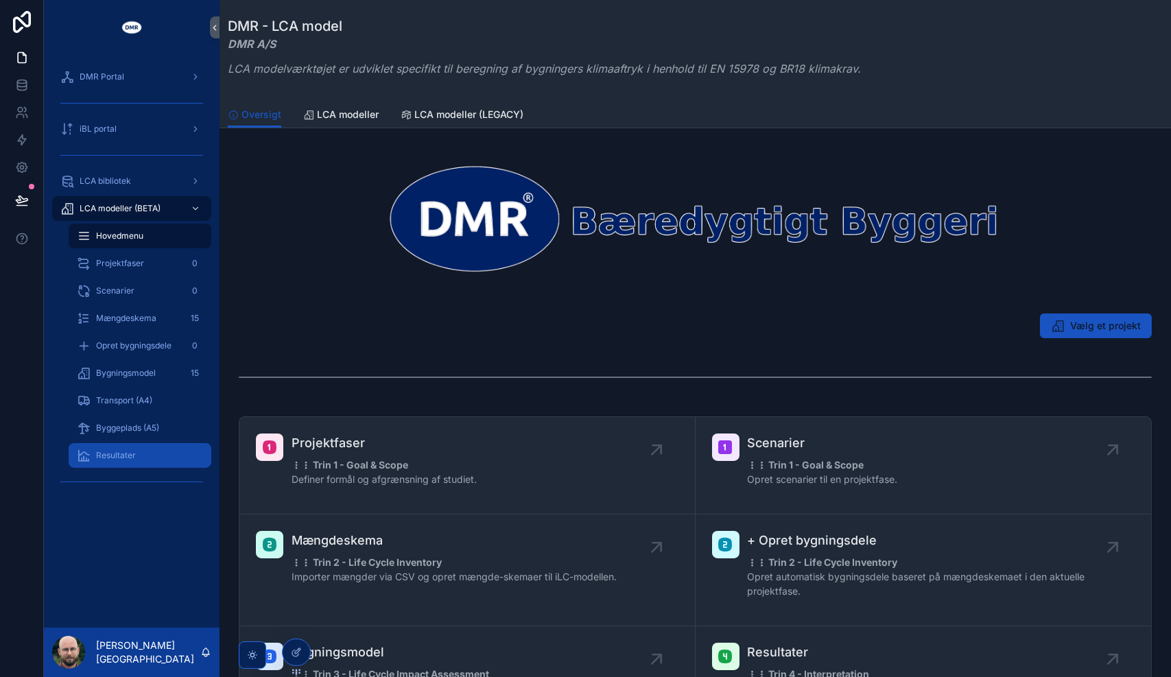
click at [117, 457] on span "Resultater" at bounding box center [116, 455] width 40 height 11
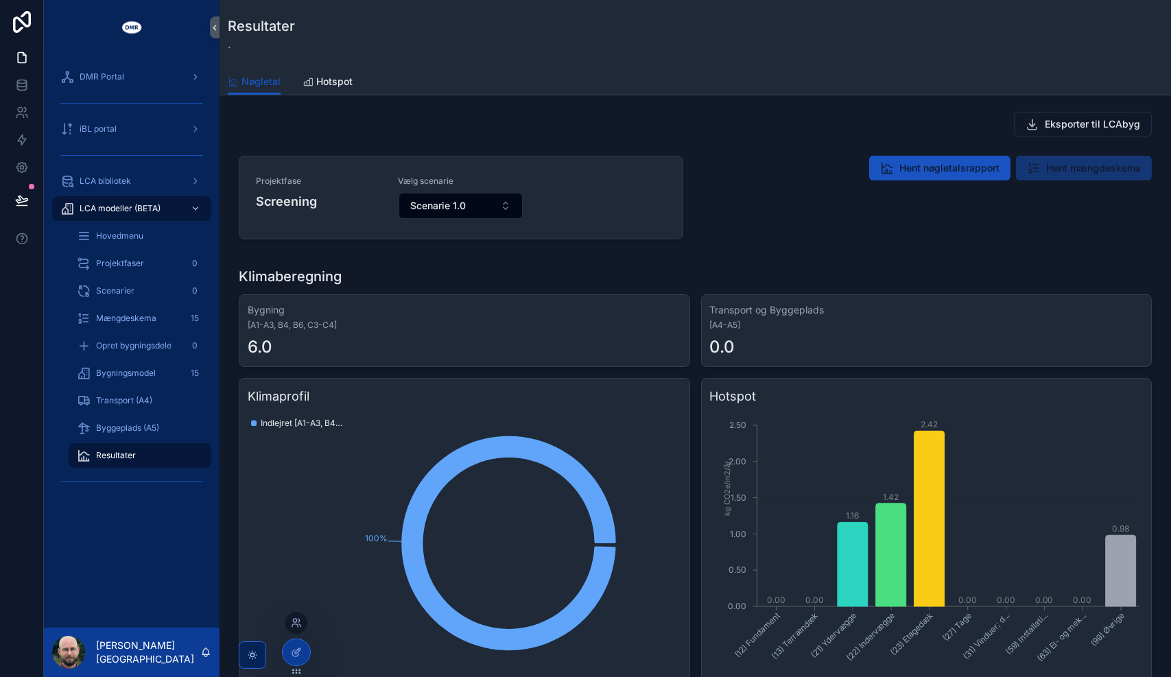
click at [294, 617] on div at bounding box center [296, 623] width 22 height 22
click at [297, 622] on icon at bounding box center [296, 622] width 11 height 11
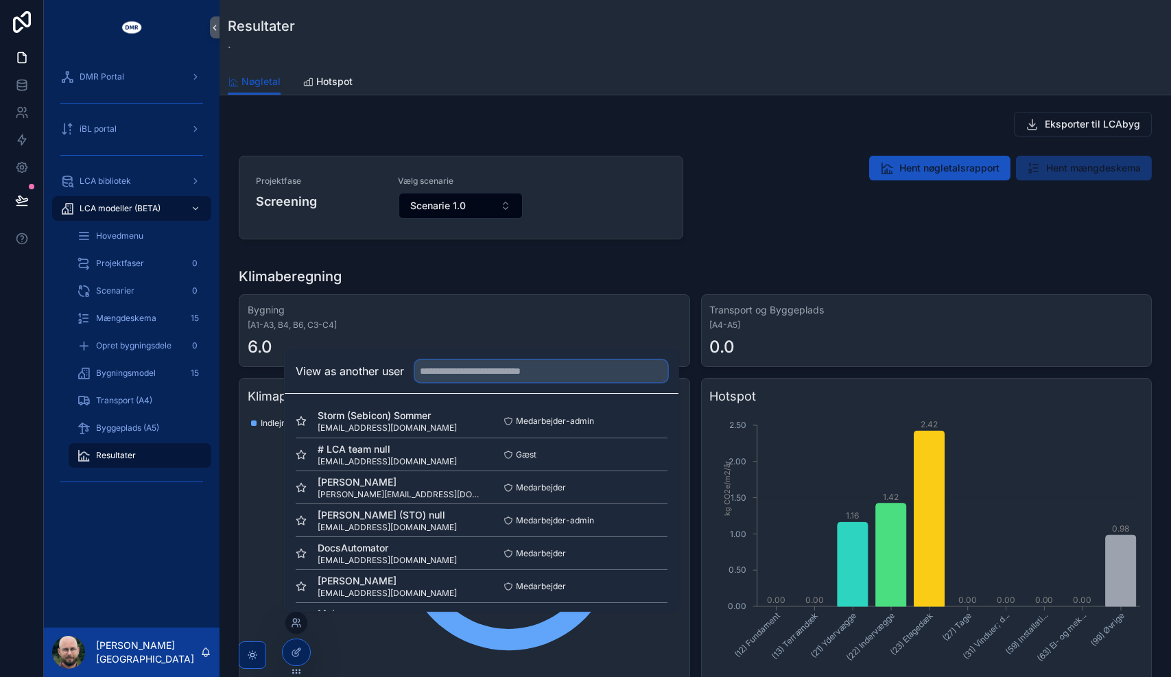
click at [488, 368] on input "text" at bounding box center [541, 371] width 252 height 22
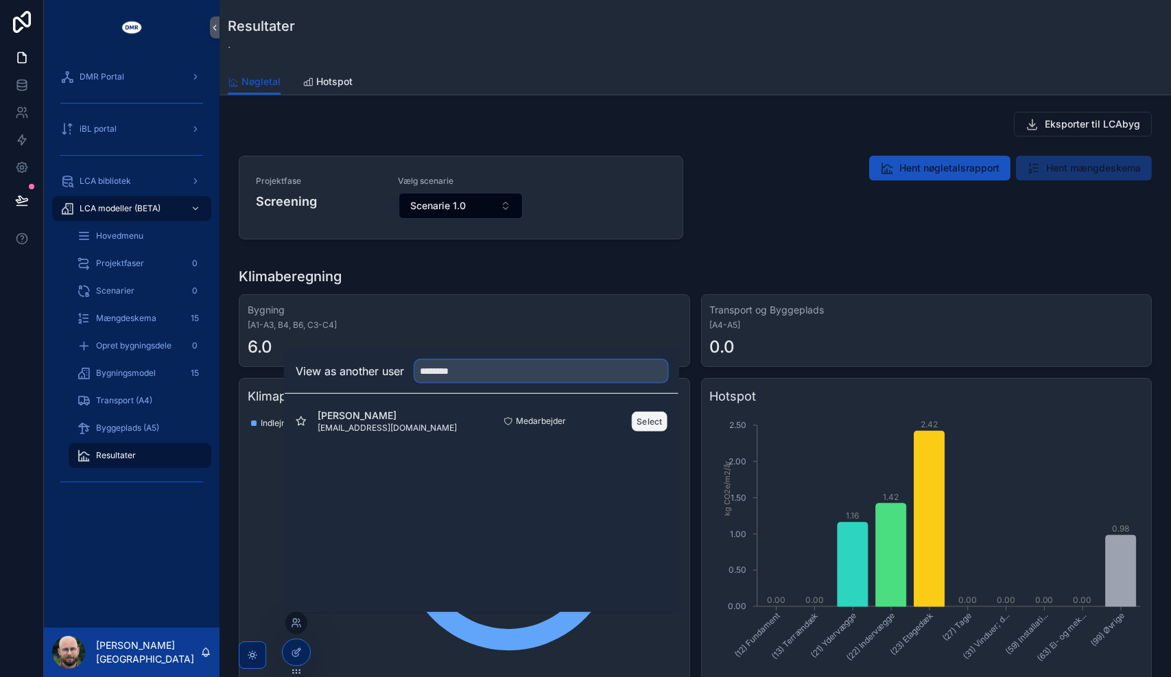
type input "********"
click at [649, 420] on button "Select" at bounding box center [650, 421] width 36 height 20
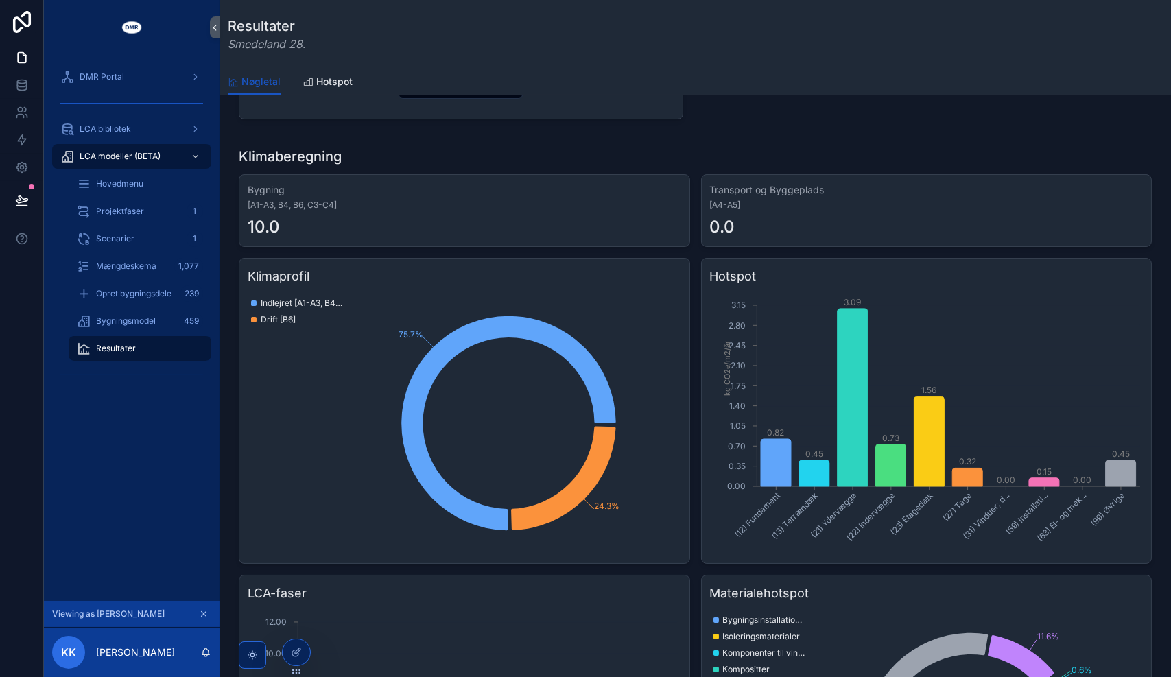
scroll to position [59, 0]
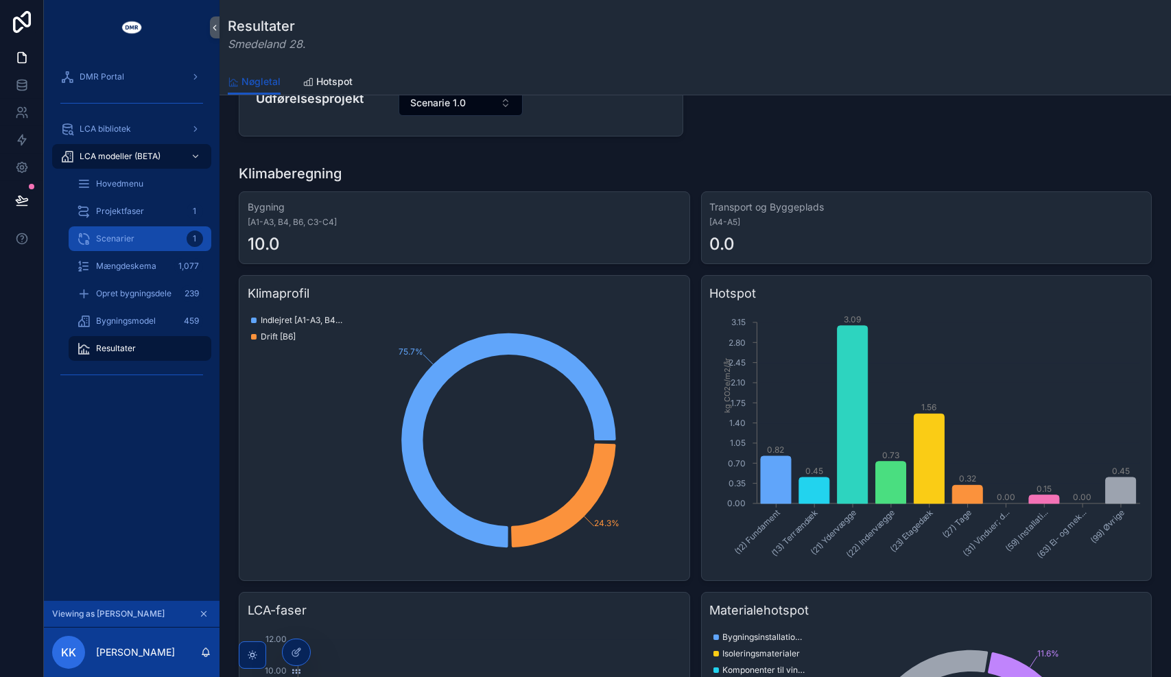
click at [121, 231] on div "Scenarier 1" at bounding box center [140, 239] width 126 height 22
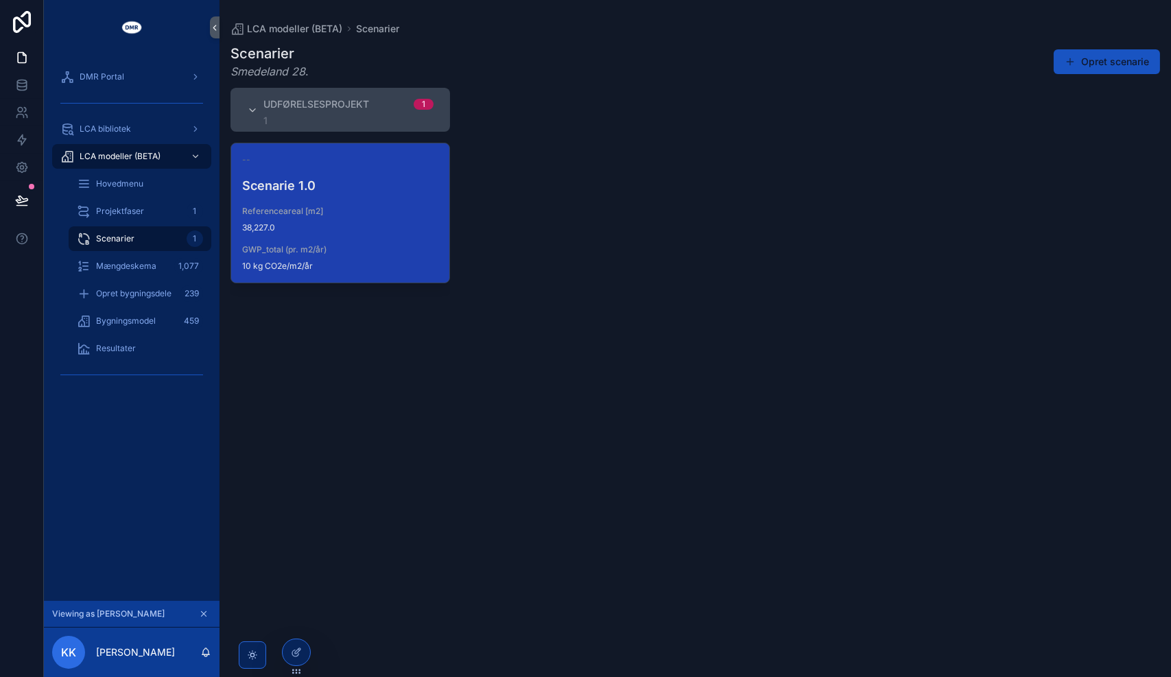
click at [388, 226] on span "38,227.0" at bounding box center [340, 227] width 196 height 11
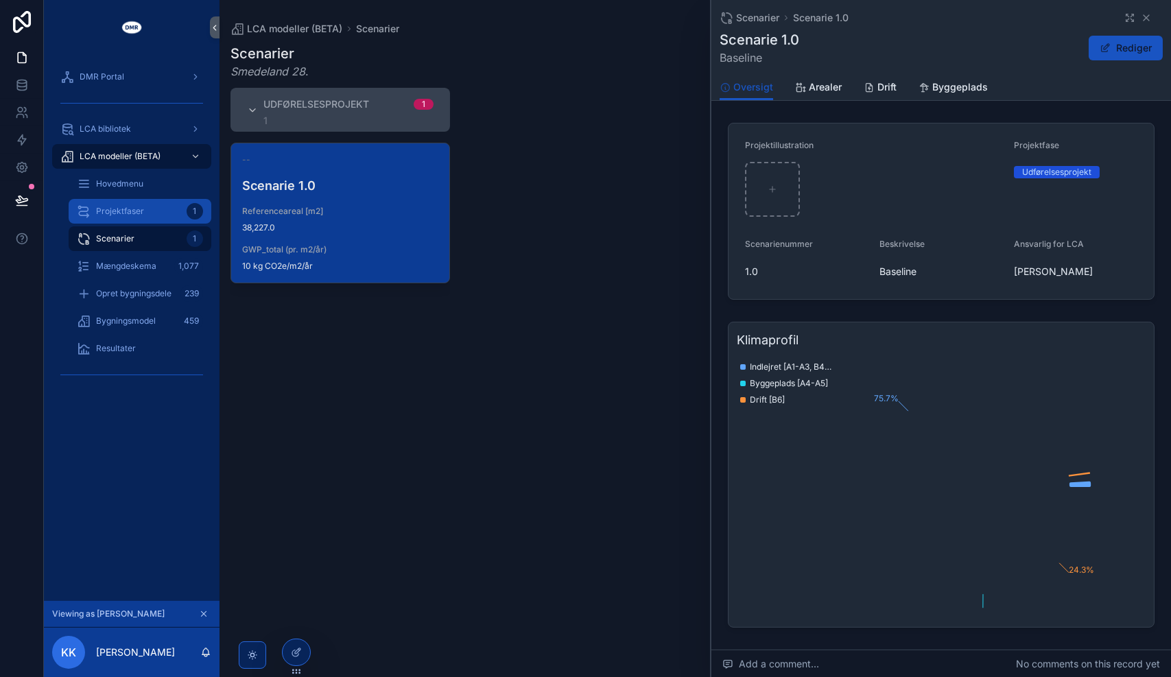
click at [124, 213] on span "Projektfaser" at bounding box center [120, 211] width 48 height 11
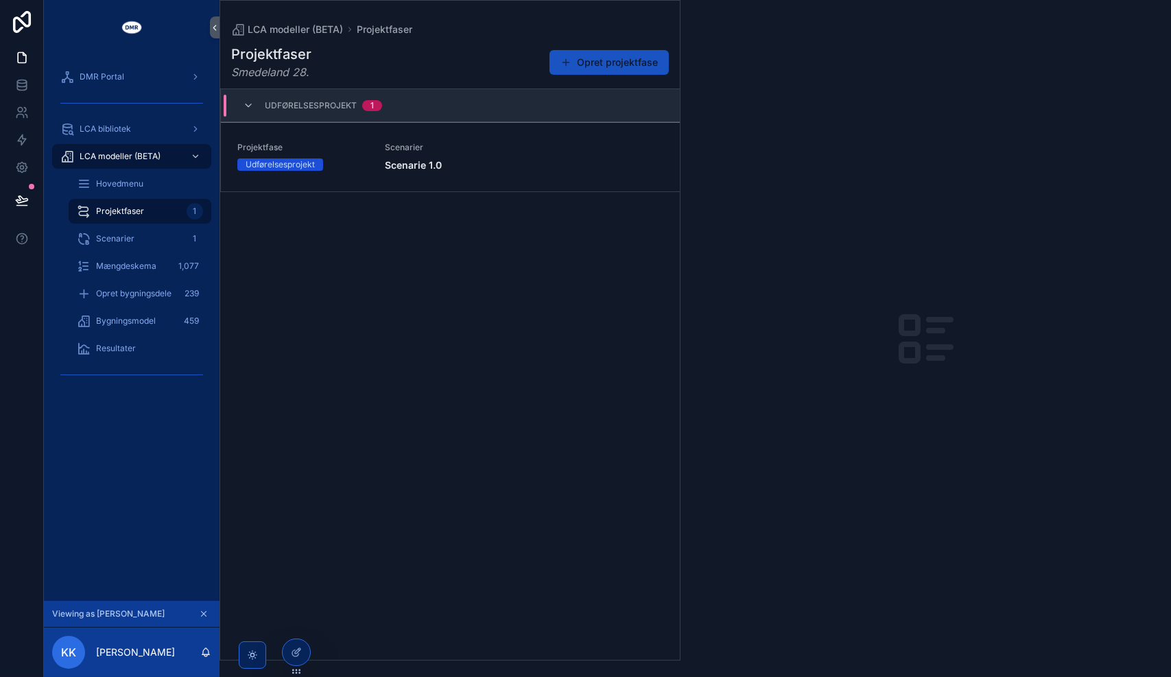
click at [382, 122] on link "Projektfase Udførelsesprojekt Scenarier Scenarie 1.0" at bounding box center [450, 156] width 459 height 69
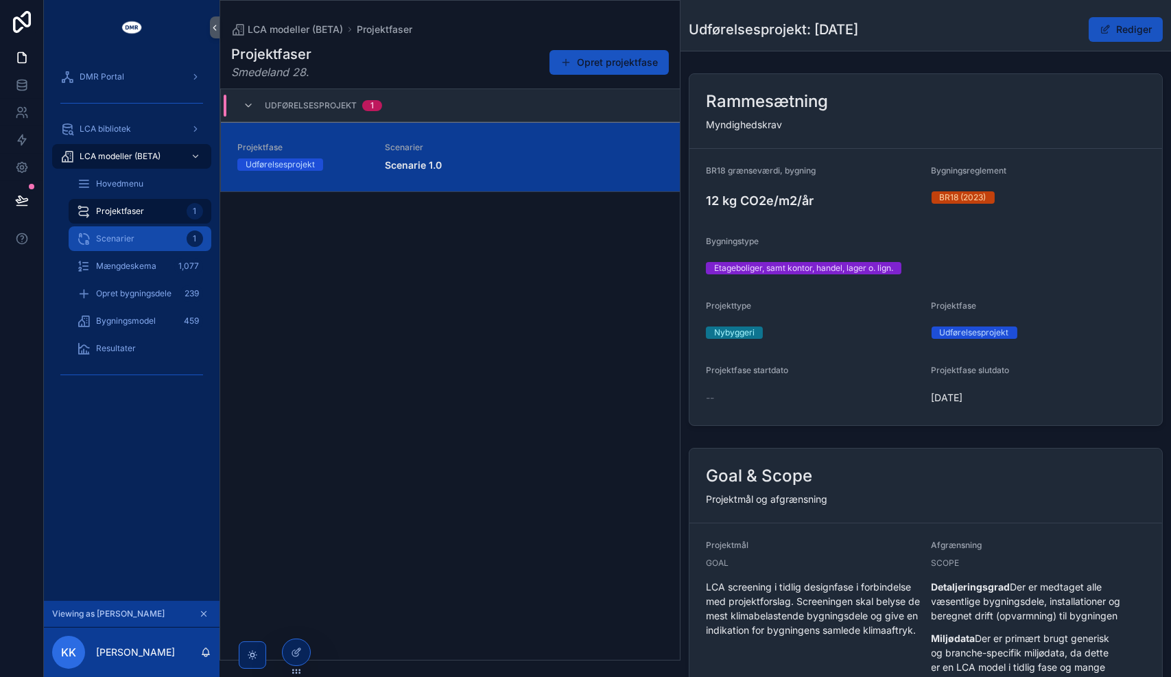
click at [126, 238] on span "Scenarier" at bounding box center [115, 238] width 38 height 11
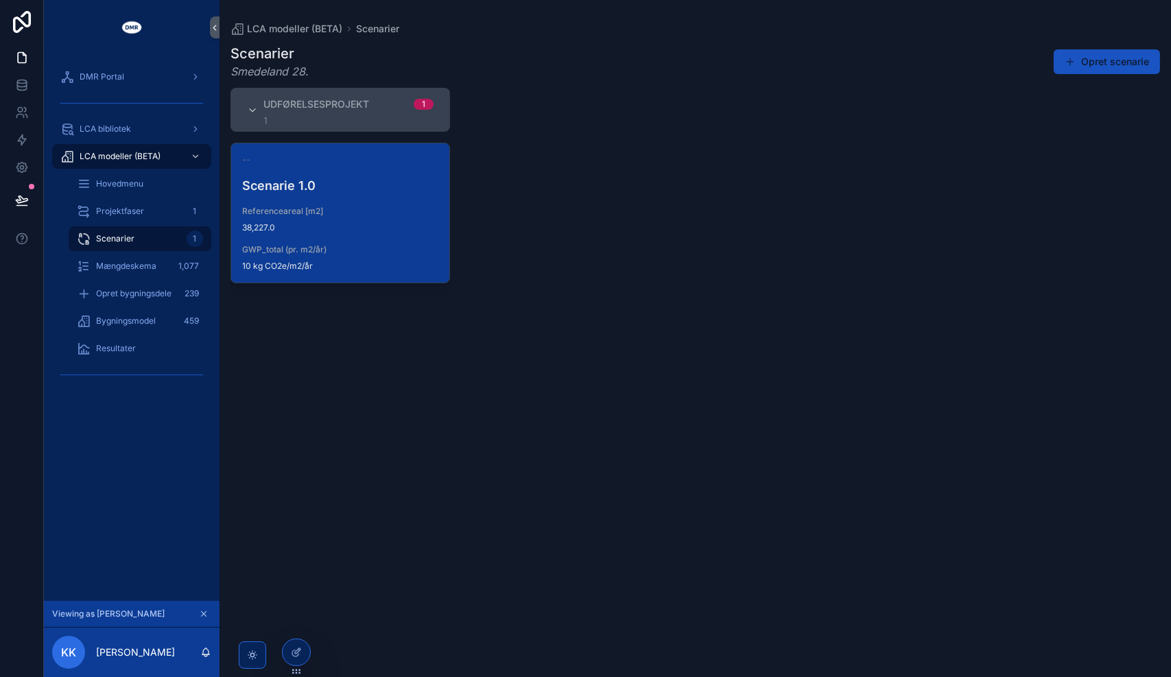
click at [483, 225] on div "Udførelsesprojekt 1 1 -- Scenarie 1.0 Referenceareal [m2] 38,227.0 GWP_total (p…" at bounding box center [694, 374] width 951 height 573
click at [401, 206] on span "Referenceareal [m2]" at bounding box center [340, 211] width 196 height 11
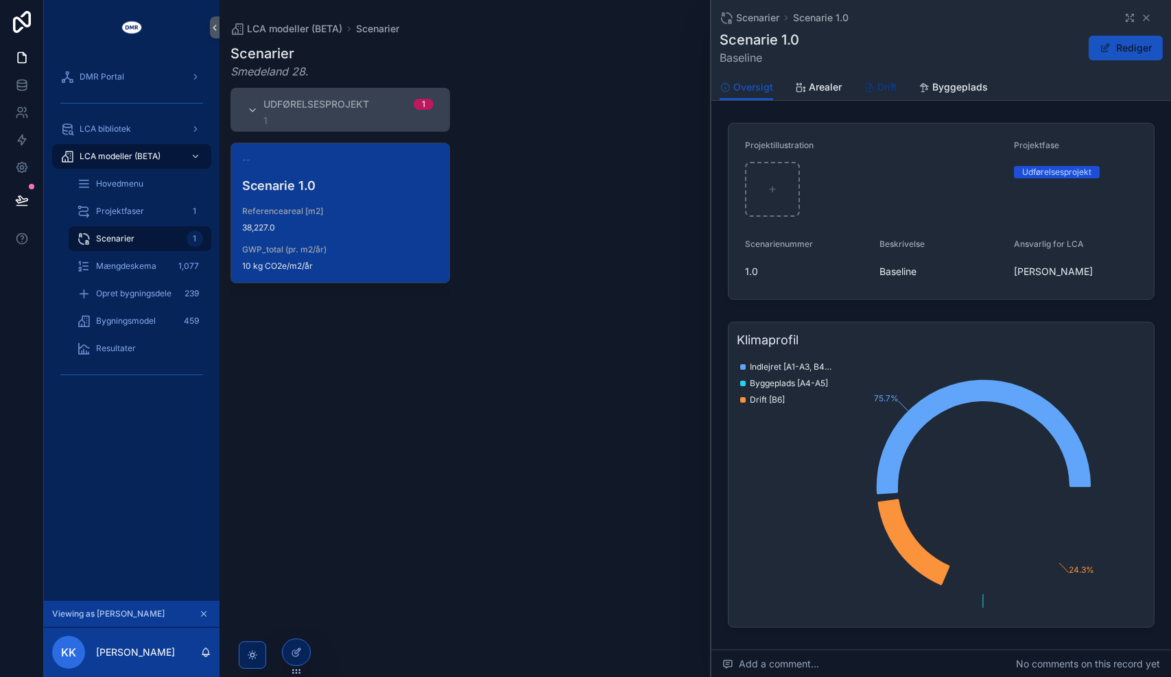
click at [894, 86] on span "Drift" at bounding box center [886, 87] width 19 height 14
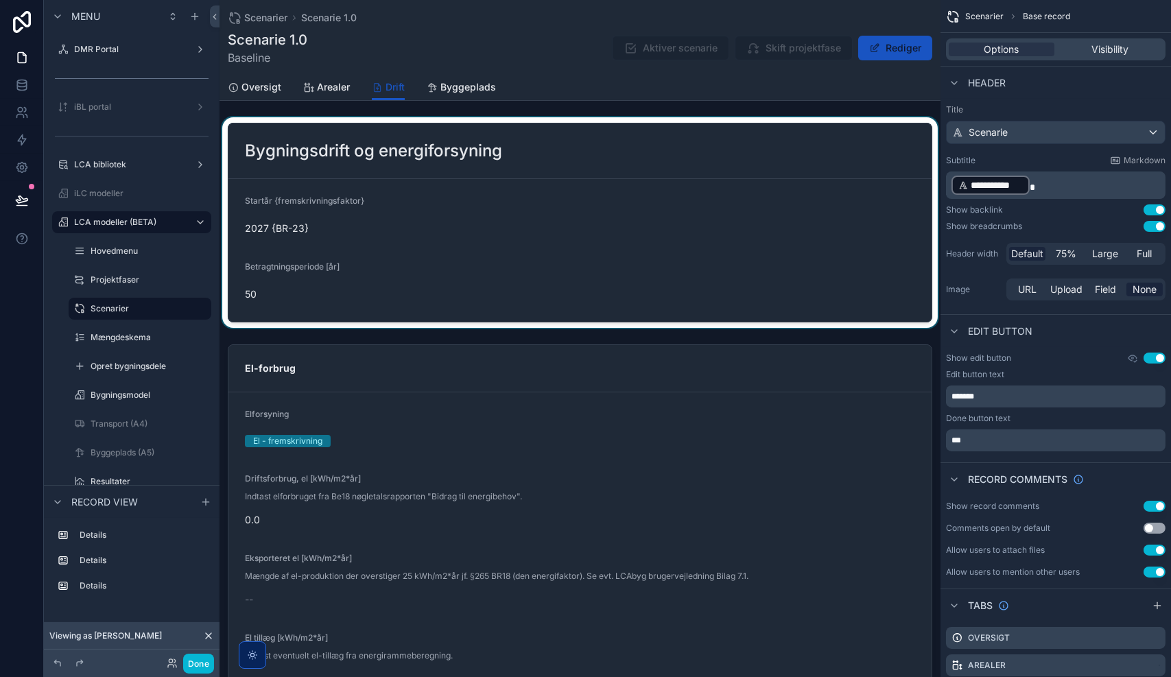
click at [660, 194] on div "scrollable content" at bounding box center [579, 222] width 721 height 211
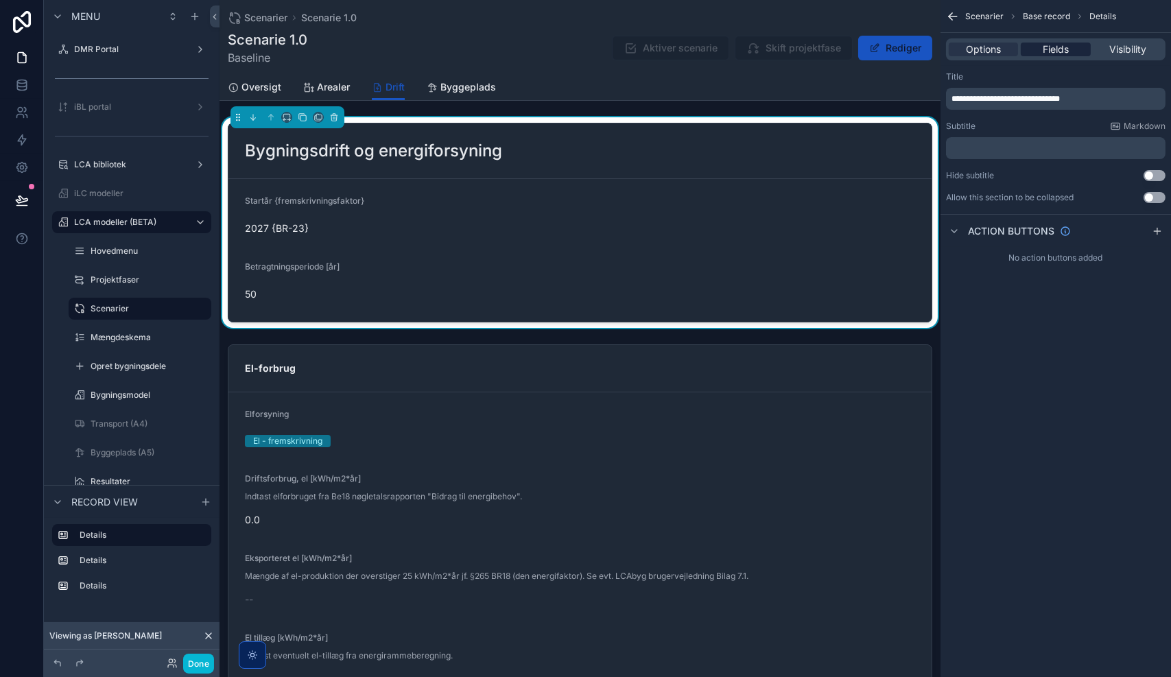
click at [1062, 43] on span "Fields" at bounding box center [1055, 50] width 26 height 14
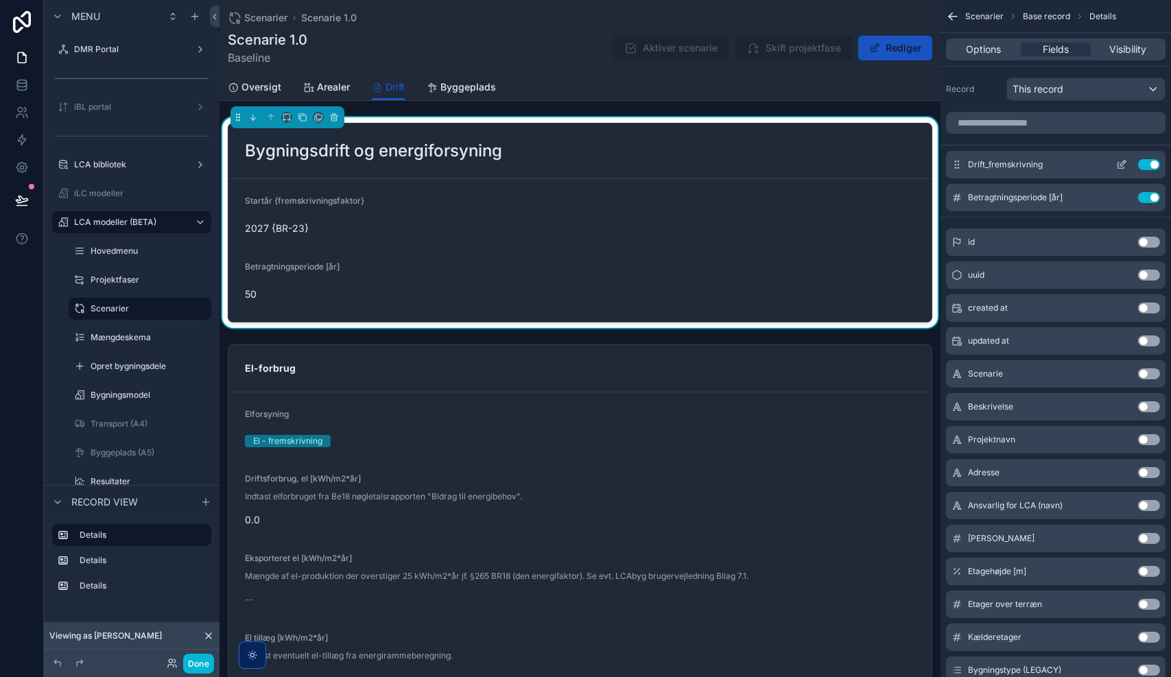
click at [1119, 165] on icon "scrollable content" at bounding box center [1121, 164] width 11 height 11
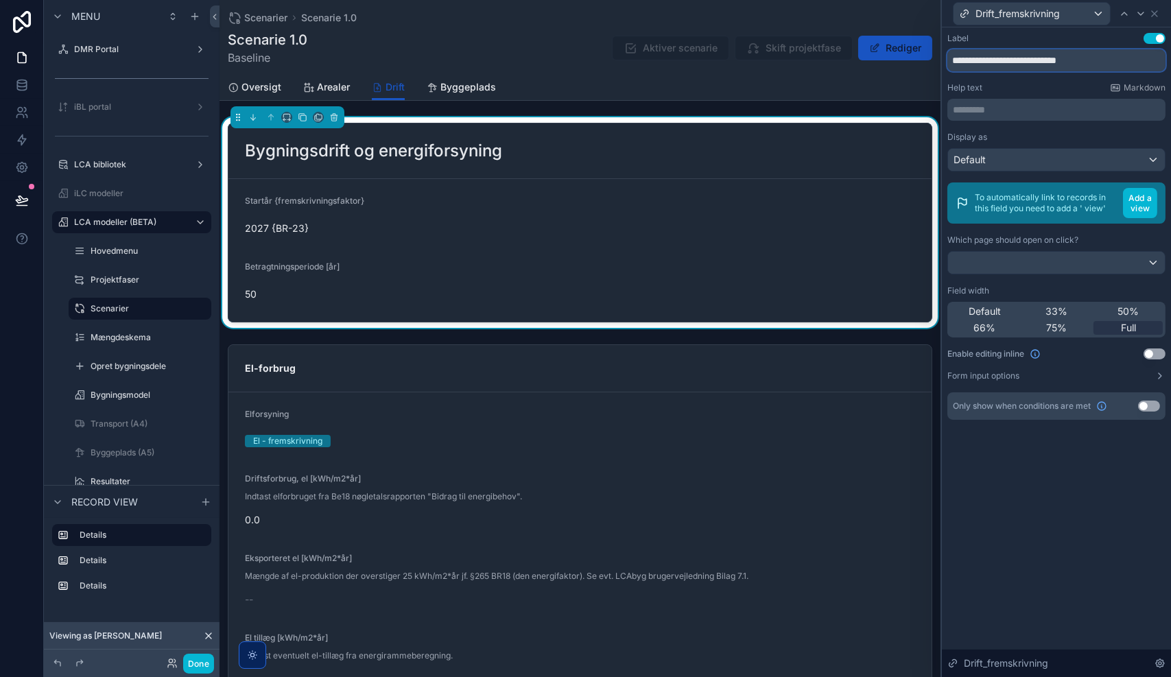
drag, startPoint x: 1097, startPoint y: 66, endPoint x: 1003, endPoint y: 71, distance: 94.1
click at [1003, 71] on div "**********" at bounding box center [1056, 226] width 218 height 387
type input "*******"
click at [1156, 14] on icon at bounding box center [1154, 13] width 11 height 11
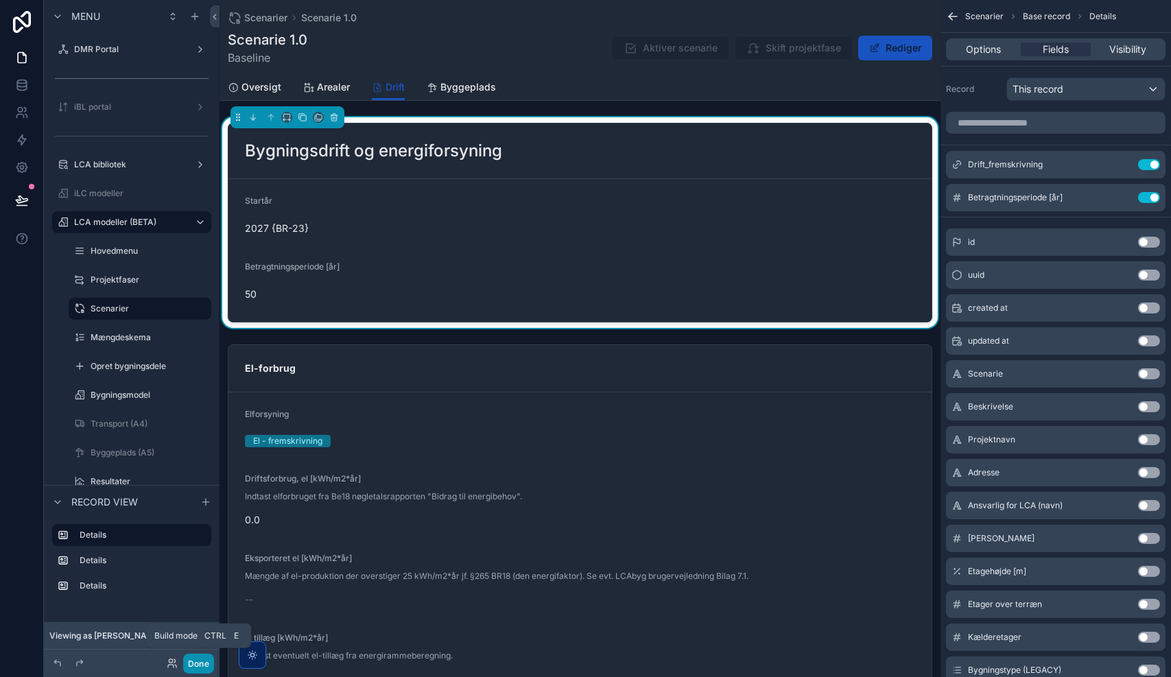
click at [196, 669] on button "Done" at bounding box center [198, 664] width 31 height 20
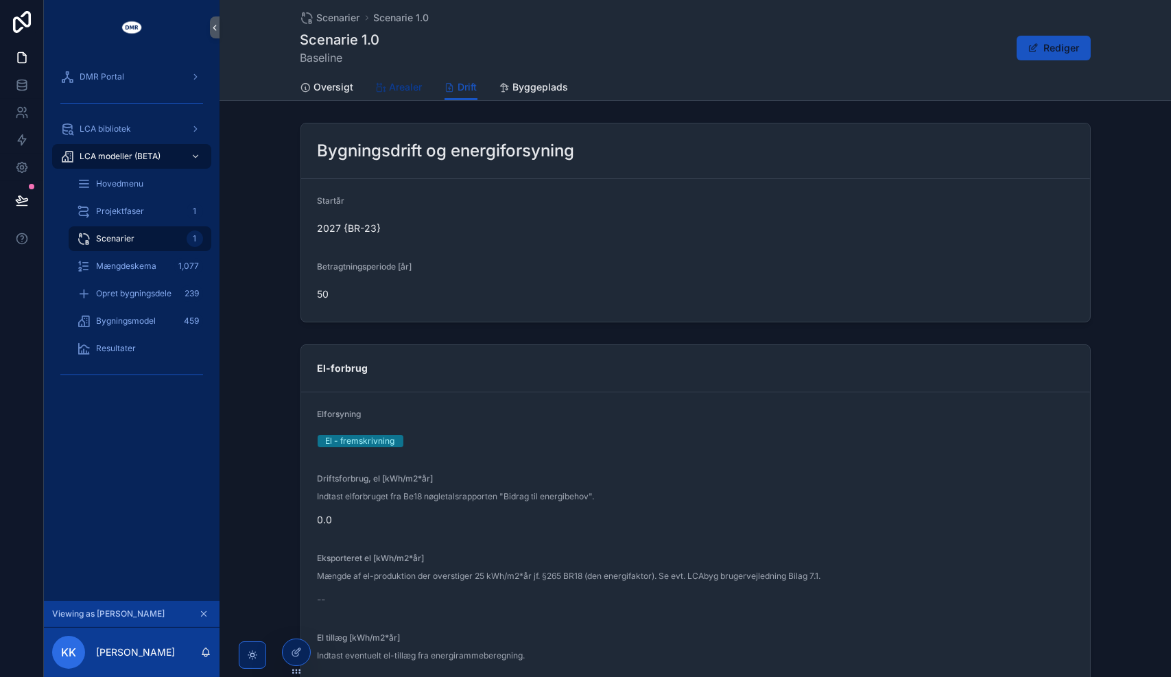
click at [396, 84] on span "Arealer" at bounding box center [406, 87] width 33 height 14
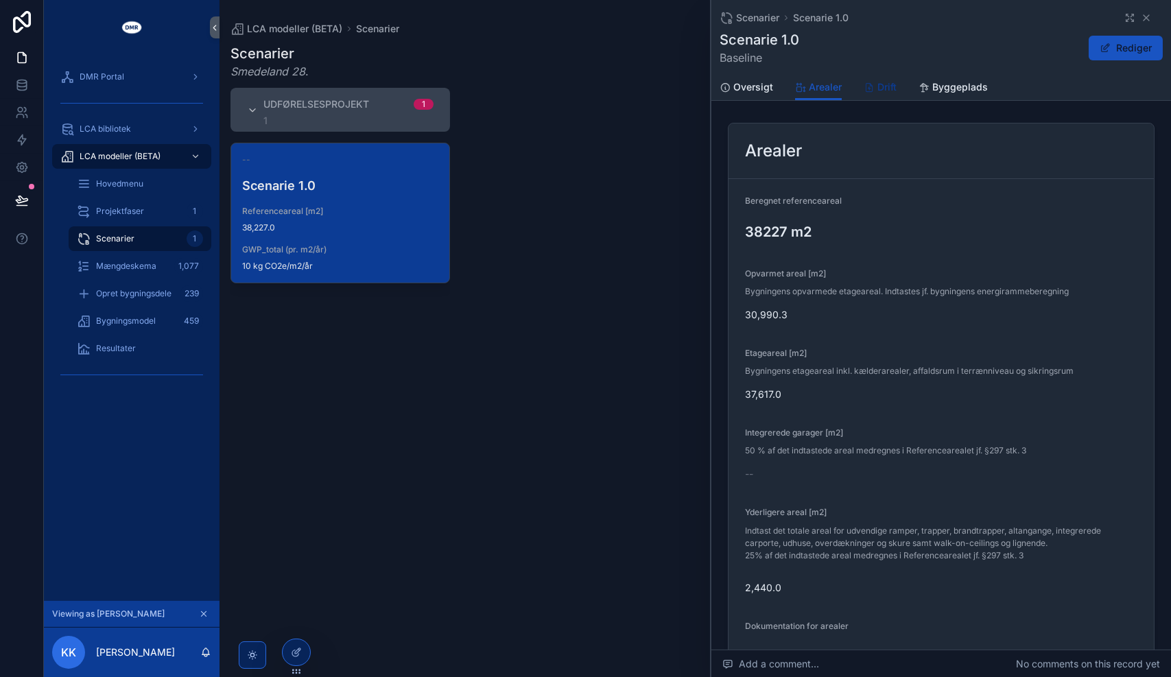
click at [883, 88] on span "Drift" at bounding box center [886, 87] width 19 height 14
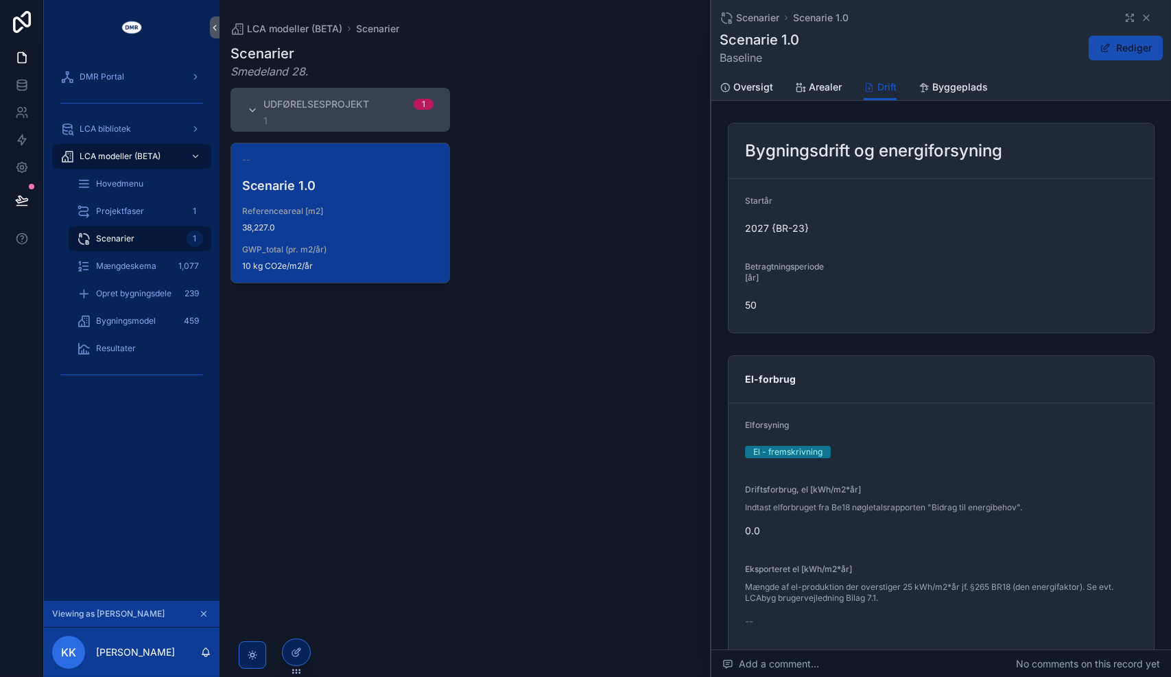
click at [1100, 56] on button "Rediger" at bounding box center [1125, 48] width 74 height 25
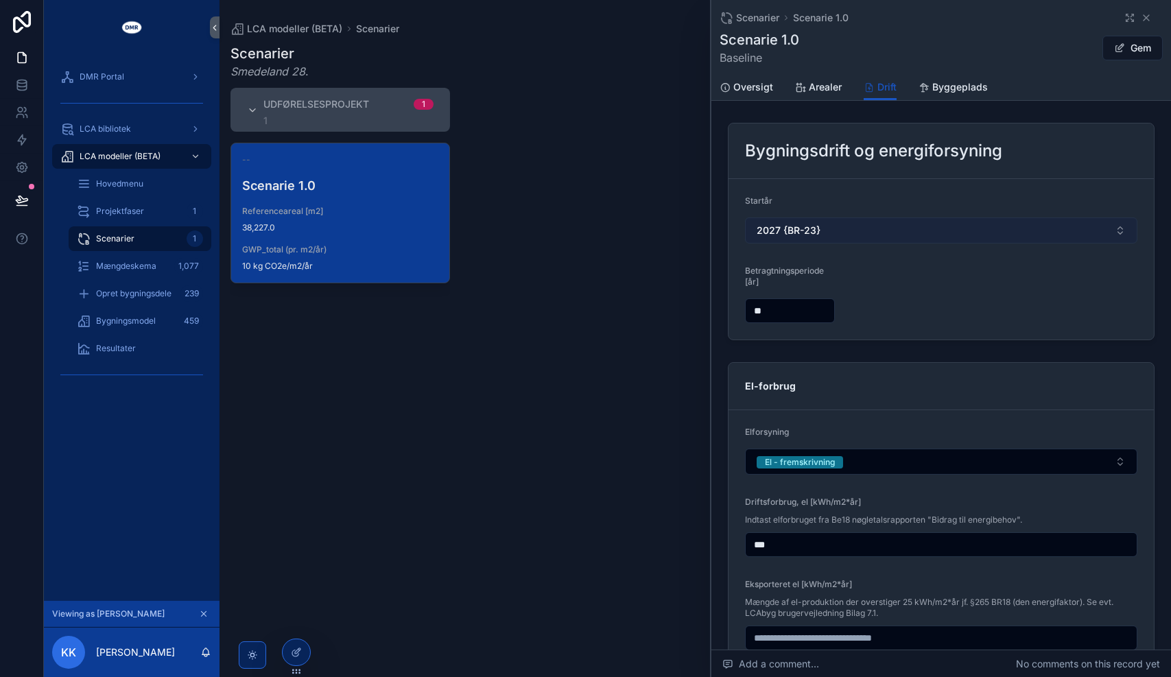
click at [855, 227] on button "2027 {BR-23}" at bounding box center [941, 230] width 392 height 26
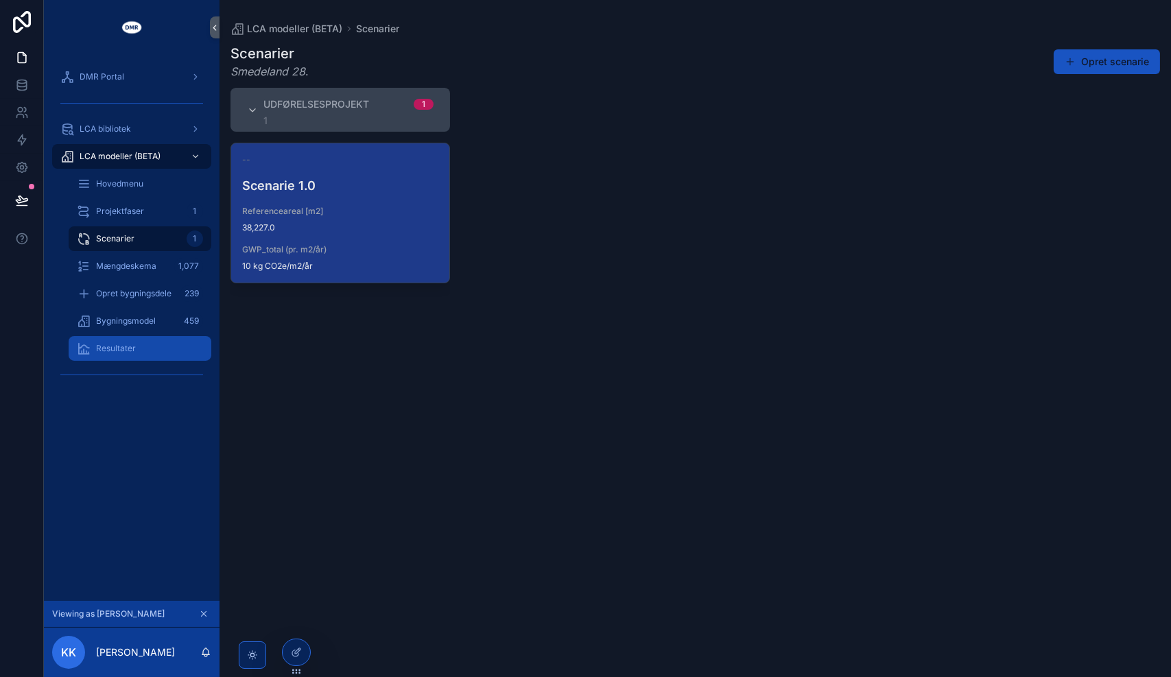
click at [131, 341] on div "Resultater" at bounding box center [140, 348] width 126 height 22
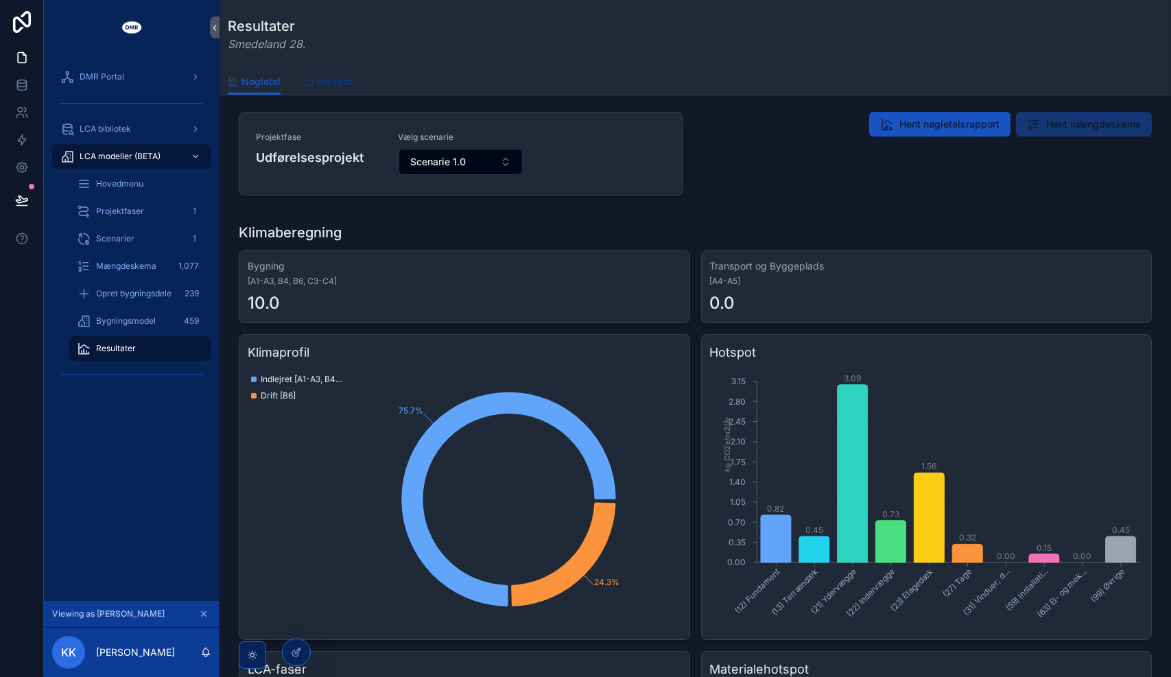
click at [333, 82] on span "Hotspot" at bounding box center [334, 82] width 36 height 14
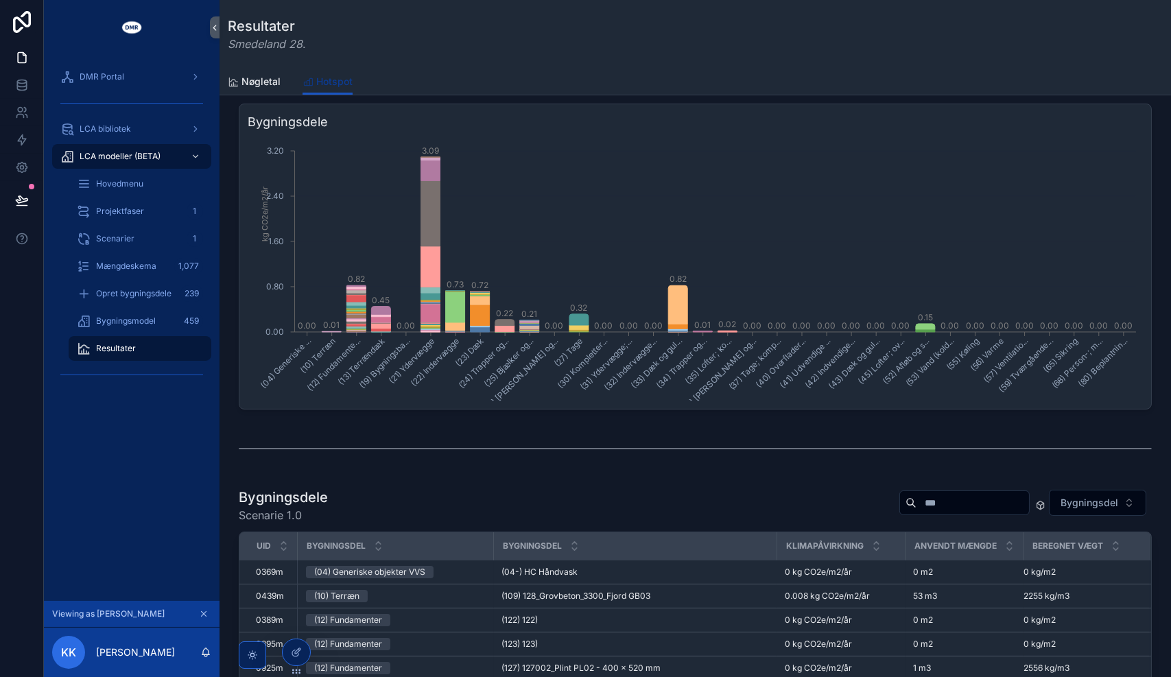
scroll to position [173, 0]
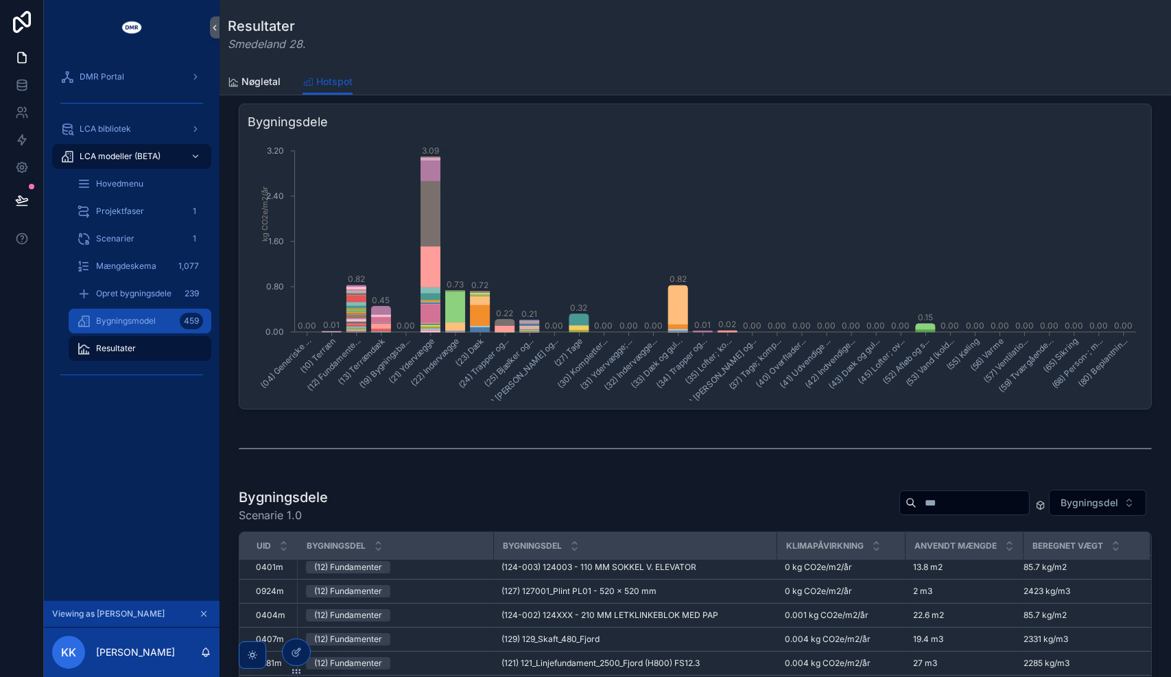
click at [132, 317] on span "Bygningsmodel" at bounding box center [126, 320] width 60 height 11
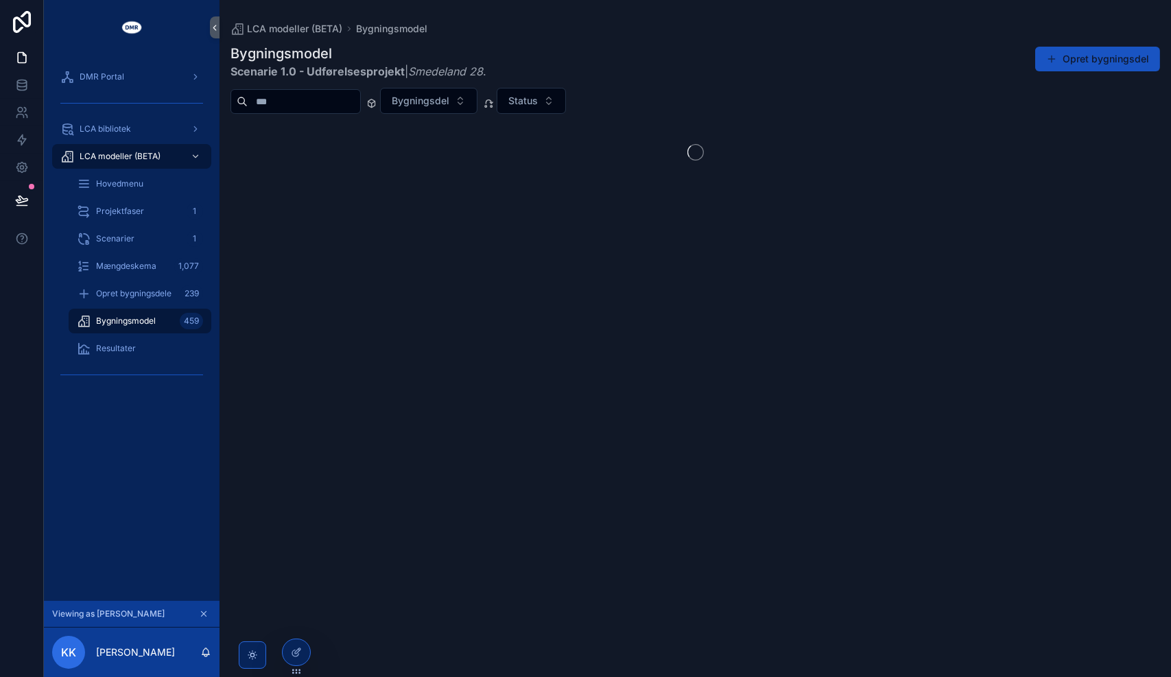
click at [203, 614] on icon "scrollable content" at bounding box center [204, 614] width 5 height 5
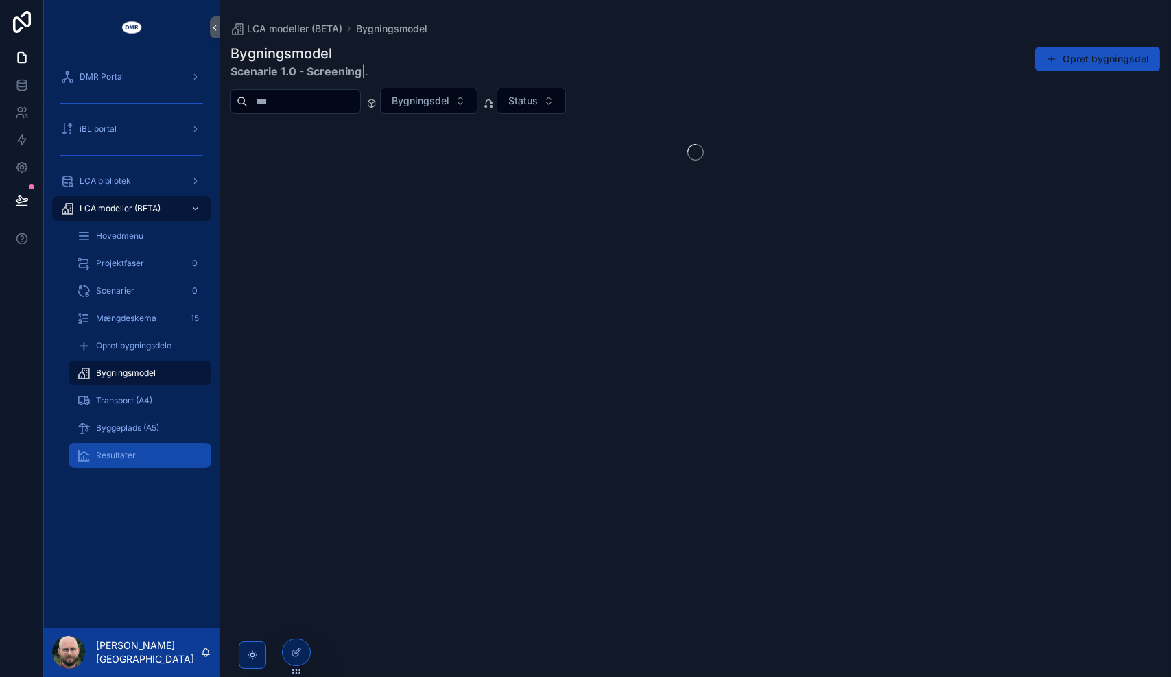
click at [123, 447] on div "Resultater" at bounding box center [140, 455] width 126 height 22
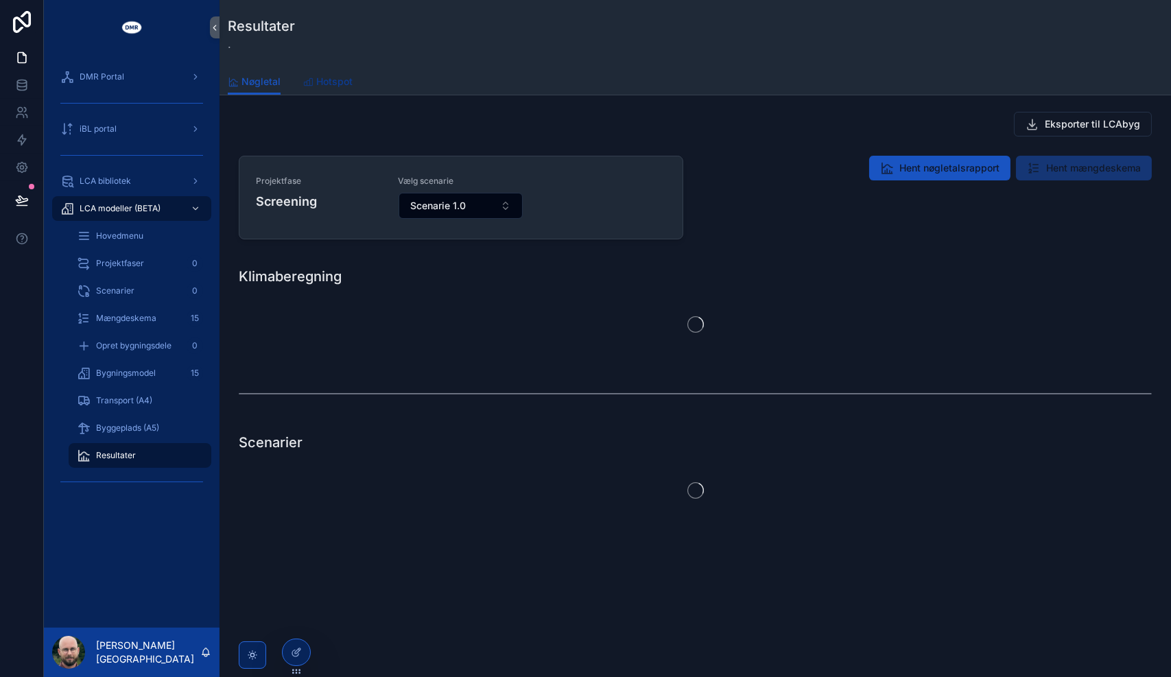
click at [335, 71] on link "Hotspot" at bounding box center [327, 82] width 50 height 27
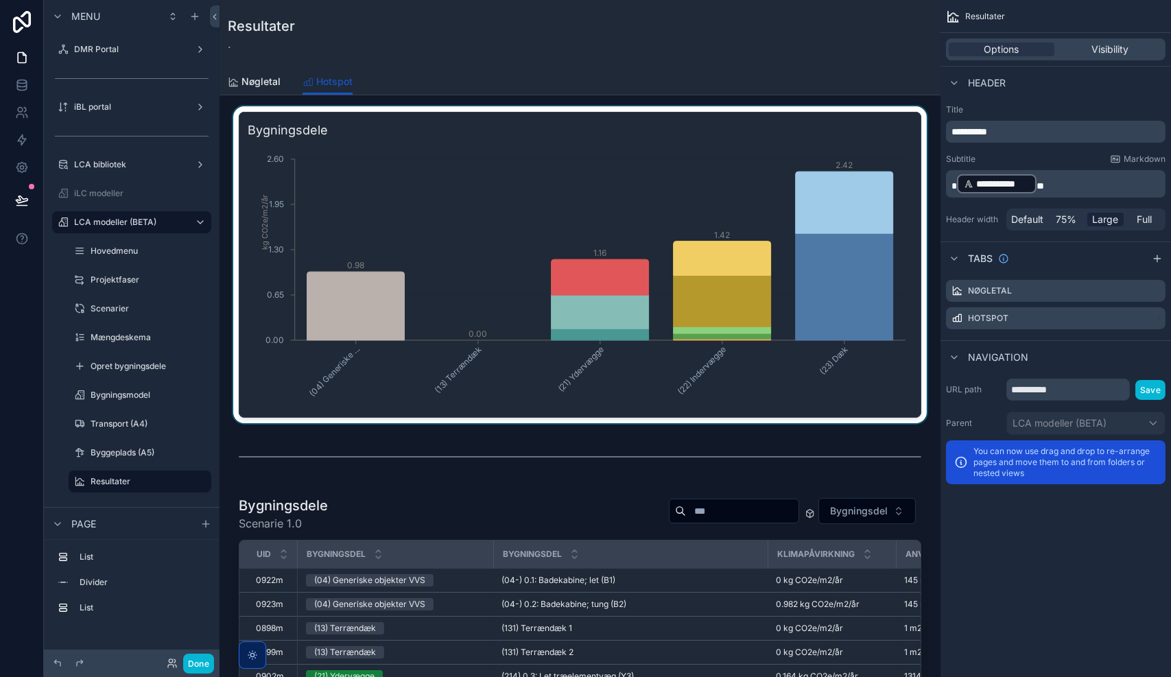
click at [551, 167] on div "scrollable content" at bounding box center [579, 264] width 699 height 317
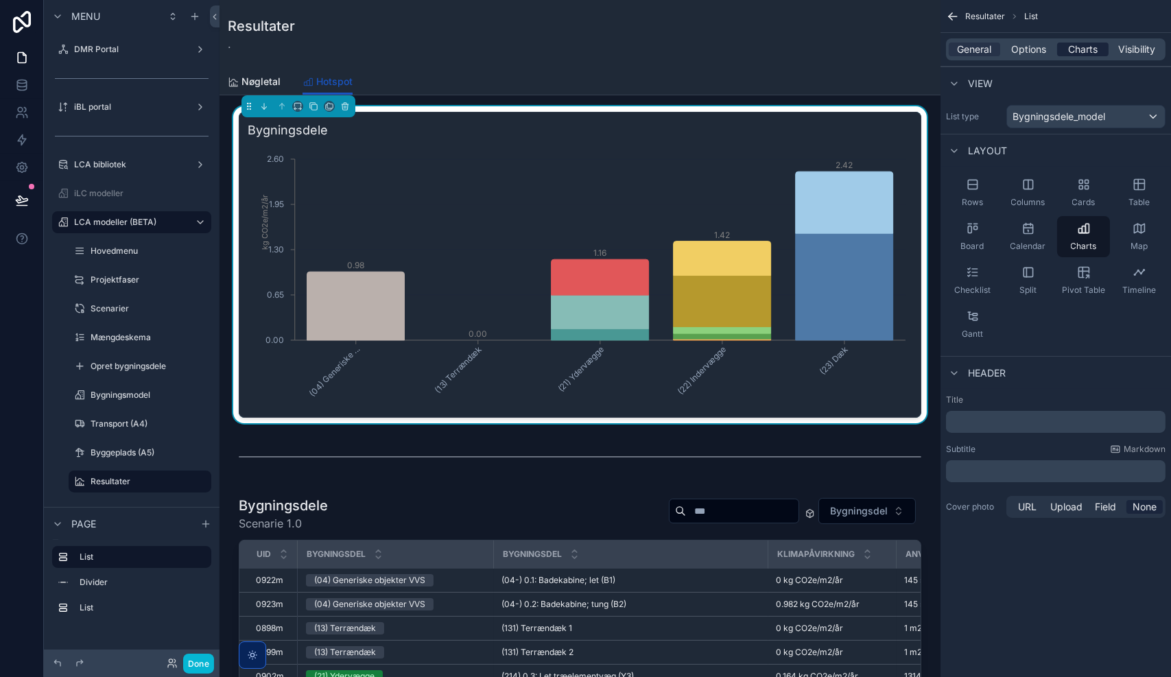
click at [1084, 47] on span "Charts" at bounding box center [1082, 50] width 29 height 14
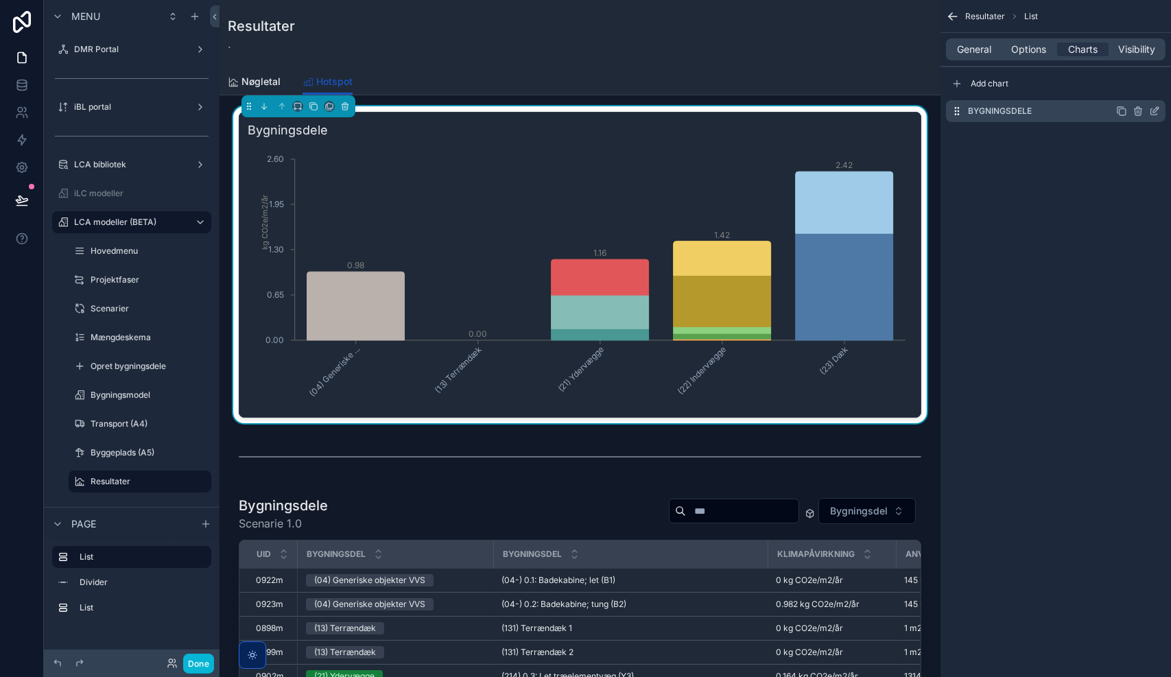
click at [1156, 110] on icon "scrollable content" at bounding box center [1154, 111] width 11 height 11
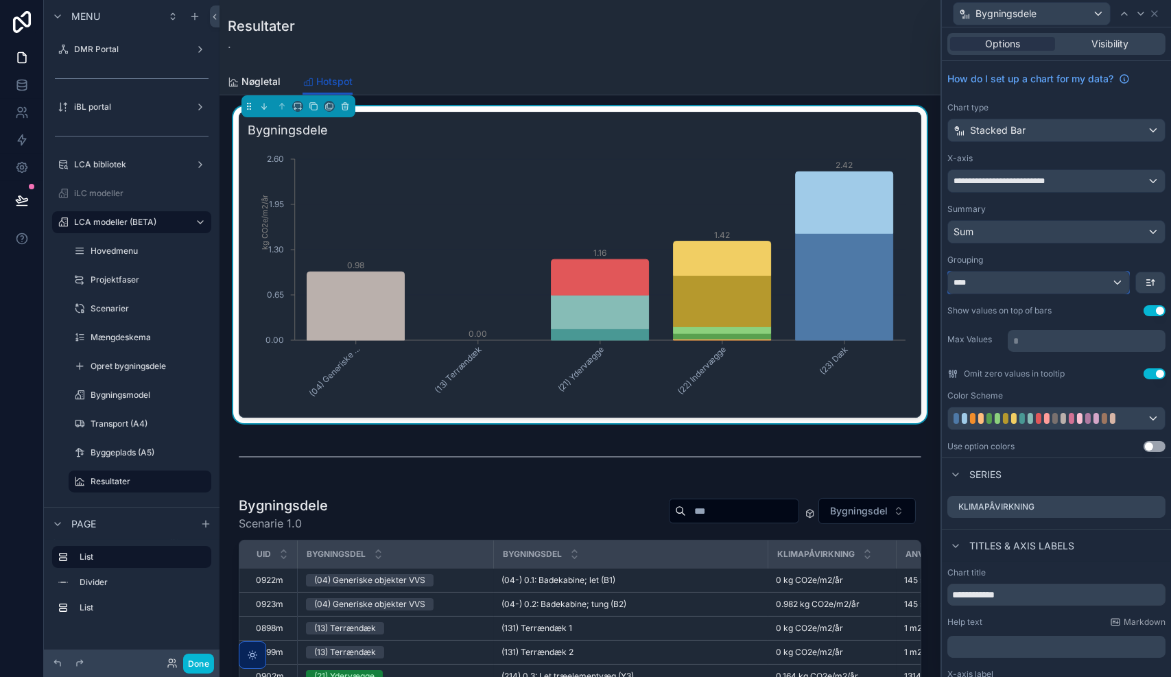
click at [998, 288] on div "****" at bounding box center [1038, 283] width 181 height 22
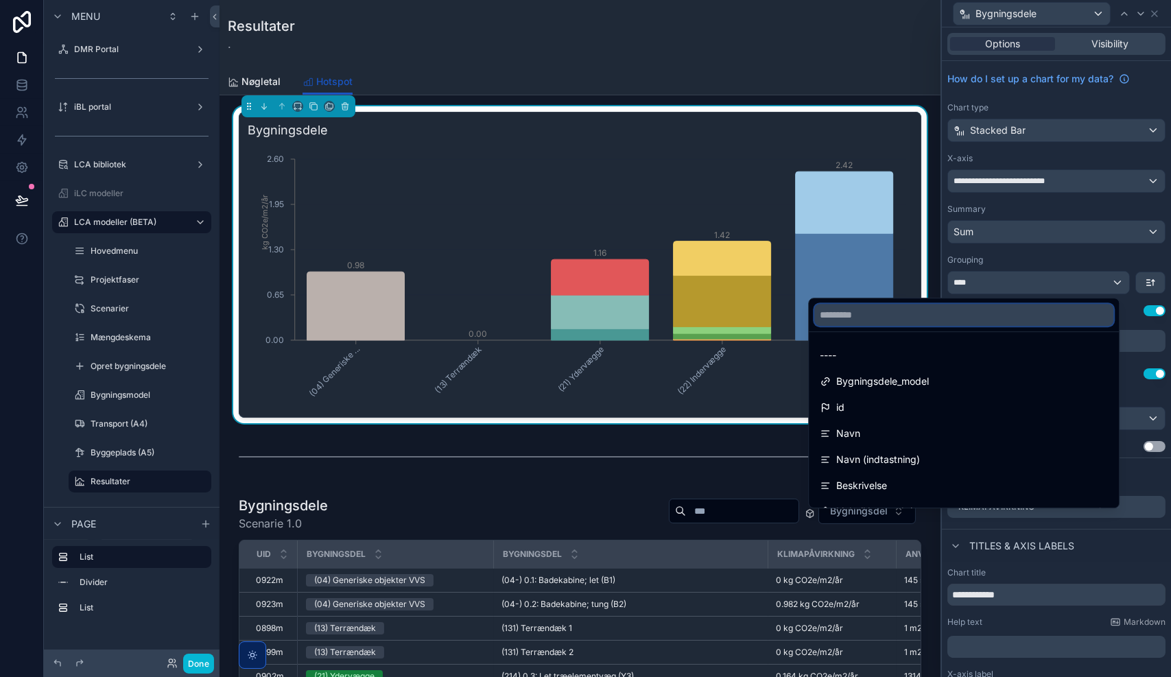
click at [931, 323] on input "text" at bounding box center [963, 315] width 299 height 22
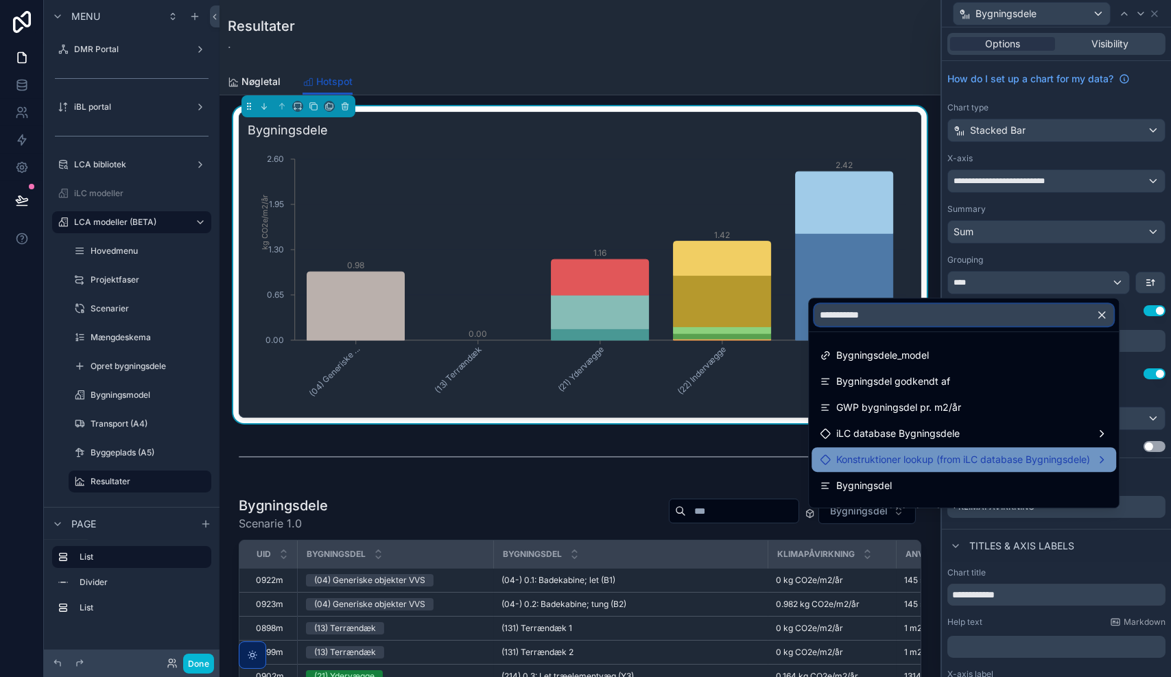
scroll to position [19, 0]
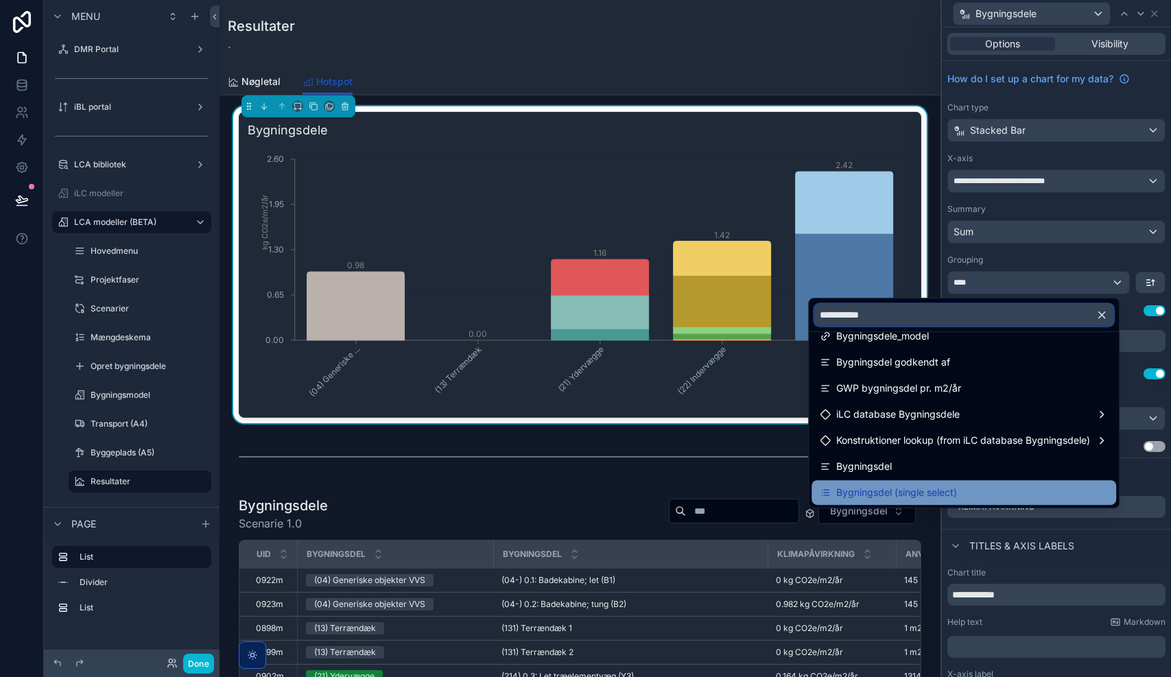
type input "**********"
click at [902, 489] on span "Bygningsdel (single select)" at bounding box center [896, 492] width 121 height 16
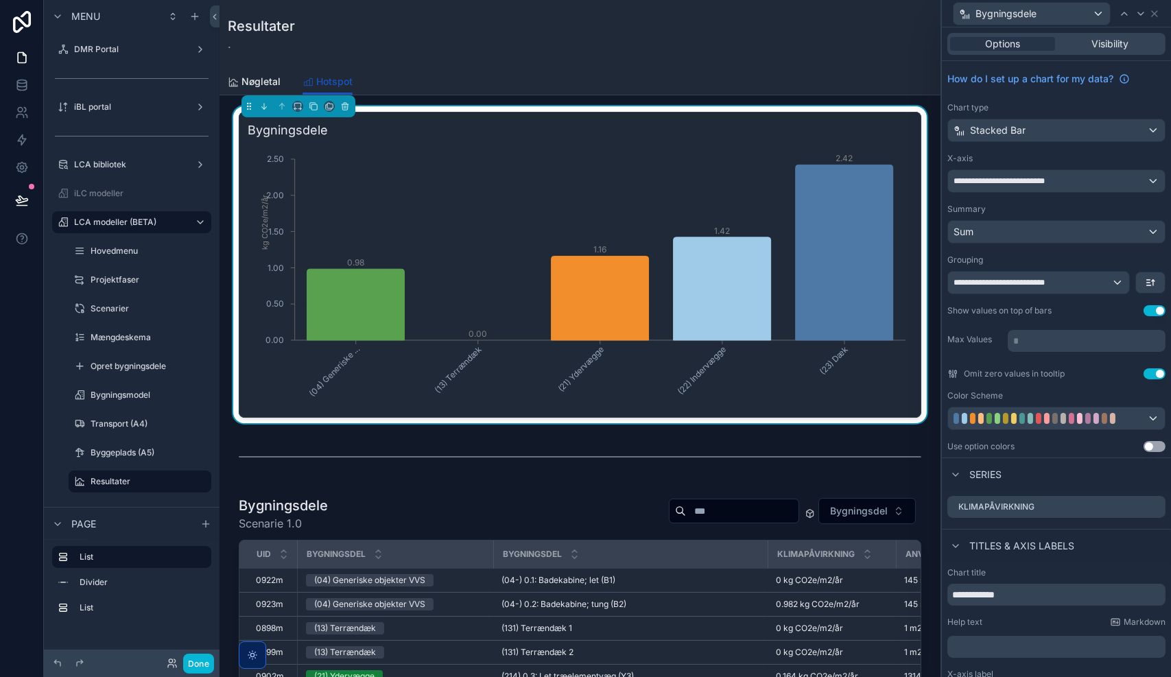
click at [1146, 449] on button "Use setting" at bounding box center [1154, 446] width 22 height 11
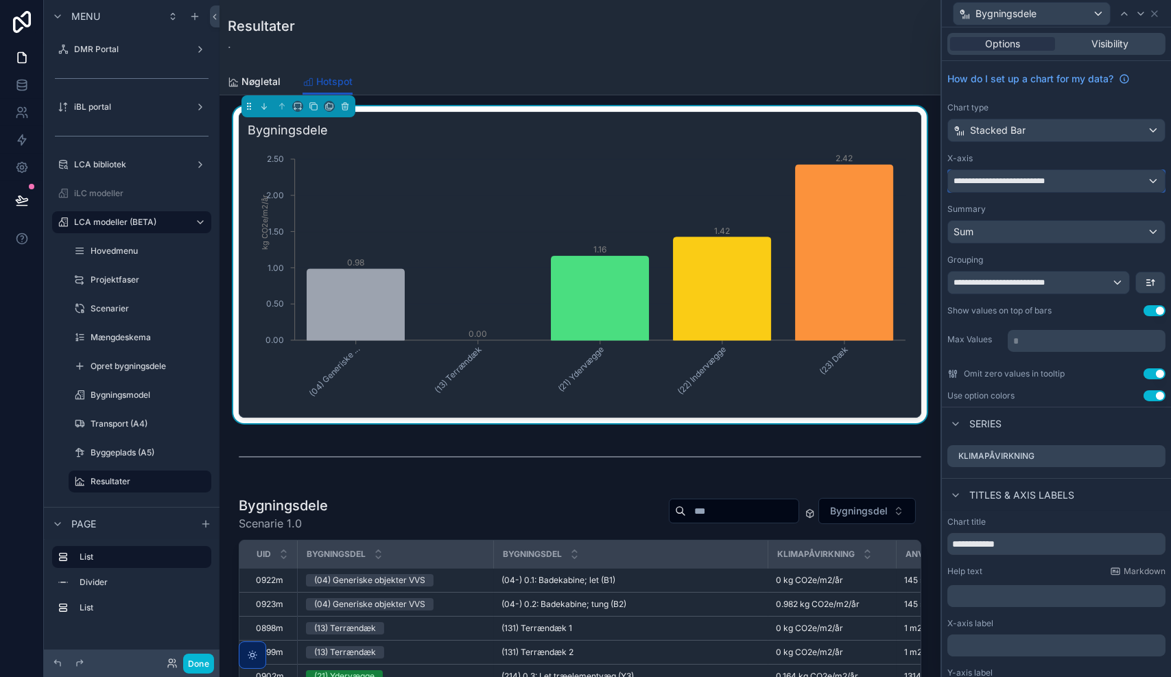
click at [1018, 178] on span "**********" at bounding box center [1005, 181] width 105 height 11
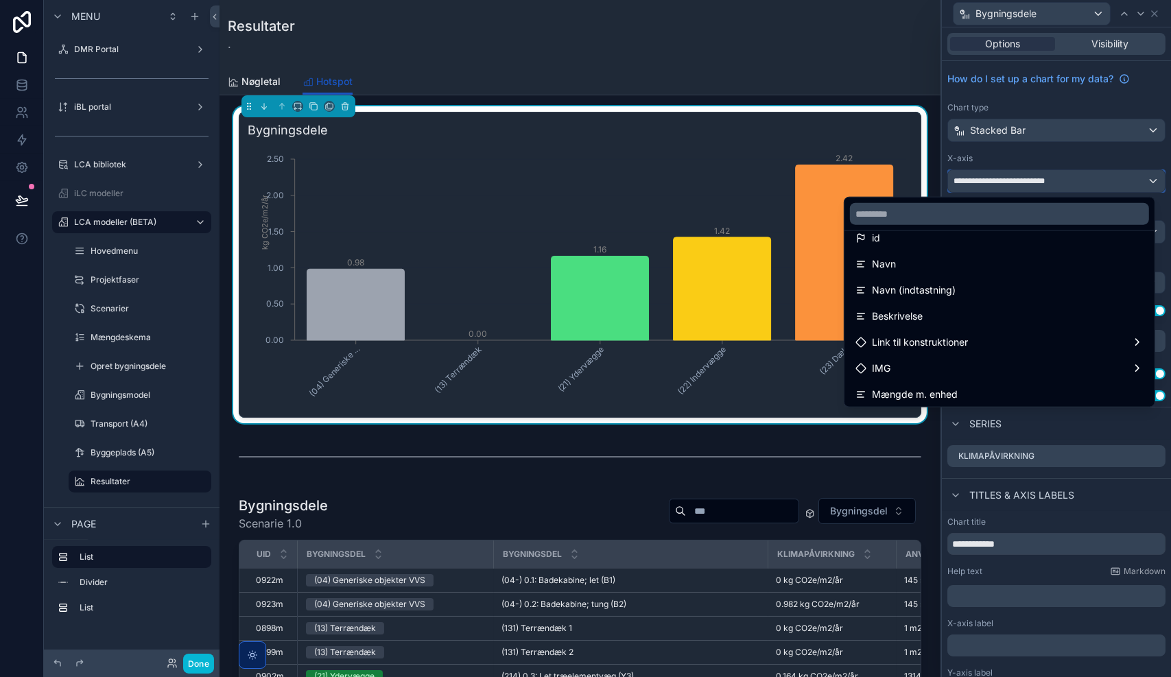
scroll to position [41, 0]
click at [907, 212] on input "text" at bounding box center [999, 214] width 299 height 22
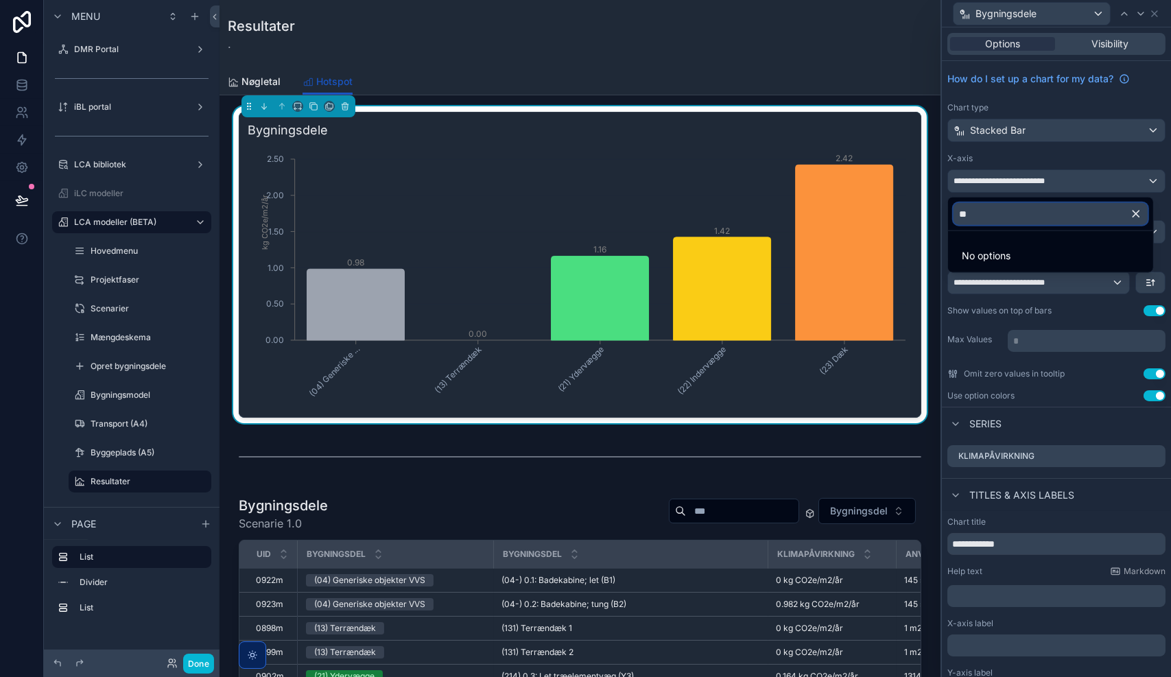
type input "*"
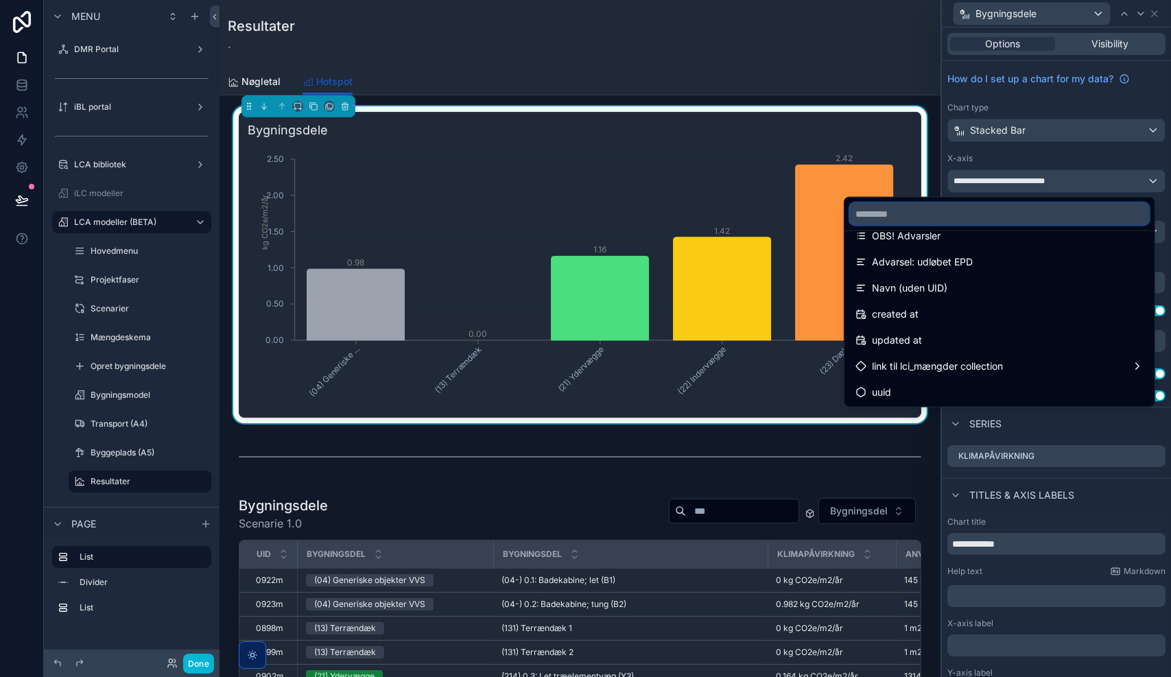
scroll to position [2964, 0]
click at [1029, 104] on div at bounding box center [1056, 338] width 229 height 677
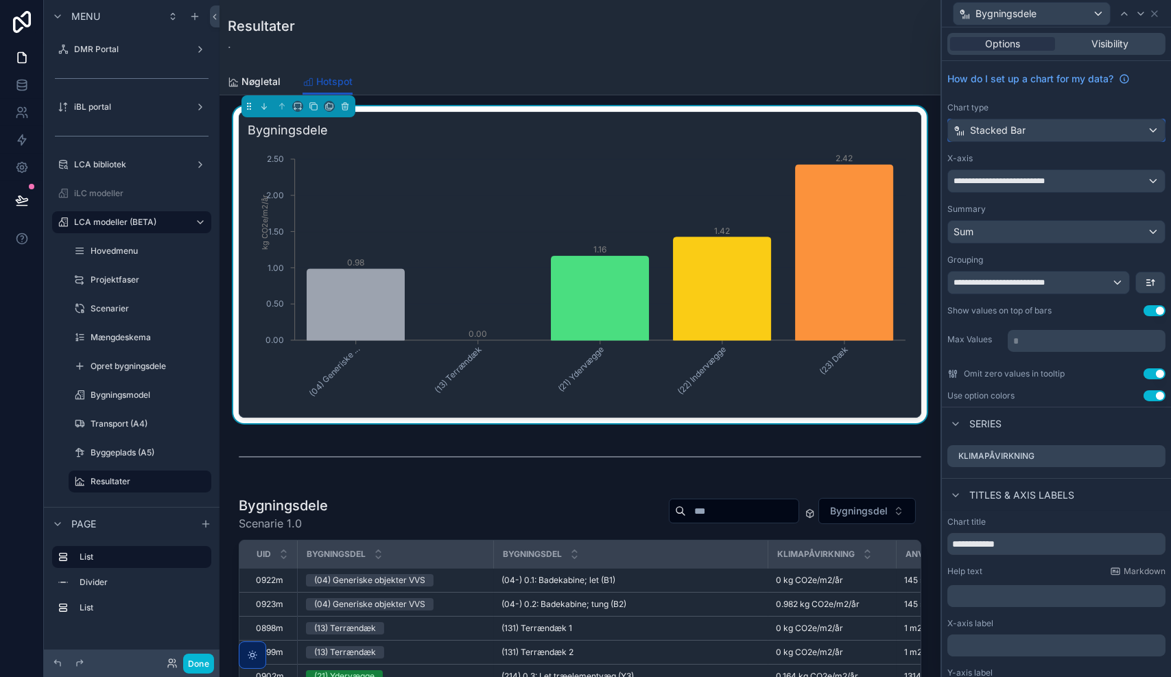
click at [1027, 126] on div "Stacked Bar" at bounding box center [1056, 130] width 217 height 22
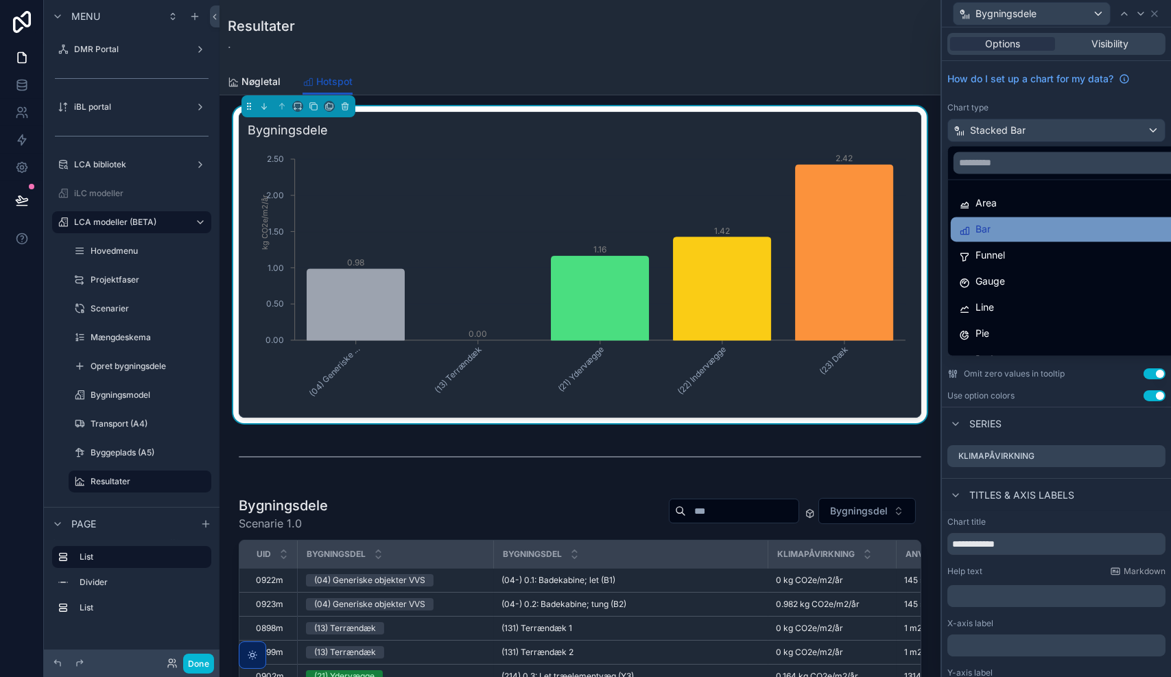
click at [1013, 230] on div "Bar" at bounding box center [1067, 229] width 216 height 16
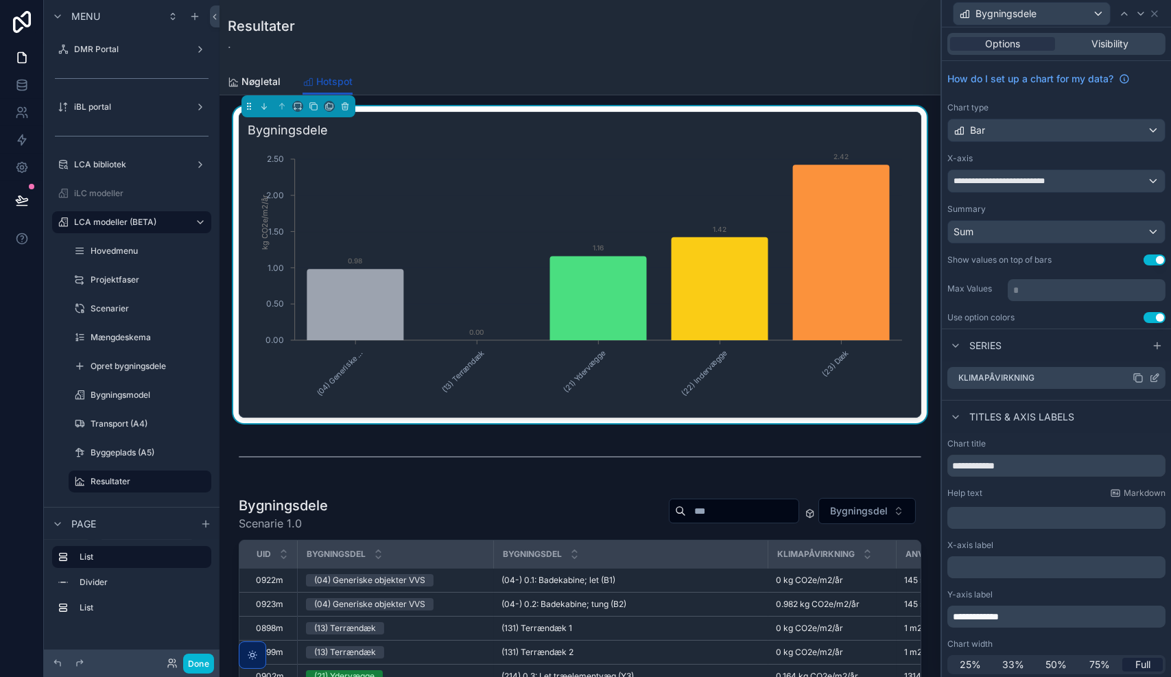
click at [1149, 376] on icon at bounding box center [1154, 377] width 11 height 11
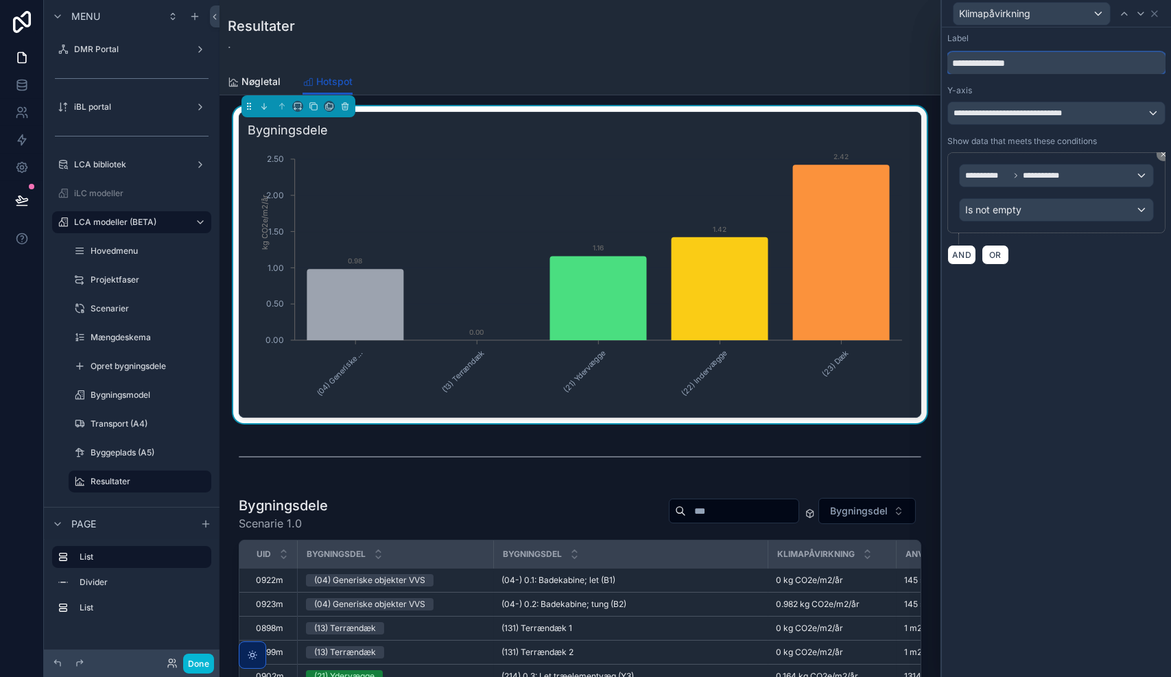
click at [1000, 67] on input "**********" at bounding box center [1056, 63] width 218 height 22
type input "**********"
click at [1154, 12] on icon at bounding box center [1153, 13] width 5 height 5
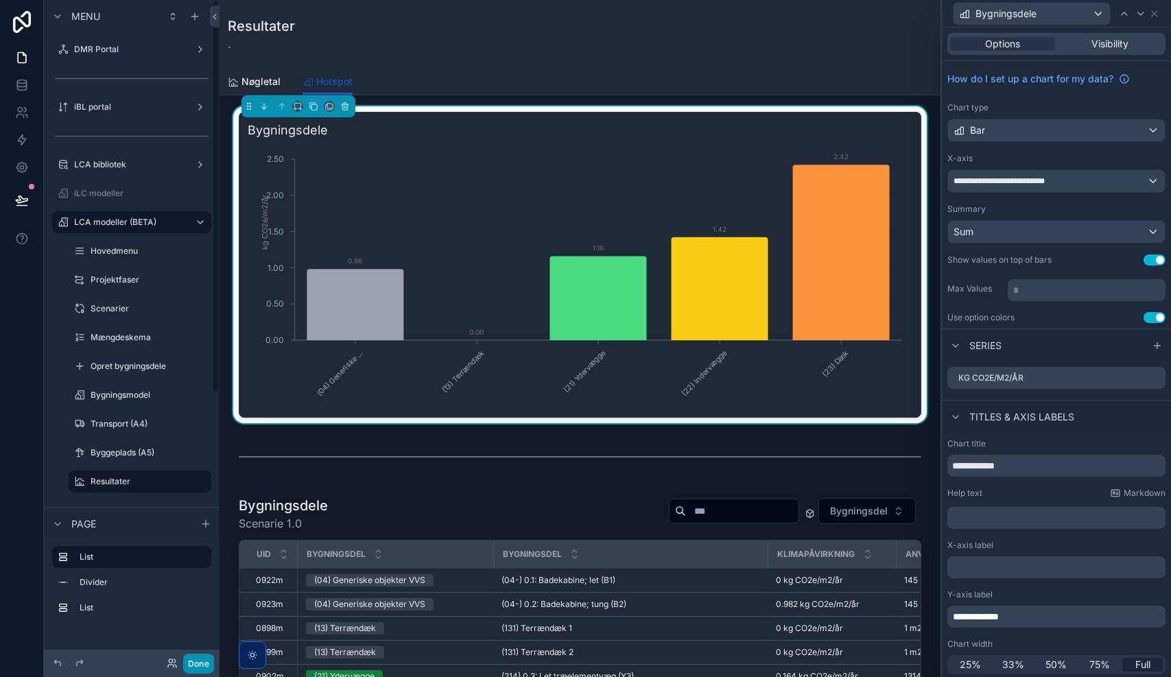
click at [198, 669] on button "Done" at bounding box center [198, 664] width 31 height 20
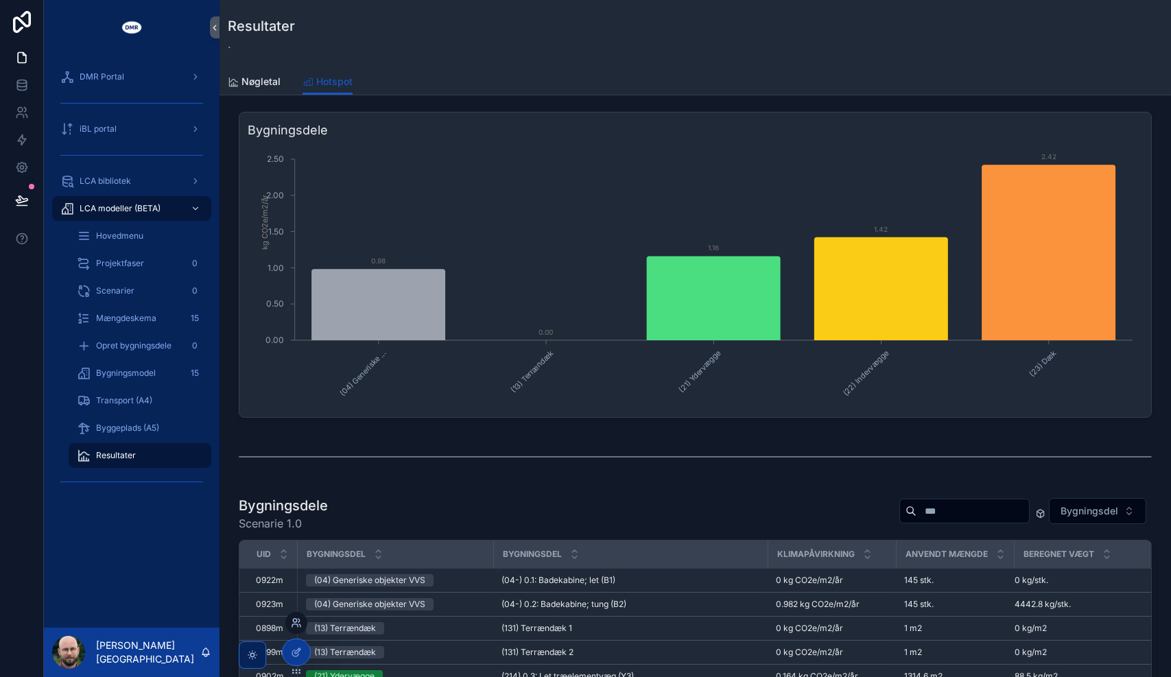
click at [299, 625] on icon at bounding box center [296, 622] width 11 height 11
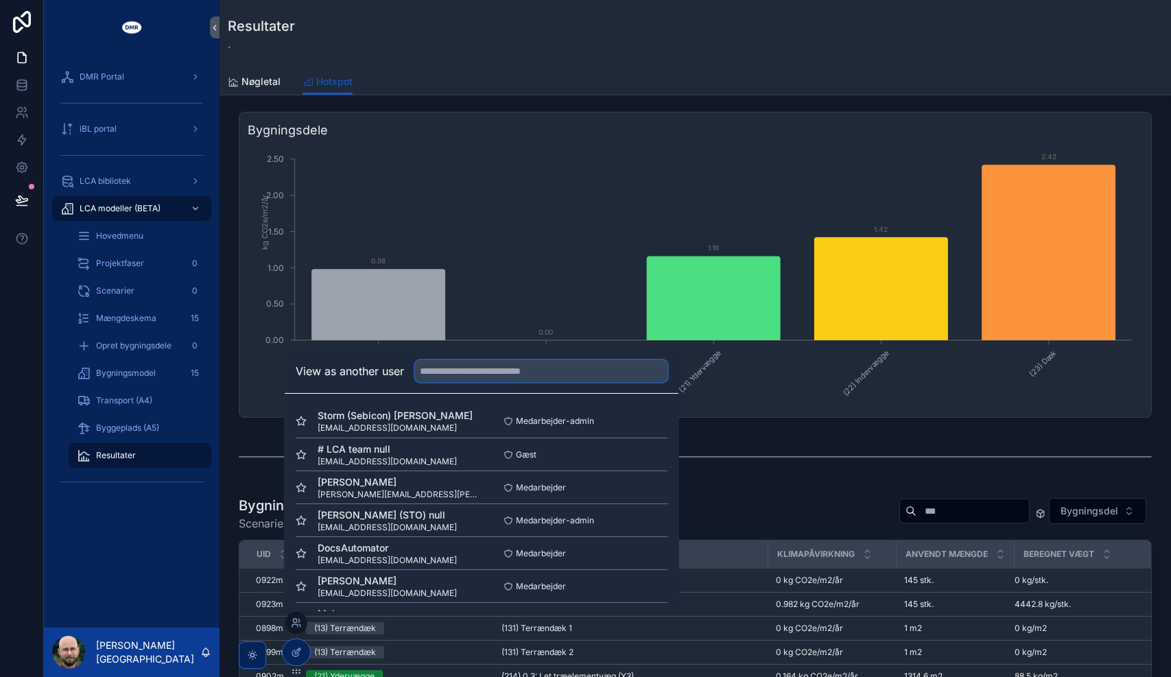
click at [530, 370] on input "text" at bounding box center [541, 371] width 252 height 22
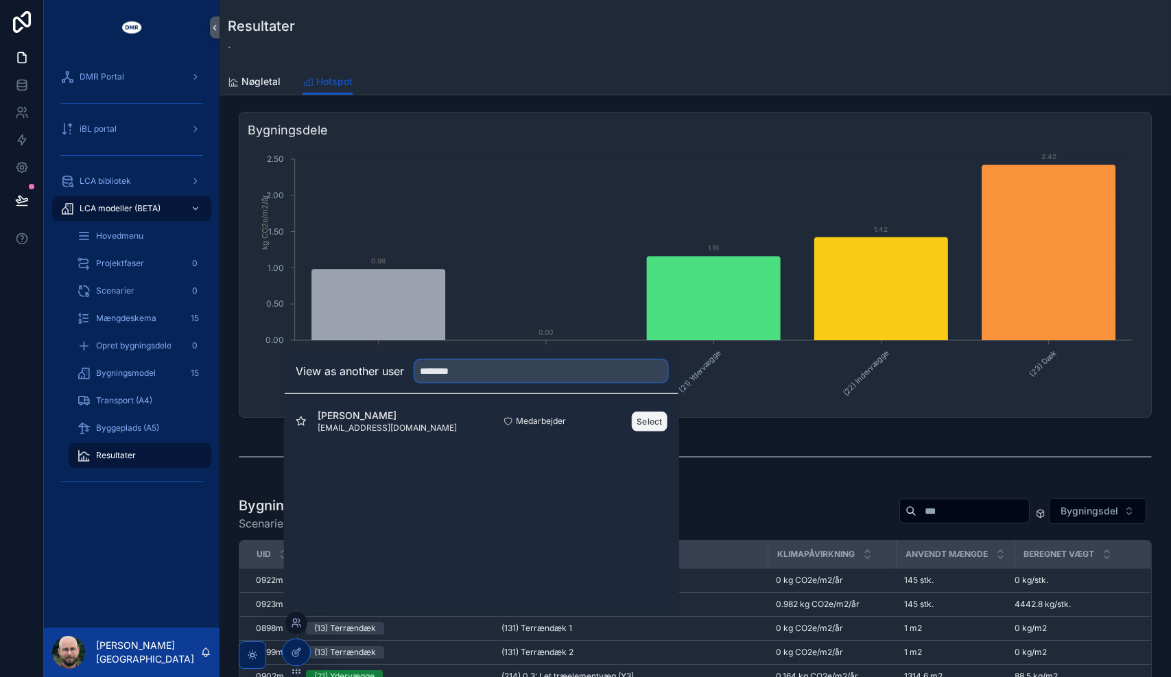
type input "********"
click at [654, 421] on button "Select" at bounding box center [650, 421] width 36 height 20
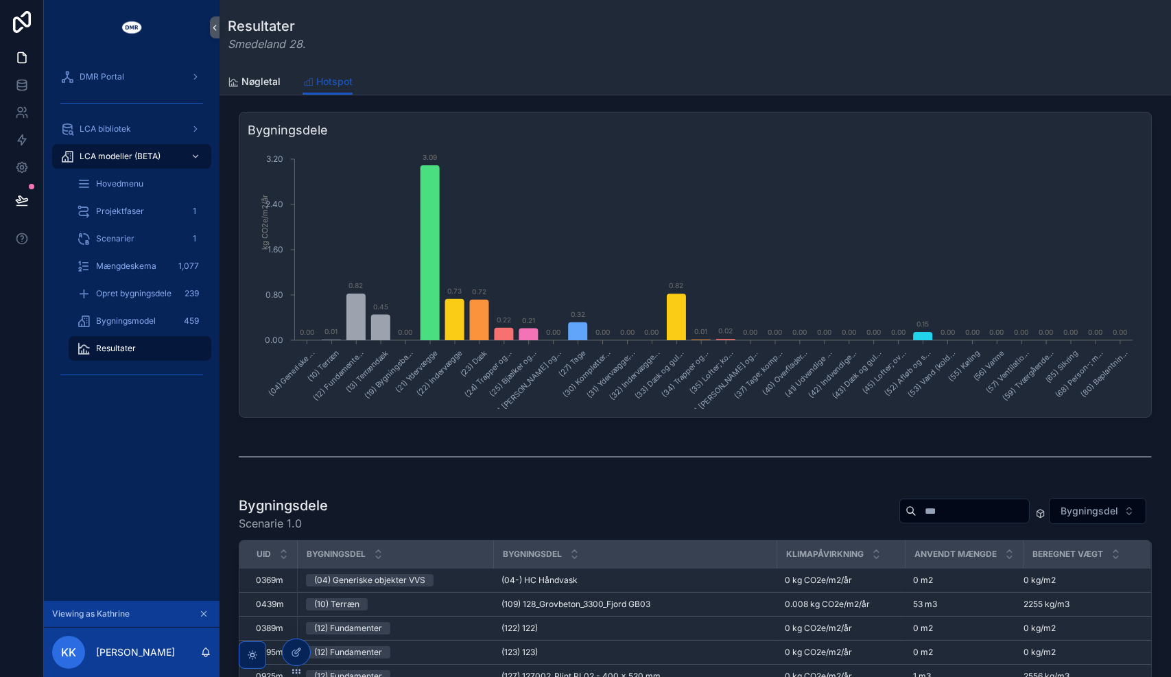
click at [215, 25] on icon "scrollable content" at bounding box center [214, 27] width 3 height 5
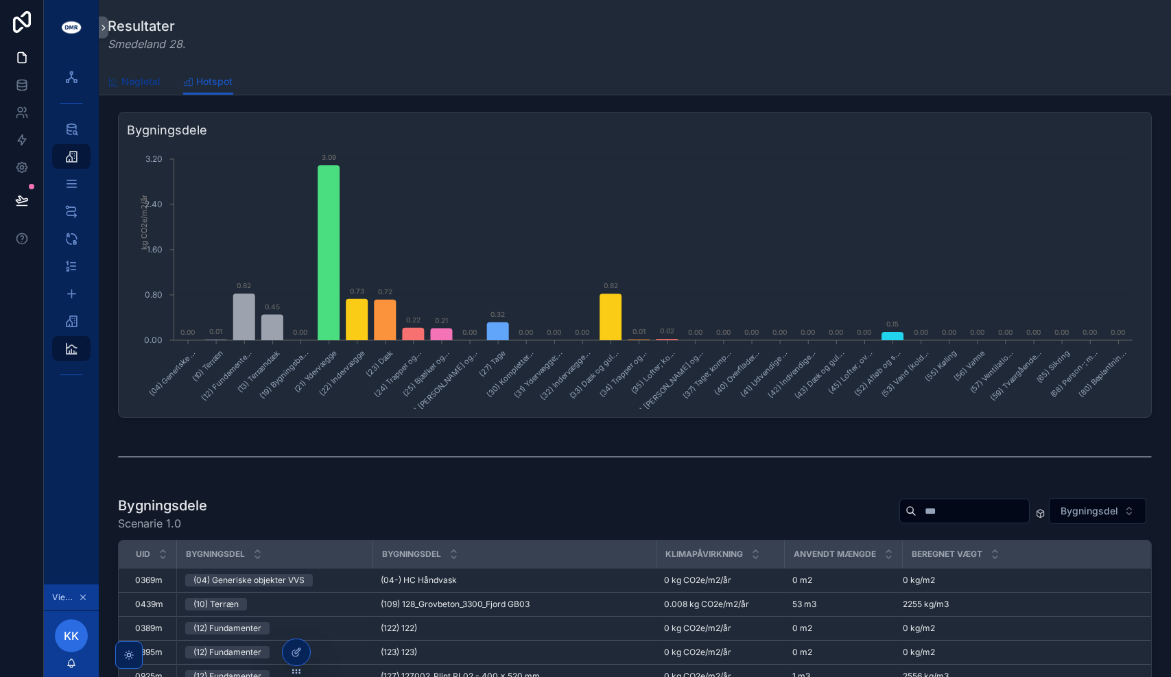
click at [145, 77] on span "Nøgletal" at bounding box center [141, 82] width 39 height 14
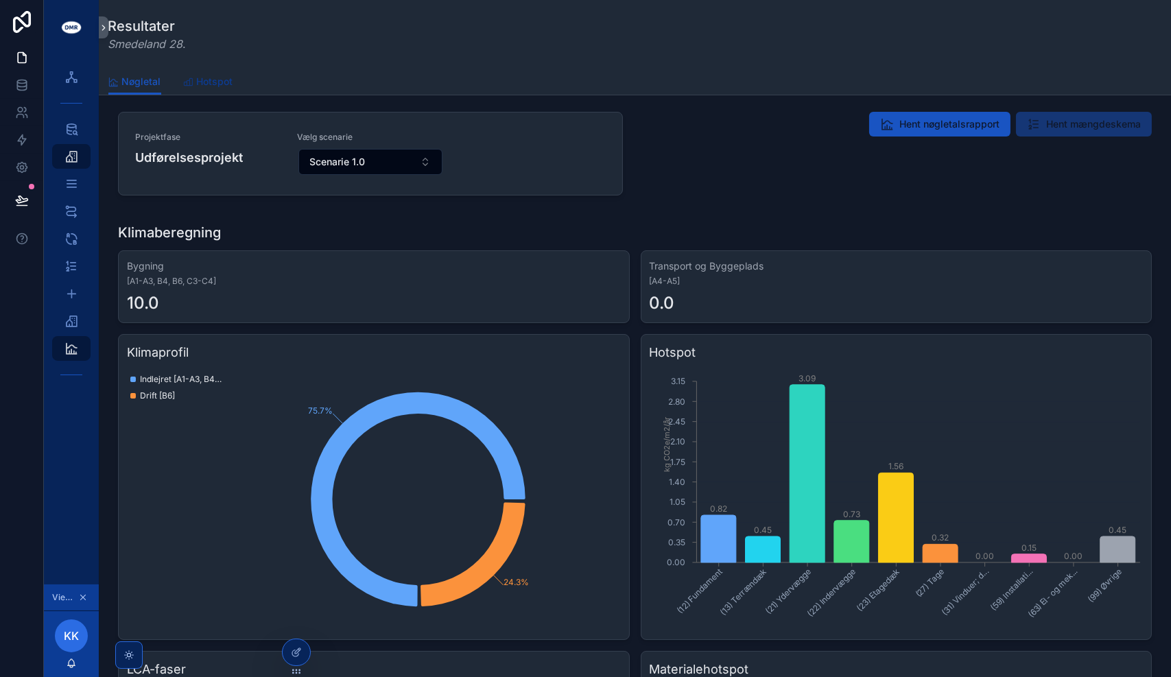
click at [211, 82] on span "Hotspot" at bounding box center [215, 82] width 36 height 14
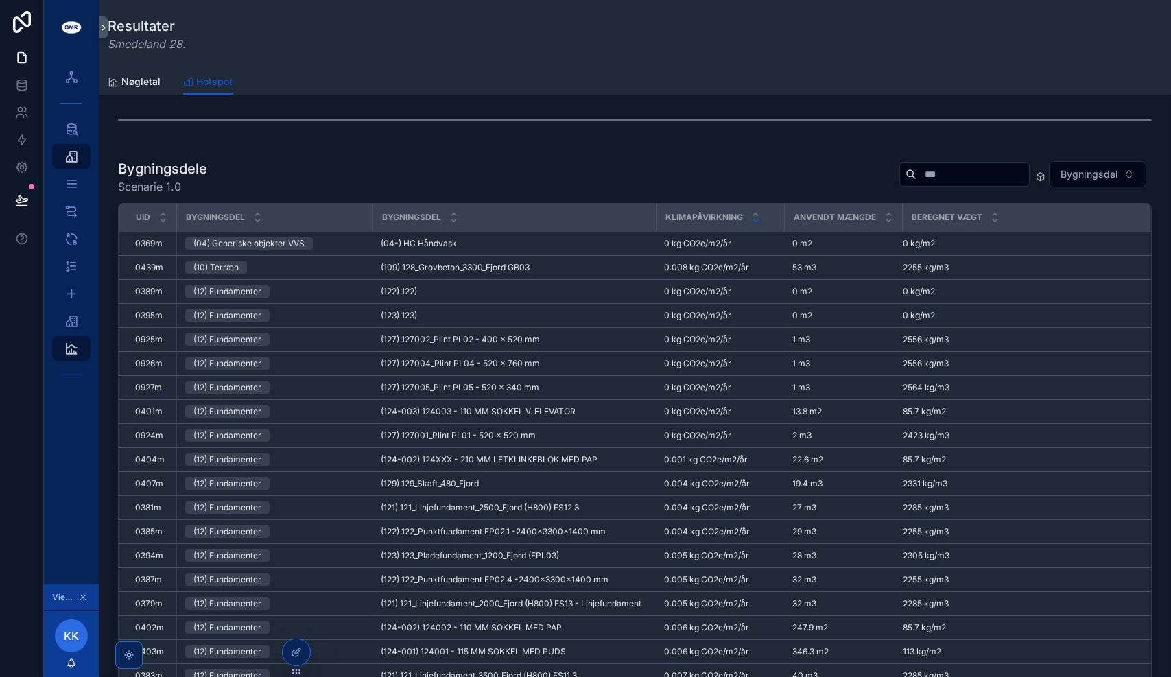
click at [757, 222] on icon "scrollable content" at bounding box center [755, 220] width 9 height 9
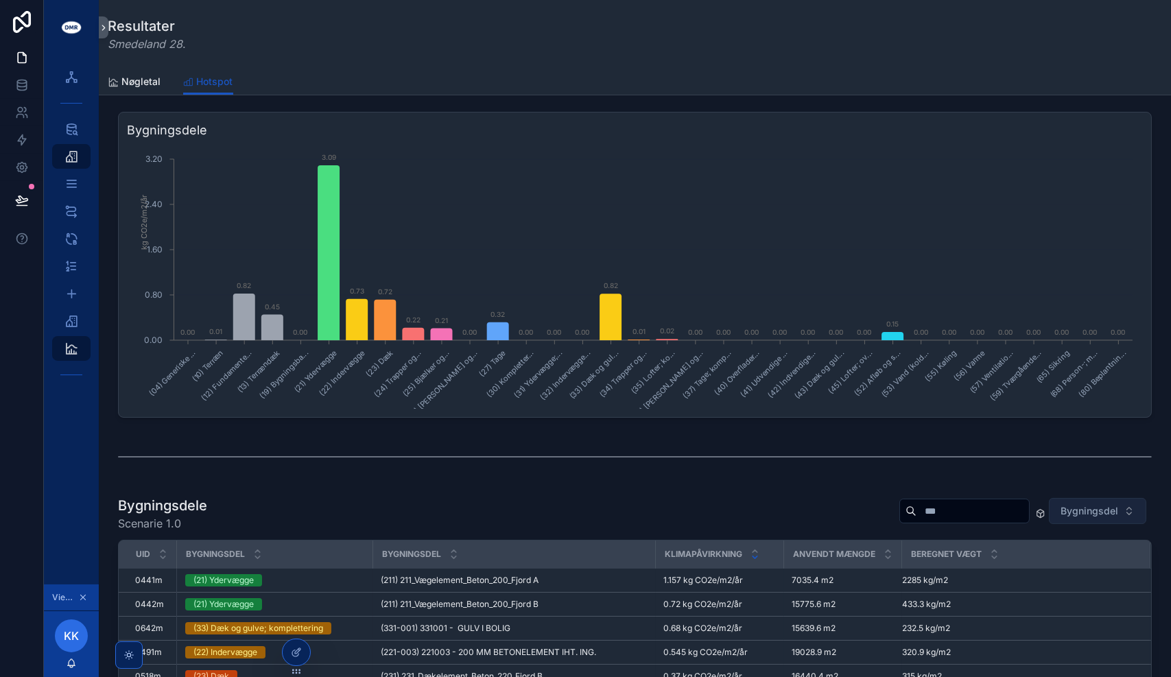
click at [1097, 512] on span "Bygningsdel" at bounding box center [1089, 511] width 58 height 14
type input "**"
click at [1089, 568] on div "(24) Trapper og ramper" at bounding box center [1085, 566] width 165 height 22
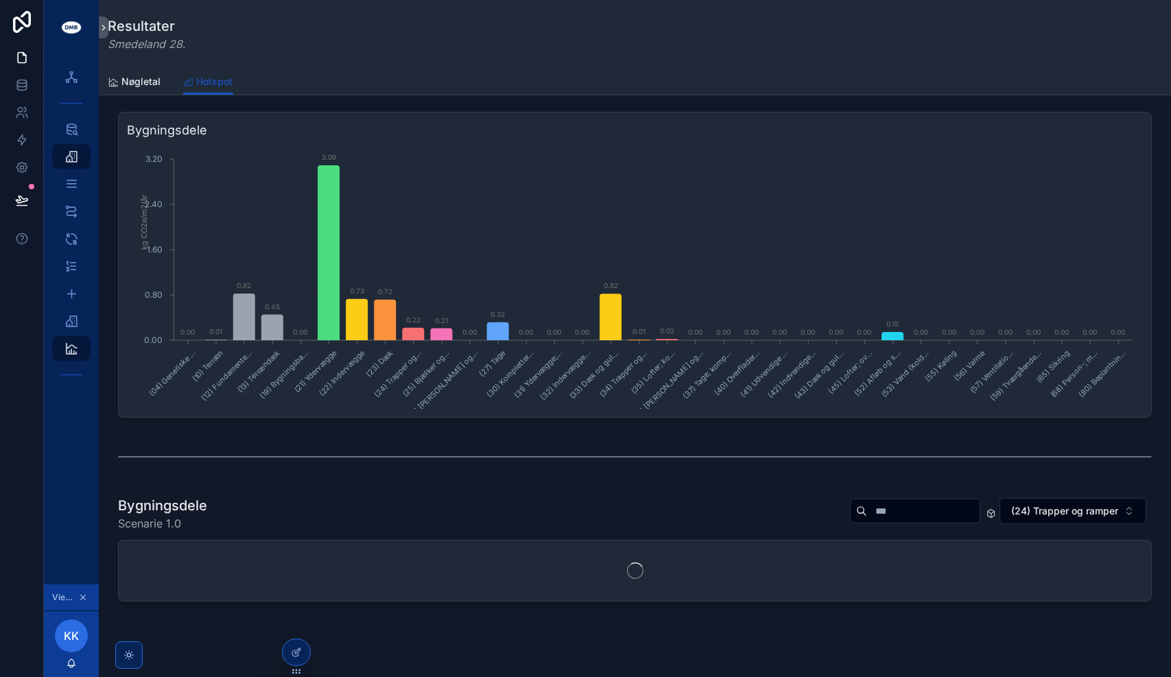
click at [647, 473] on div "scrollable content" at bounding box center [635, 457] width 1034 height 34
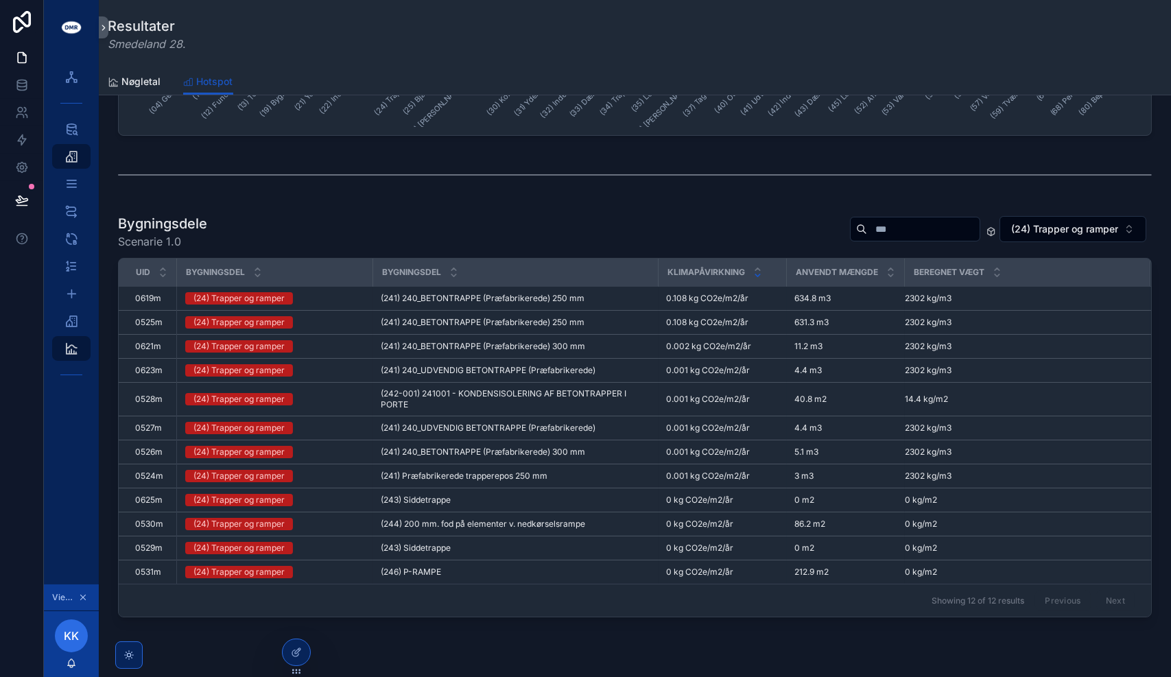
scroll to position [274, 0]
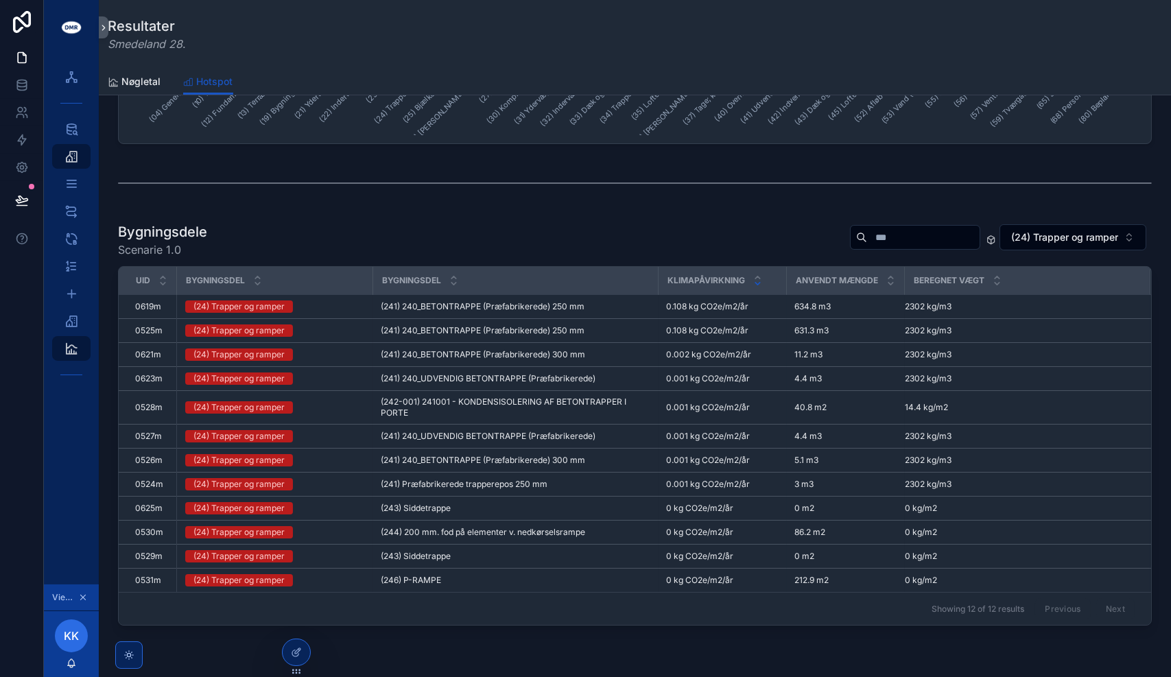
click at [756, 283] on icon "scrollable content" at bounding box center [757, 284] width 5 height 2
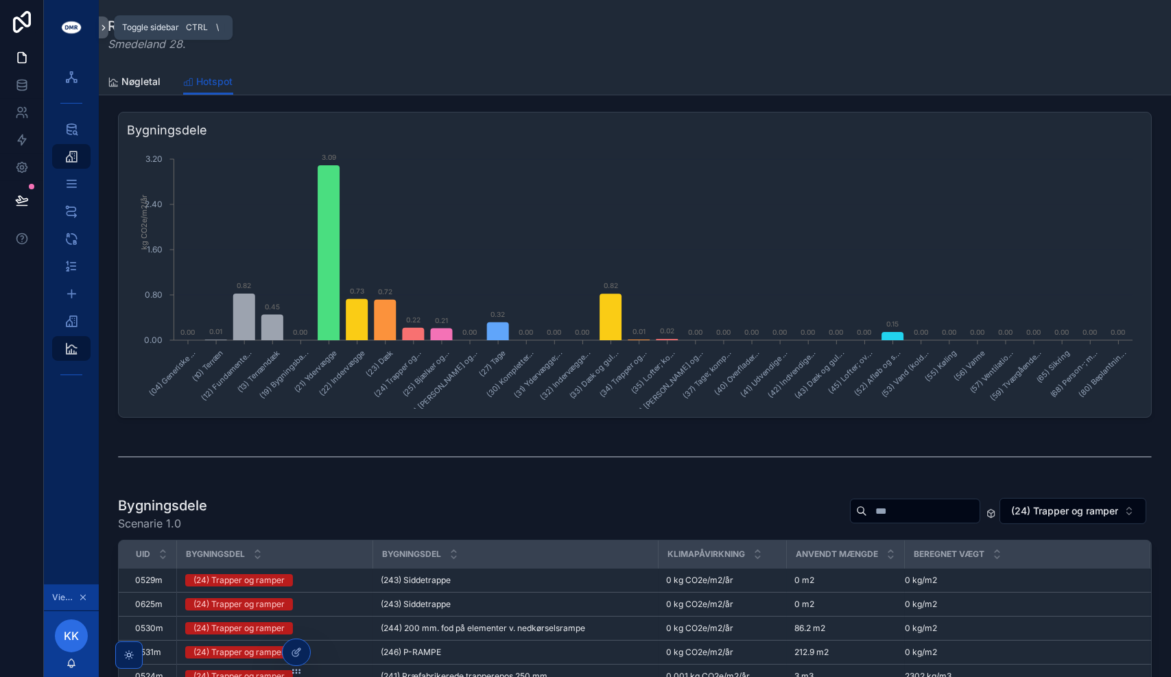
click at [104, 21] on button "scrollable content" at bounding box center [104, 27] width 10 height 22
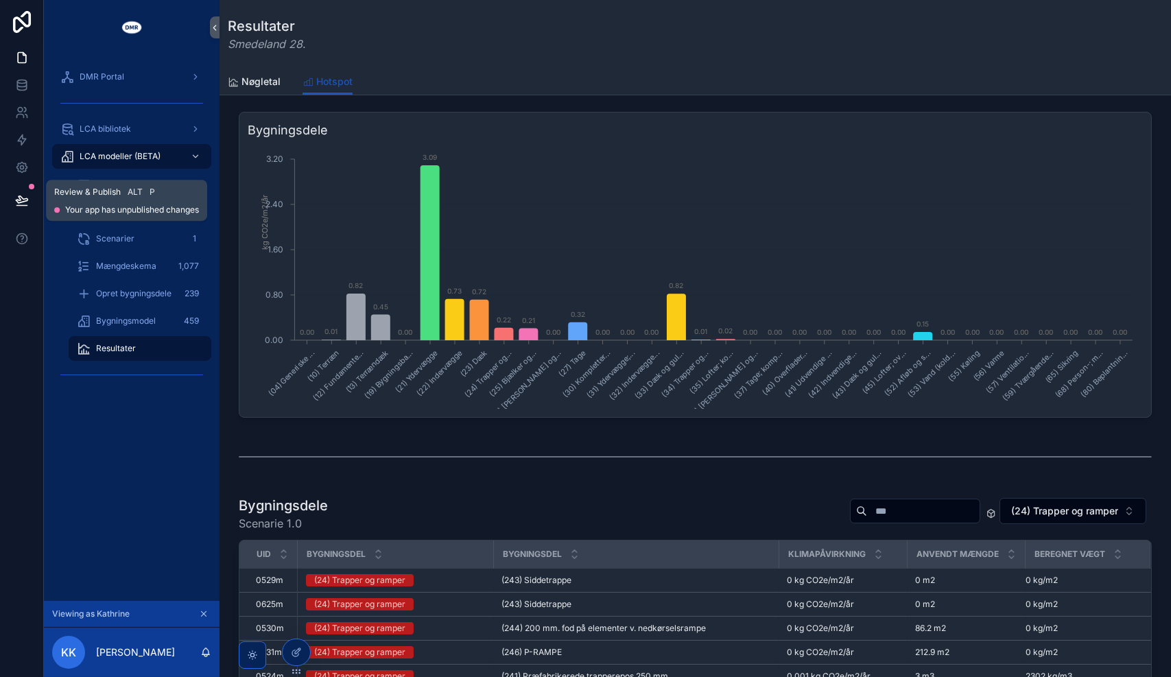
click at [19, 207] on button at bounding box center [22, 200] width 30 height 38
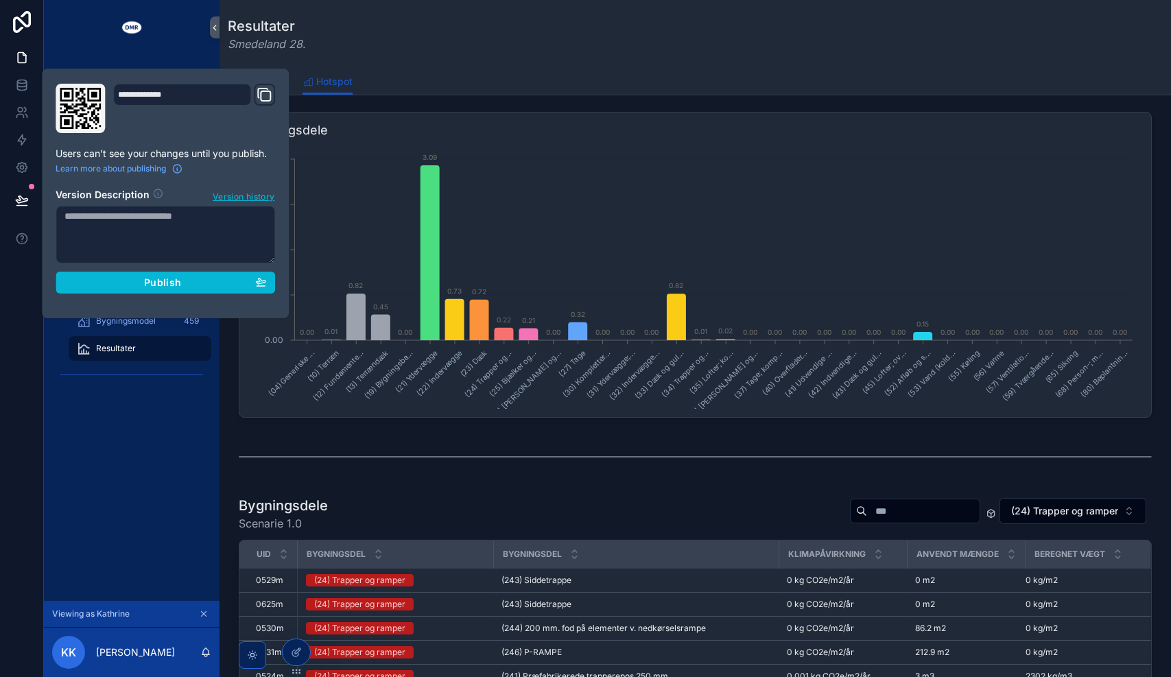
click at [168, 238] on textarea at bounding box center [165, 235] width 219 height 58
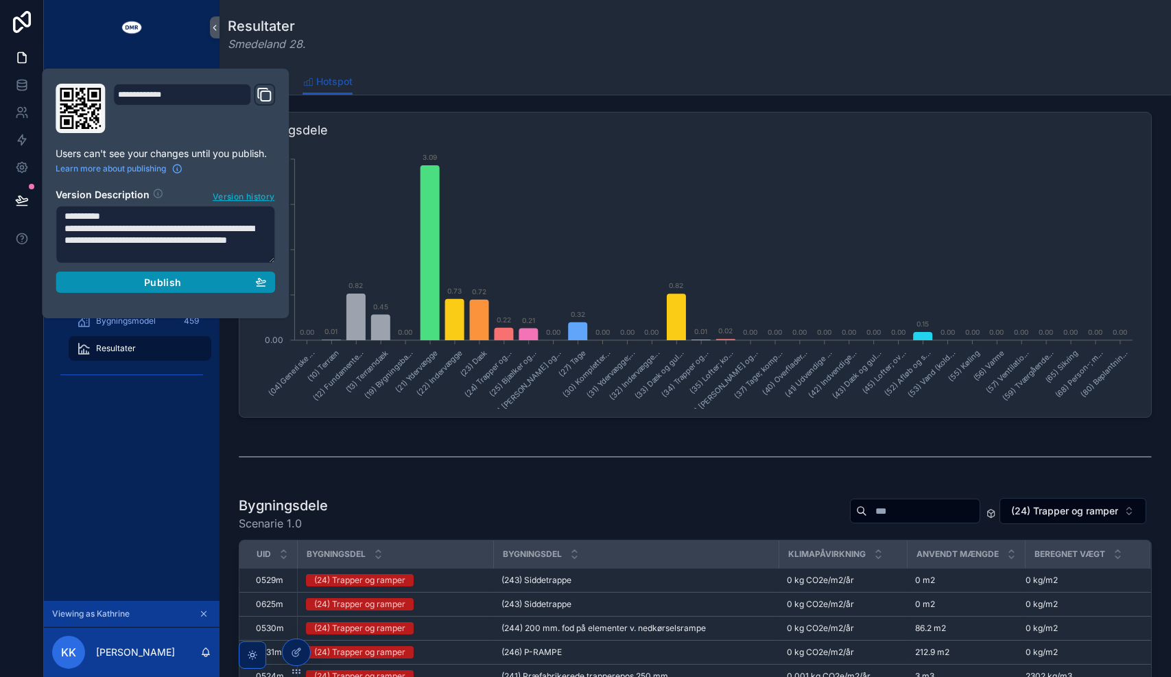
type textarea "**********"
click at [172, 285] on span "Publish" at bounding box center [162, 282] width 37 height 12
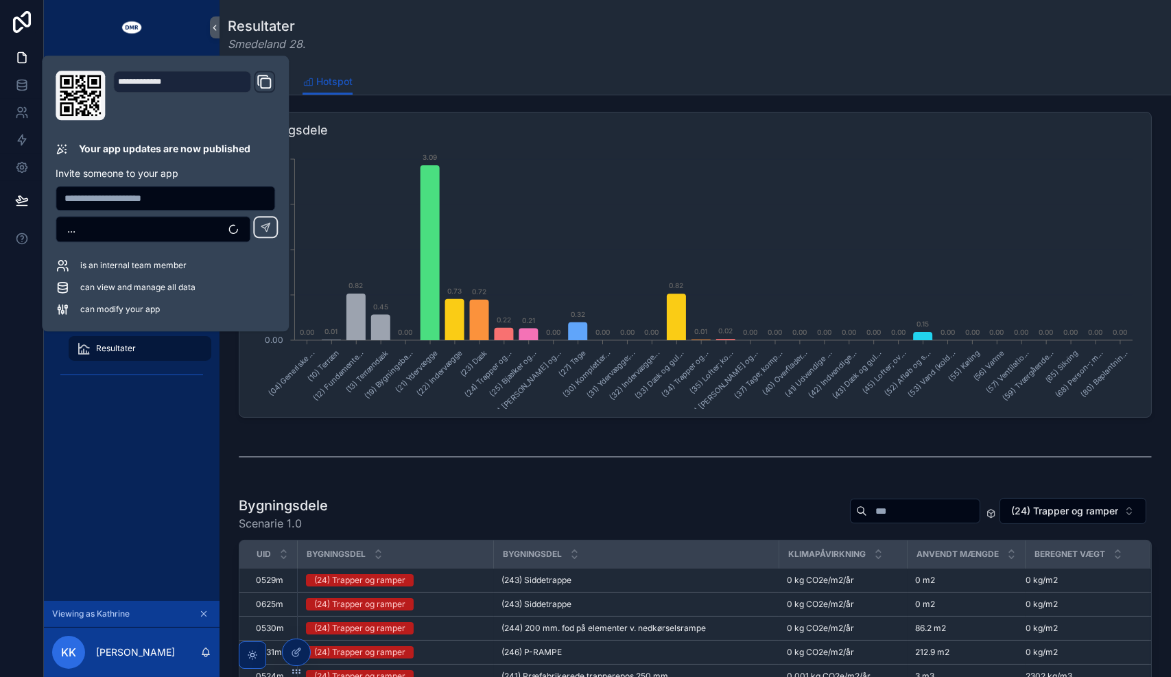
click at [448, 70] on div "Nøgletal Hotspot" at bounding box center [695, 82] width 935 height 26
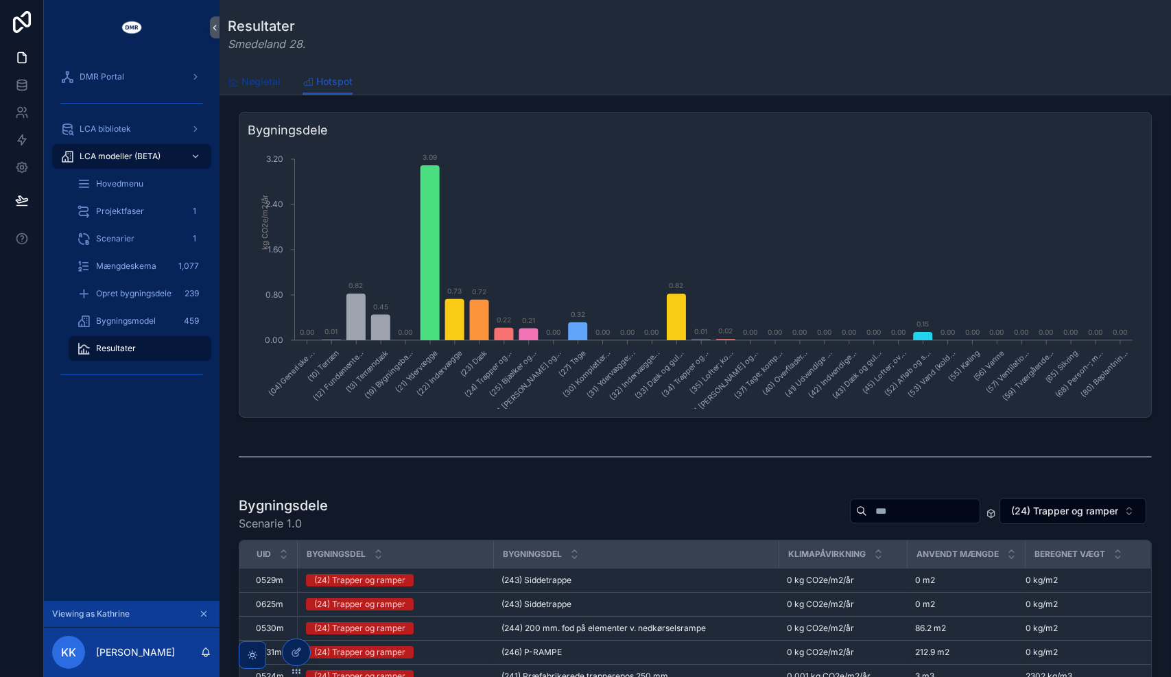
click at [254, 87] on span "Nøgletal" at bounding box center [260, 82] width 39 height 14
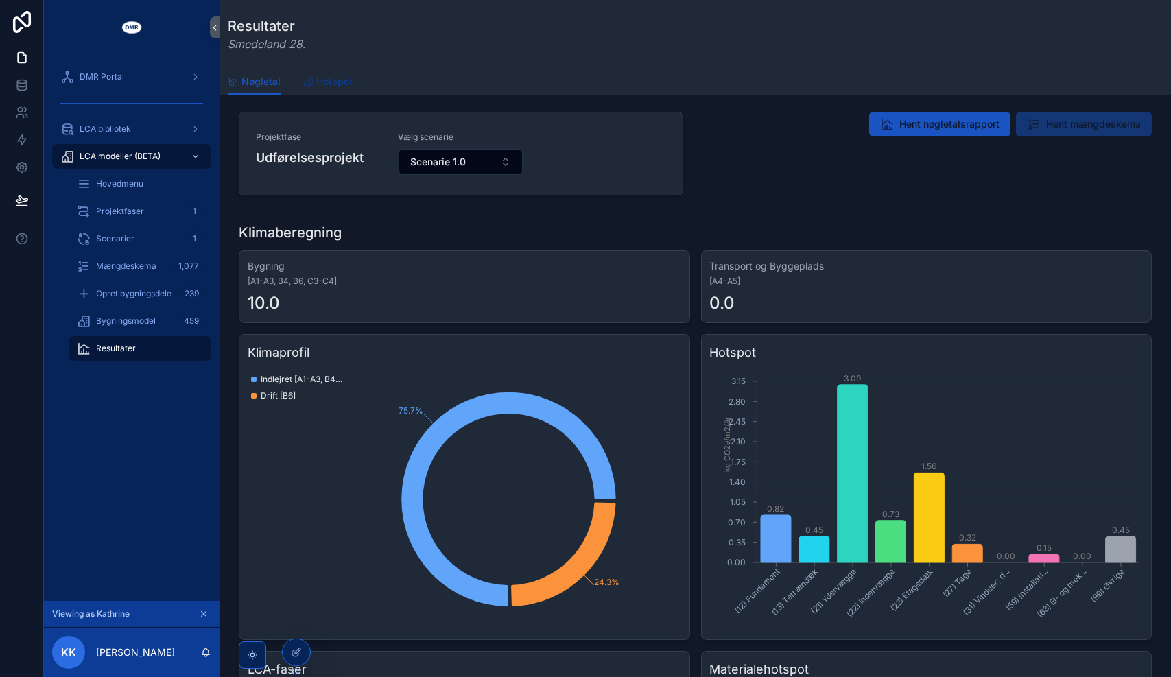
click at [321, 78] on span "Hotspot" at bounding box center [334, 82] width 36 height 14
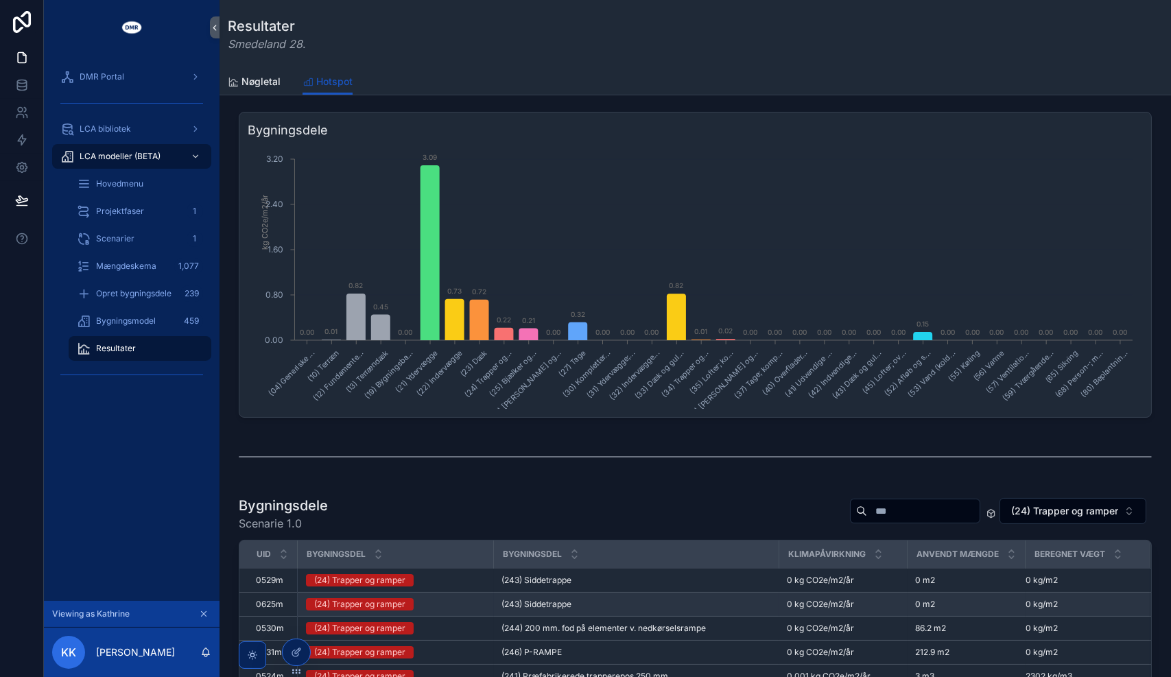
click at [534, 603] on span "(243) Siddetrappe" at bounding box center [537, 604] width 70 height 11
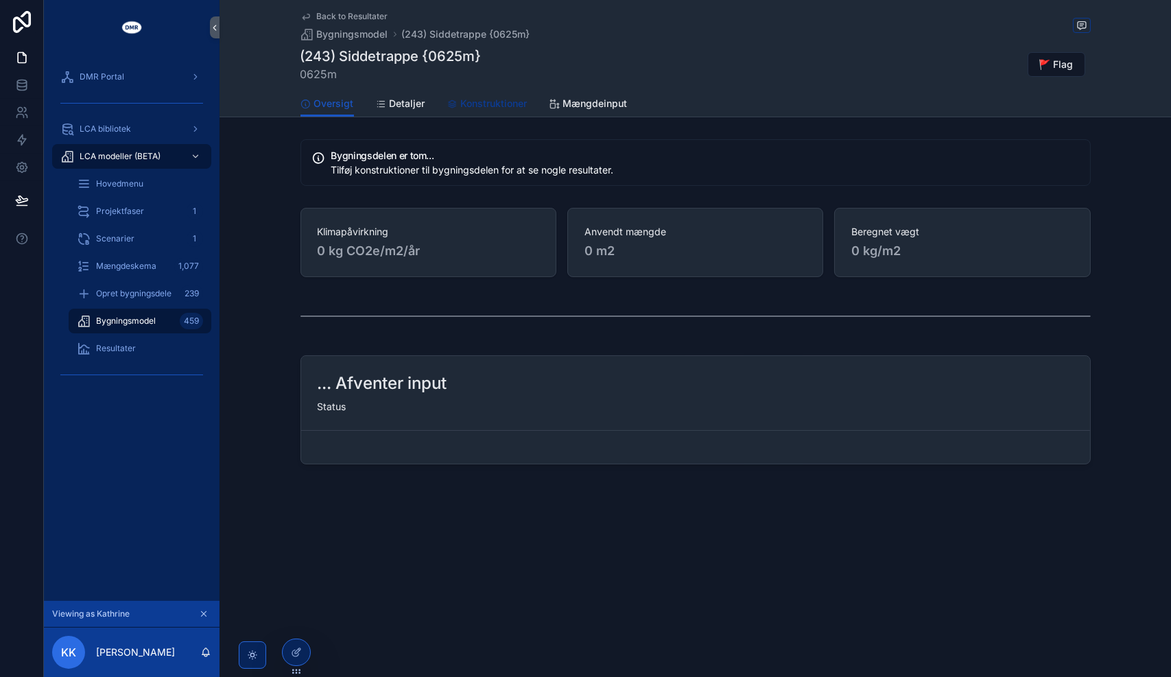
click at [476, 101] on span "Konstruktioner" at bounding box center [494, 104] width 67 height 14
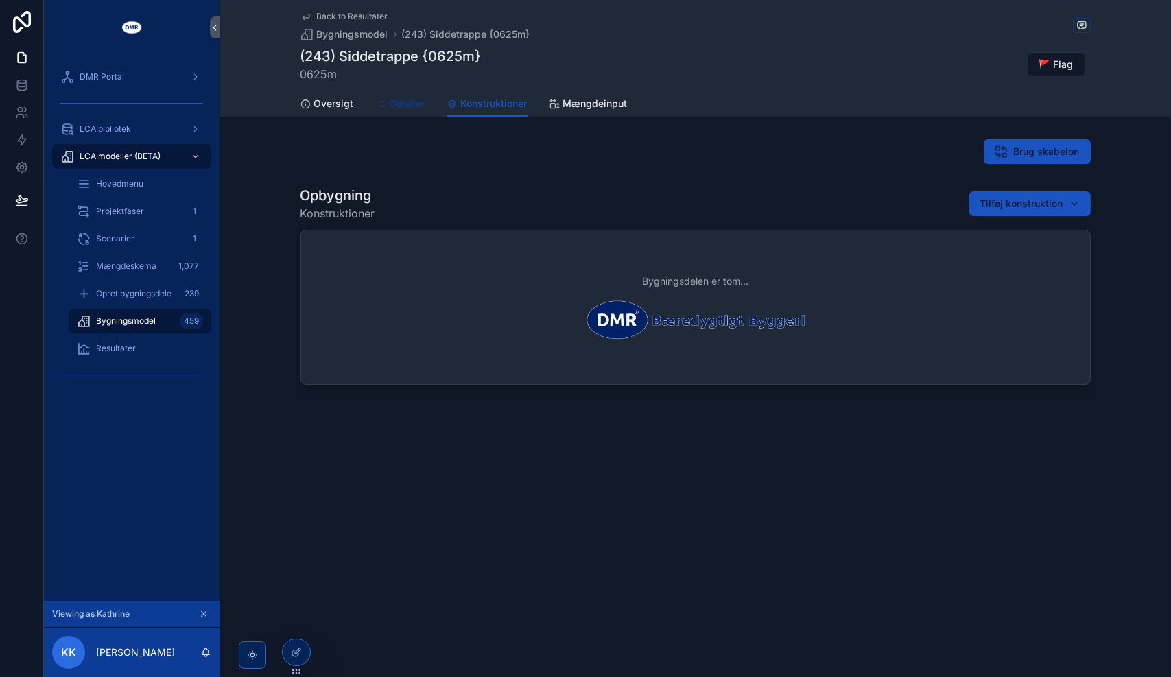
click at [407, 101] on span "Detaljer" at bounding box center [408, 104] width 36 height 14
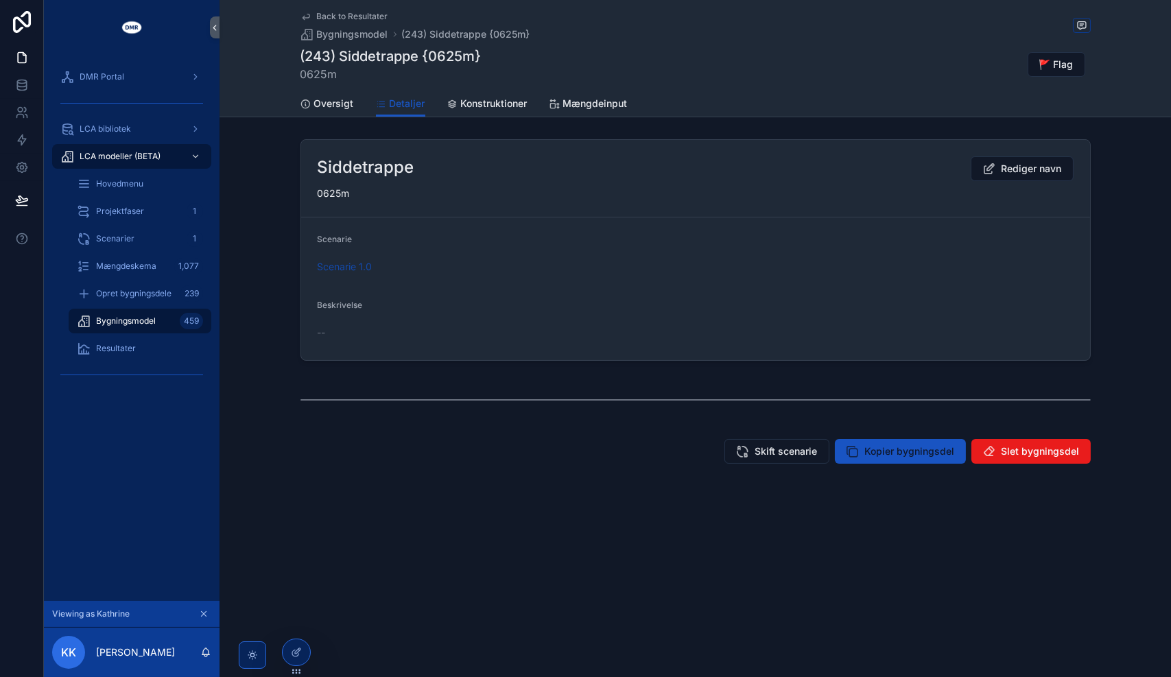
click at [130, 327] on div "Bygningsmodel 459" at bounding box center [140, 321] width 126 height 22
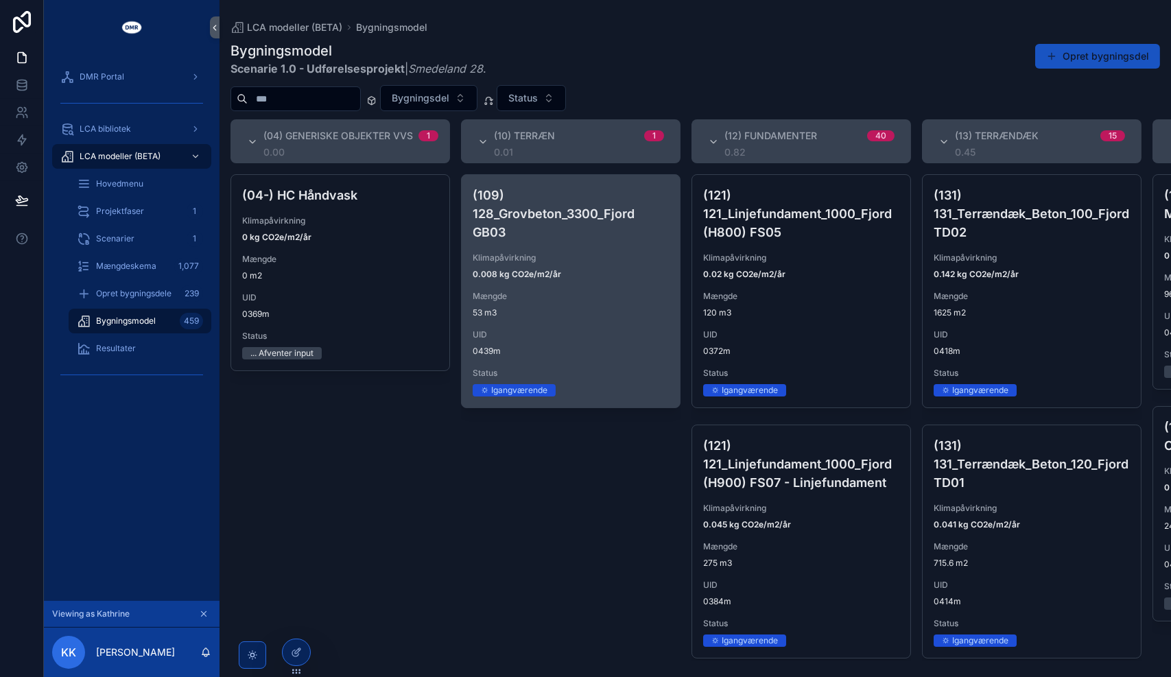
click at [490, 269] on strong "0.008 kg CO2e/m2/år" at bounding box center [517, 274] width 88 height 10
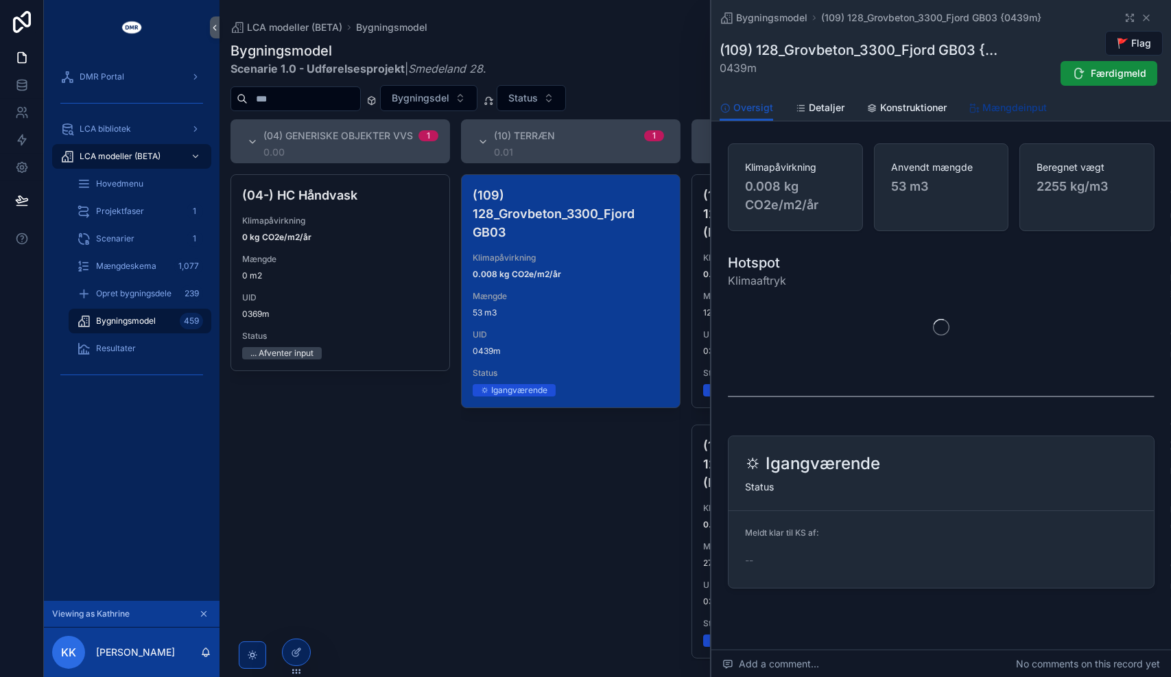
click at [1015, 104] on span "Mængdeinput" at bounding box center [1014, 108] width 64 height 14
